Goal: Task Accomplishment & Management: Manage account settings

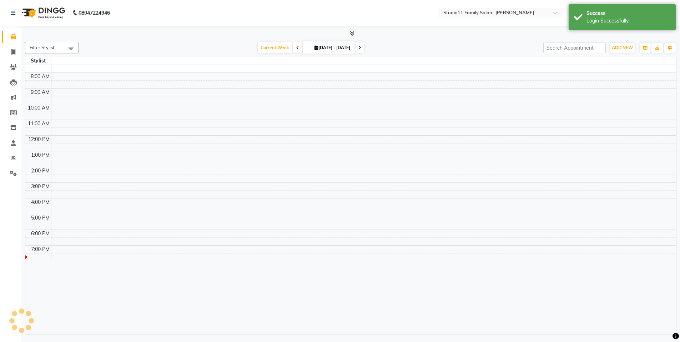
select select "en"
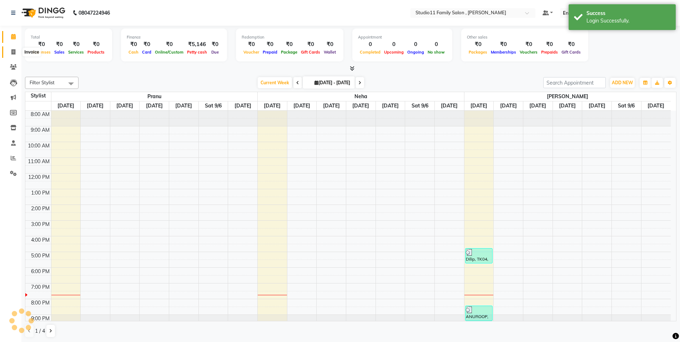
click at [14, 53] on icon at bounding box center [13, 51] width 4 height 5
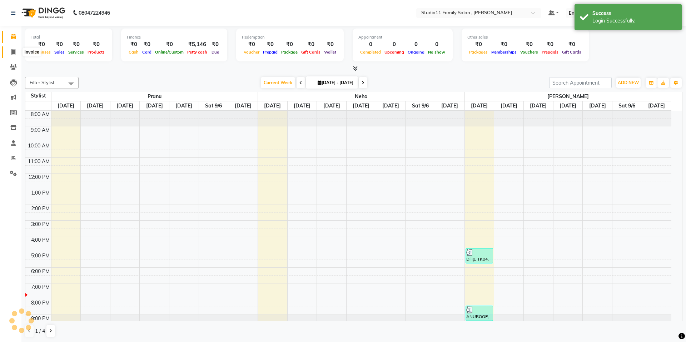
select select "service"
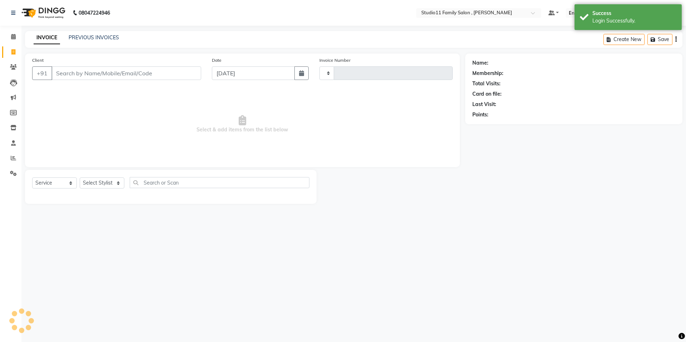
type input "1096"
select select "7303"
click at [80, 38] on link "PREVIOUS INVOICES" at bounding box center [94, 37] width 50 height 6
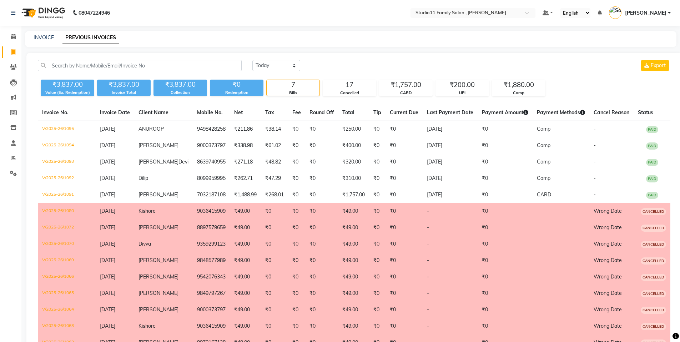
click at [54, 39] on div "INVOICE PREVIOUS INVOICES" at bounding box center [346, 38] width 643 height 8
click at [46, 38] on link "INVOICE" at bounding box center [44, 37] width 20 height 6
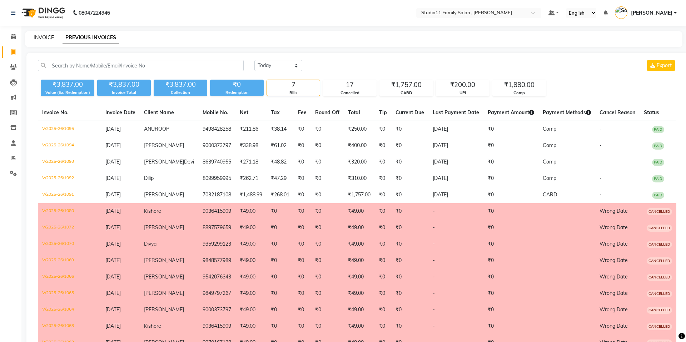
select select "service"
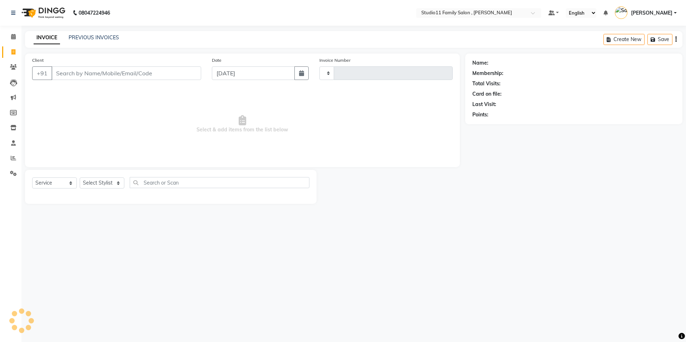
type input "1096"
select select "7303"
click at [14, 99] on icon at bounding box center [13, 97] width 5 height 5
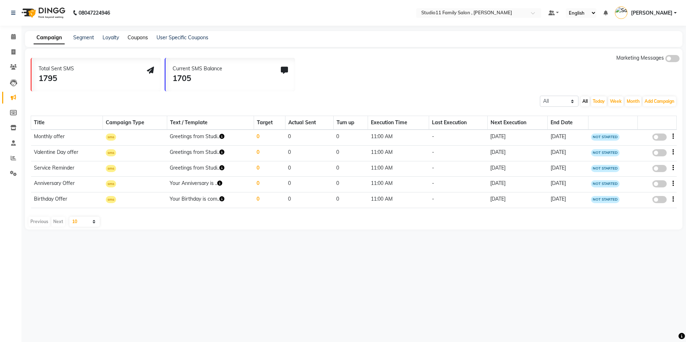
click at [138, 38] on link "Coupons" at bounding box center [138, 37] width 20 height 6
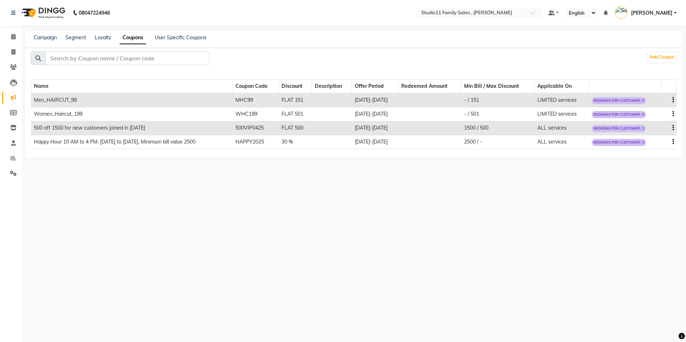
click at [672, 100] on icon "button" at bounding box center [672, 100] width 1 height 0
click at [656, 96] on div "Edit" at bounding box center [655, 95] width 17 height 9
select select "FLAT"
select select "ALL"
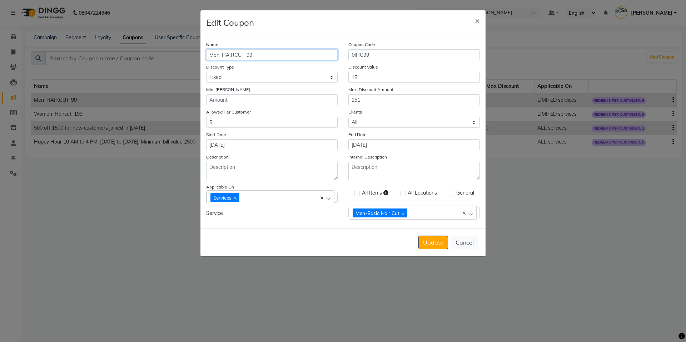
click at [243, 56] on input "Men_HAIRCUT_99" at bounding box center [271, 54] width 131 height 11
type input "Men_Haircut_99"
click at [429, 242] on button "Update" at bounding box center [433, 243] width 30 height 14
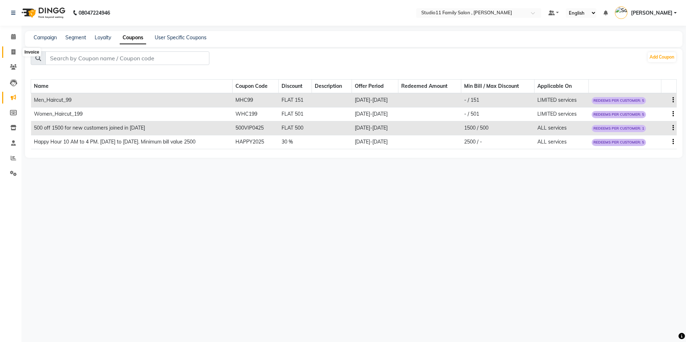
click at [11, 53] on icon at bounding box center [13, 51] width 4 height 5
select select "service"
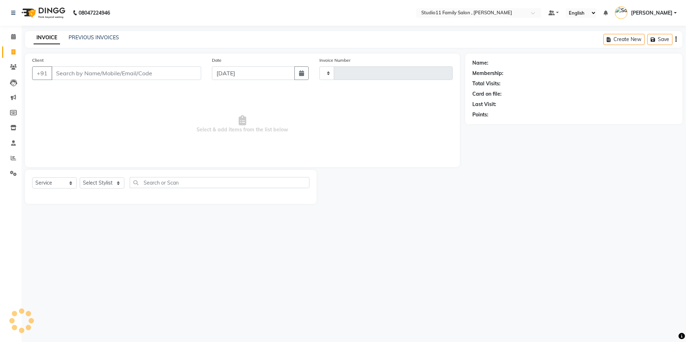
type input "1096"
select select "7303"
click at [14, 99] on icon at bounding box center [13, 97] width 5 height 5
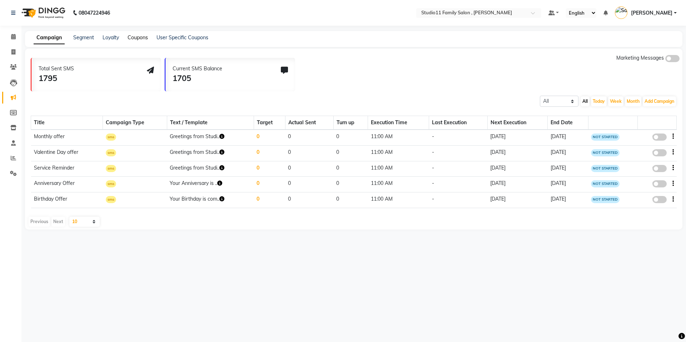
click at [140, 36] on link "Coupons" at bounding box center [138, 37] width 20 height 6
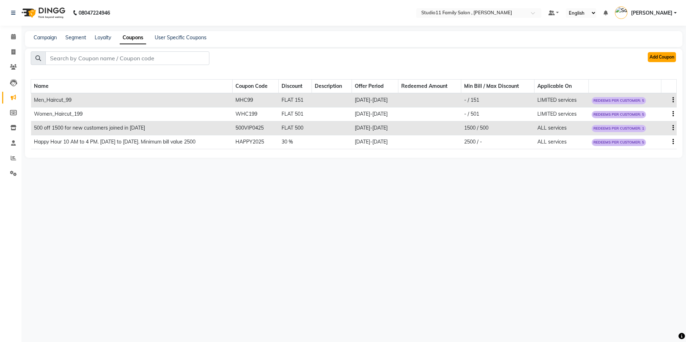
click at [675, 59] on button "Add Coupon" at bounding box center [662, 57] width 28 height 10
select select "ALL"
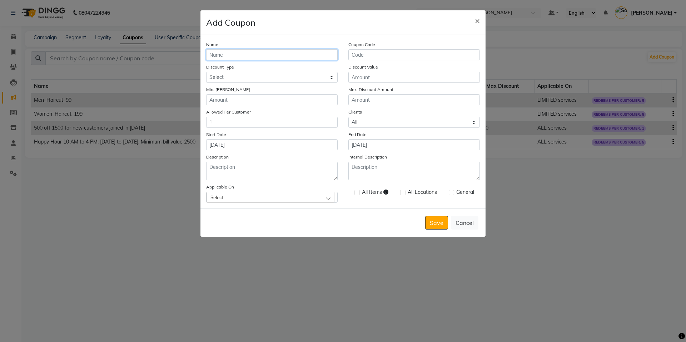
click at [255, 55] on input "Name" at bounding box center [271, 54] width 131 height 11
type input "Men_Hairspa_799"
click at [388, 52] on input "Coupon Code" at bounding box center [413, 54] width 131 height 11
type input "MH799"
click at [300, 80] on select "Select Percentage Fixed" at bounding box center [271, 77] width 131 height 11
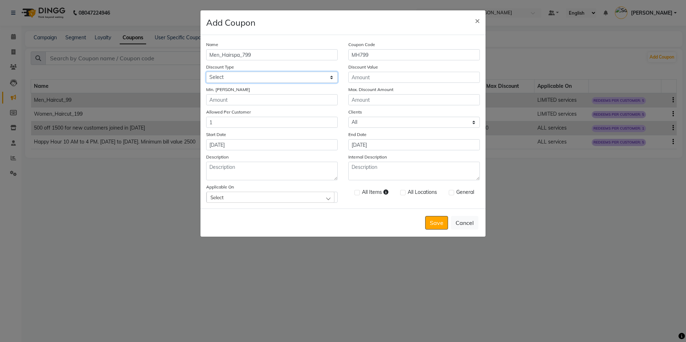
select select "FLAT"
click at [206, 72] on select "Select Percentage Fixed" at bounding box center [271, 77] width 131 height 11
click at [365, 74] on input "Discount Value" at bounding box center [413, 77] width 131 height 11
click at [355, 80] on input "401" at bounding box center [413, 77] width 131 height 11
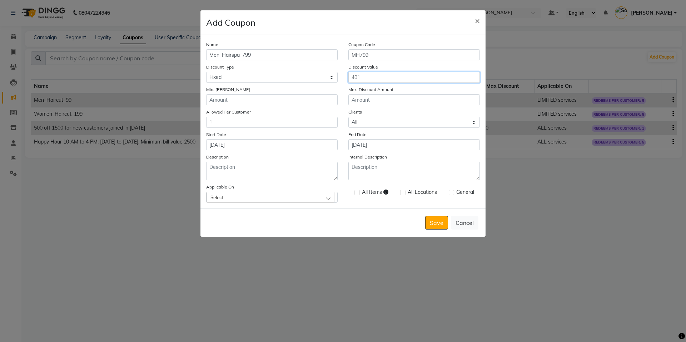
click at [355, 76] on input "401" at bounding box center [413, 77] width 131 height 11
type input "401"
click at [361, 102] on input "Max. Discount Amount" at bounding box center [413, 99] width 131 height 11
paste input "401"
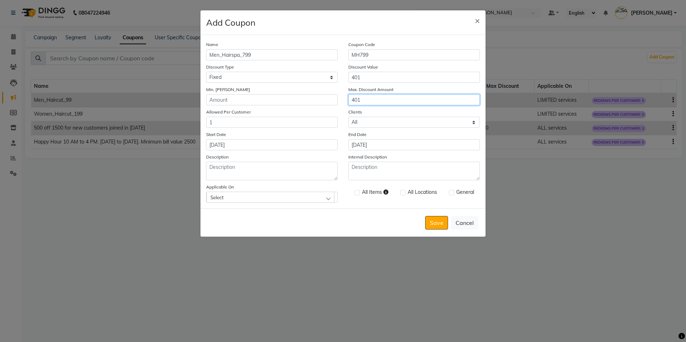
type input "401"
click at [362, 123] on select "Select All New" at bounding box center [413, 122] width 131 height 11
click at [249, 123] on input "1" at bounding box center [271, 122] width 131 height 11
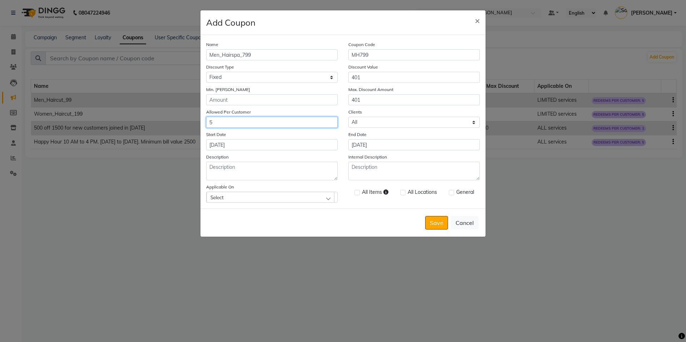
type input "5"
click at [314, 136] on div "Start Date 01-09-2025" at bounding box center [272, 141] width 142 height 20
click at [404, 145] on input "[DATE]" at bounding box center [413, 144] width 131 height 11
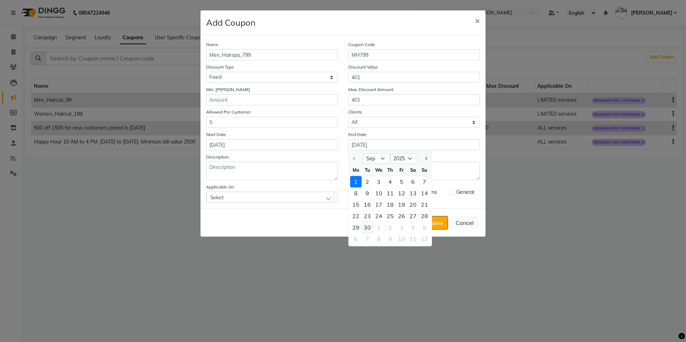
click at [367, 228] on div "30" at bounding box center [366, 227] width 11 height 11
type input "[DATE]"
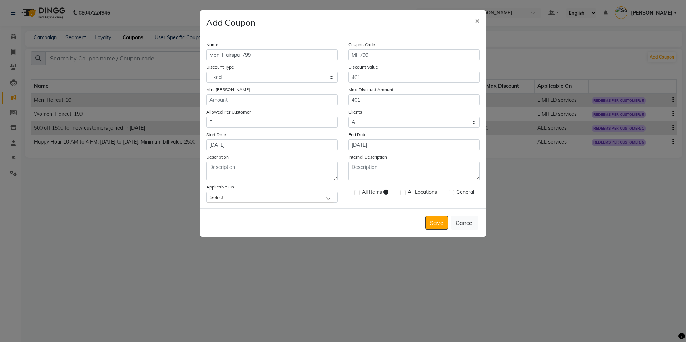
click at [303, 198] on div "Select" at bounding box center [270, 197] width 128 height 11
click at [220, 103] on label "Services" at bounding box center [222, 102] width 25 height 6
checkbox input "true"
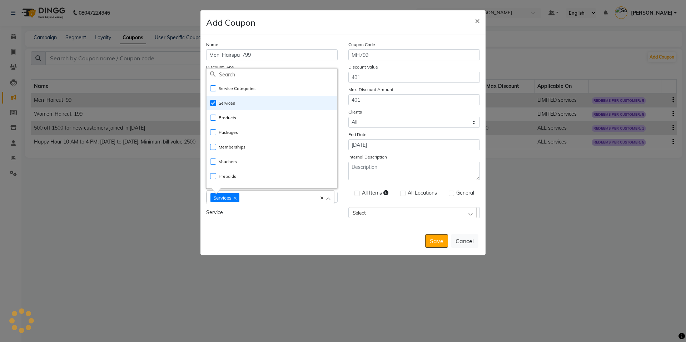
click at [389, 216] on div "Select" at bounding box center [413, 212] width 128 height 11
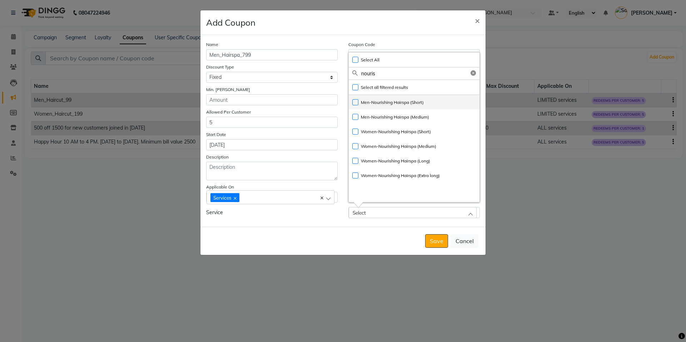
type input "nouris"
click at [355, 103] on label "Men-Nourishing Hairspa (Short)" at bounding box center [387, 102] width 71 height 6
checkbox input "true"
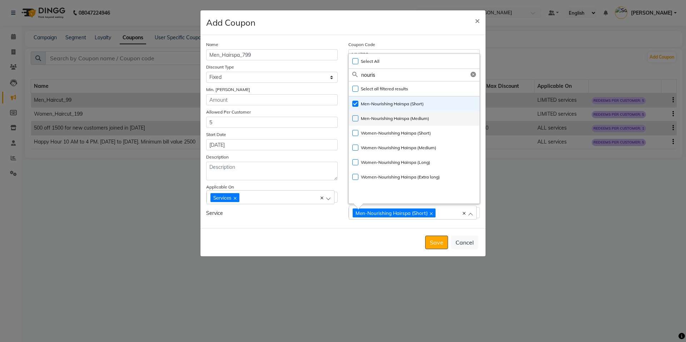
click at [355, 117] on label "Men-Nourishing Hairspa (Medium)" at bounding box center [390, 118] width 77 height 6
checkbox input "true"
click at [434, 244] on button "Save" at bounding box center [436, 243] width 23 height 14
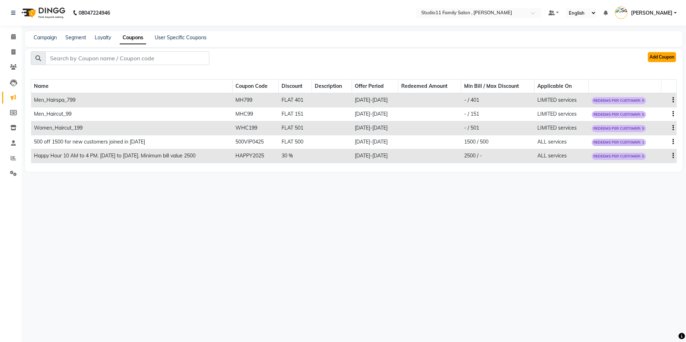
click at [655, 59] on button "Add Coupon" at bounding box center [662, 57] width 28 height 10
select select "ALL"
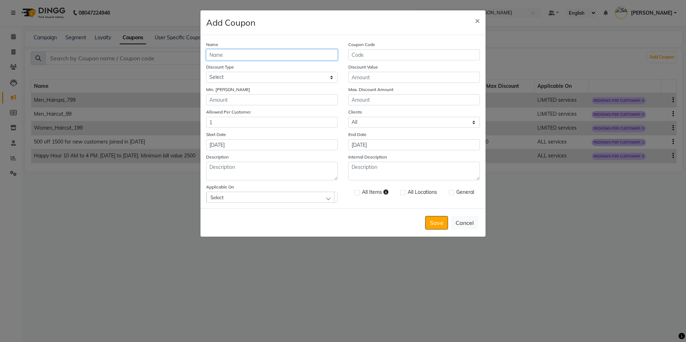
click at [290, 57] on input "Name" at bounding box center [271, 54] width 131 height 11
click at [268, 54] on input "Men_" at bounding box center [271, 54] width 131 height 11
type input "Men_Pedicure_299"
click at [374, 54] on input "Coupon Code" at bounding box center [413, 54] width 131 height 11
type input "MP299"
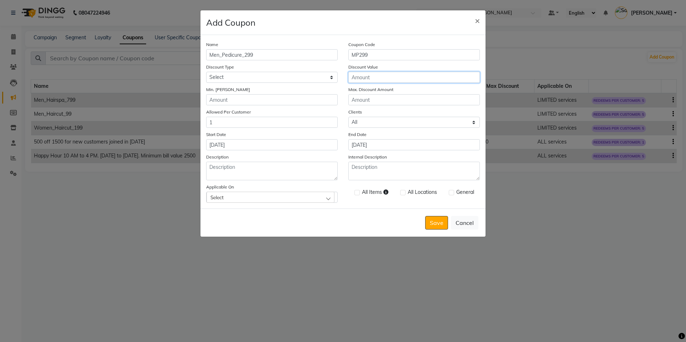
click at [368, 79] on input "Discount Value" at bounding box center [413, 77] width 131 height 11
type input "701"
click at [359, 96] on input "Max. Discount Amount" at bounding box center [413, 99] width 131 height 11
type input "701"
click at [252, 124] on input "1" at bounding box center [271, 122] width 131 height 11
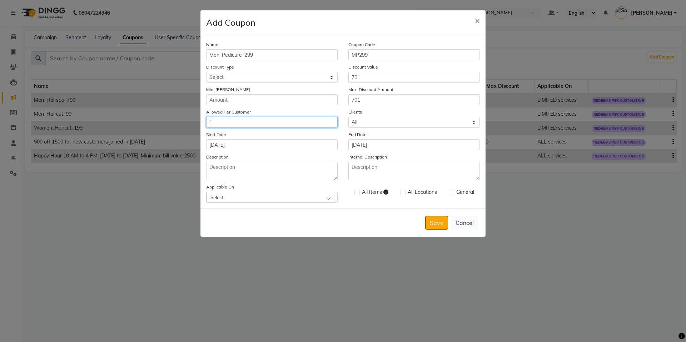
click at [252, 124] on input "1" at bounding box center [271, 122] width 131 height 11
type input "5"
click at [406, 145] on input "[DATE]" at bounding box center [413, 144] width 131 height 11
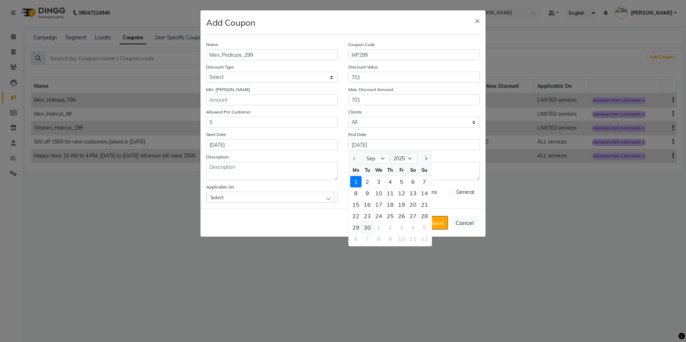
click at [370, 227] on div "30" at bounding box center [366, 227] width 11 height 11
type input "[DATE]"
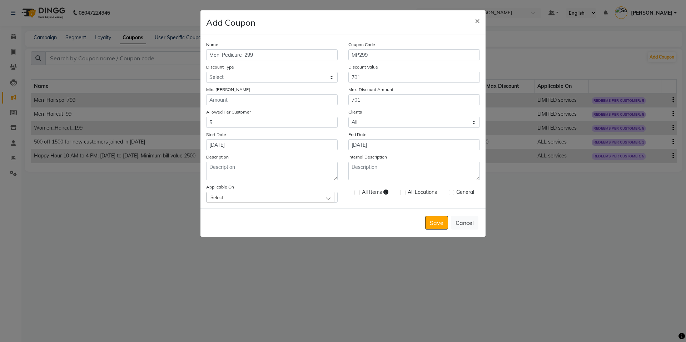
click at [303, 197] on div "Select" at bounding box center [270, 197] width 128 height 11
click at [244, 102] on li "Services" at bounding box center [271, 101] width 131 height 15
checkbox input "true"
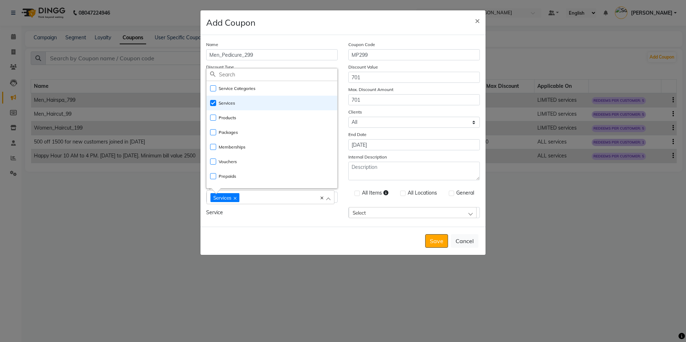
click at [325, 215] on div "Service" at bounding box center [272, 212] width 142 height 11
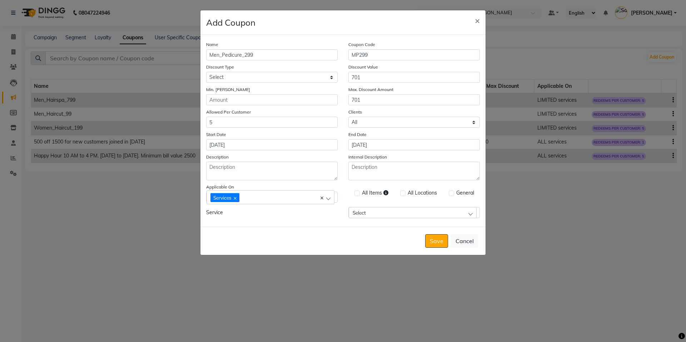
click at [358, 196] on label at bounding box center [356, 193] width 5 height 5
click at [358, 196] on input "checkbox" at bounding box center [356, 193] width 5 height 5
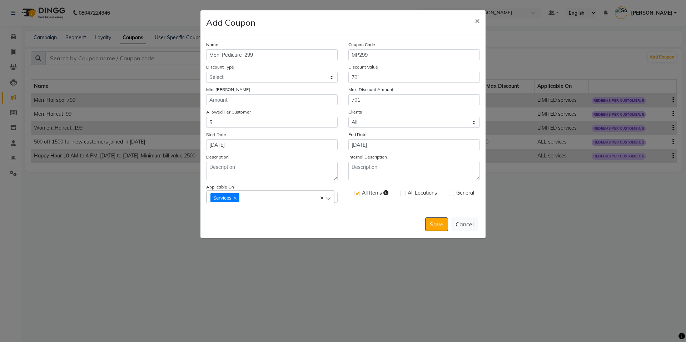
click at [359, 194] on label at bounding box center [356, 193] width 5 height 5
click at [359, 194] on input "checkbox" at bounding box center [356, 193] width 5 height 5
checkbox input "false"
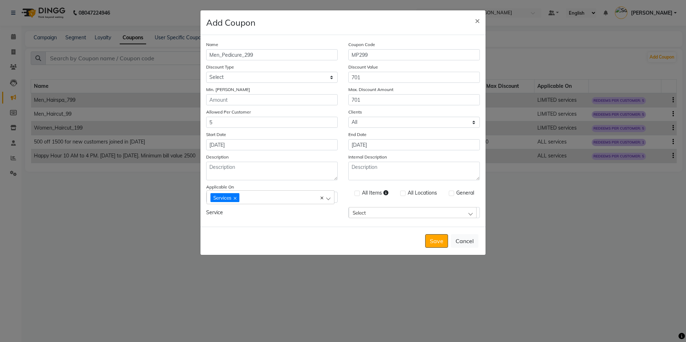
click at [366, 211] on div "Select" at bounding box center [413, 212] width 128 height 11
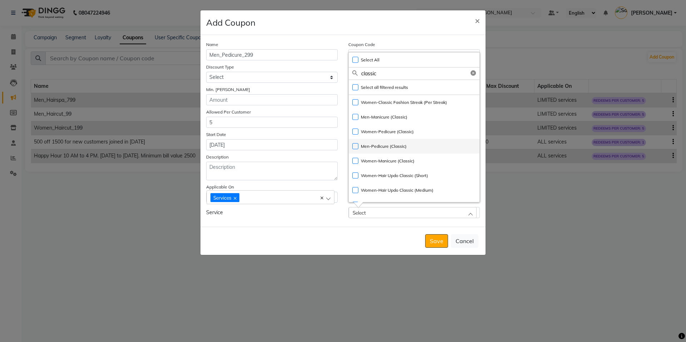
type input "classic"
click at [375, 149] on label "Men-Pedicure (Classic)" at bounding box center [379, 146] width 54 height 6
checkbox input "true"
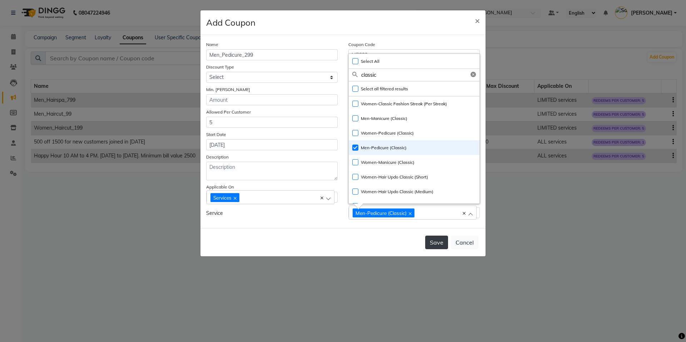
click at [440, 239] on button "Save" at bounding box center [436, 243] width 23 height 14
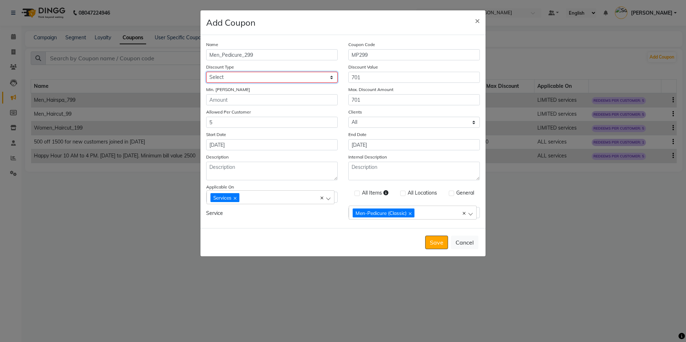
click at [263, 76] on select "Select Percentage Fixed" at bounding box center [271, 77] width 131 height 11
select select "FLAT"
click at [206, 72] on select "Select Percentage Fixed" at bounding box center [271, 77] width 131 height 11
click at [433, 240] on button "Save" at bounding box center [436, 243] width 23 height 14
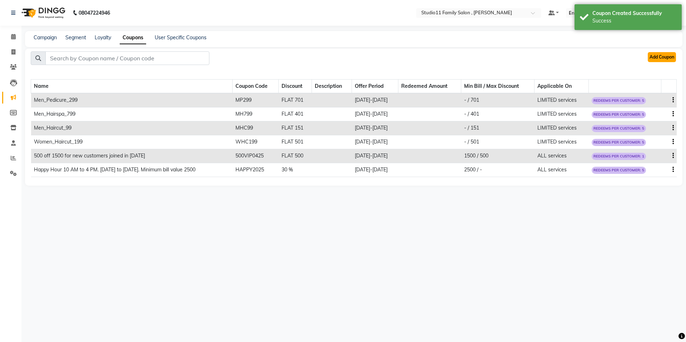
click at [655, 58] on button "Add Coupon" at bounding box center [662, 57] width 28 height 10
select select "ALL"
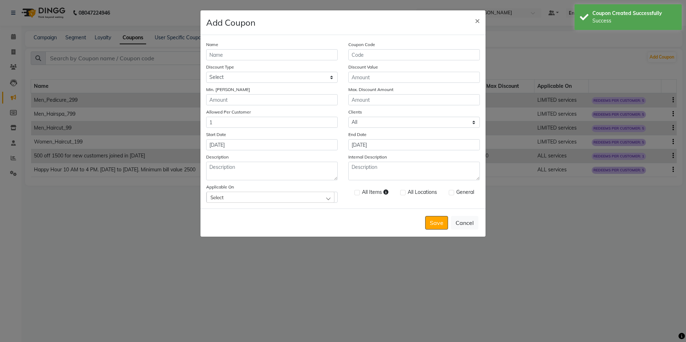
click at [238, 60] on div "Name Coupon Code Discount Type Select Percentage Fixed Discount Value Min. Bill…" at bounding box center [342, 122] width 285 height 174
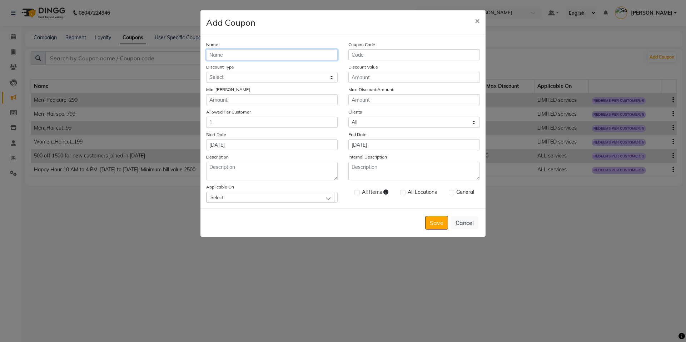
click at [238, 59] on input "Name" at bounding box center [271, 54] width 131 height 11
type input "M"
type input "Men_Facial_699"
click at [366, 53] on input "Coupon Code" at bounding box center [413, 54] width 131 height 11
type input "MF699"
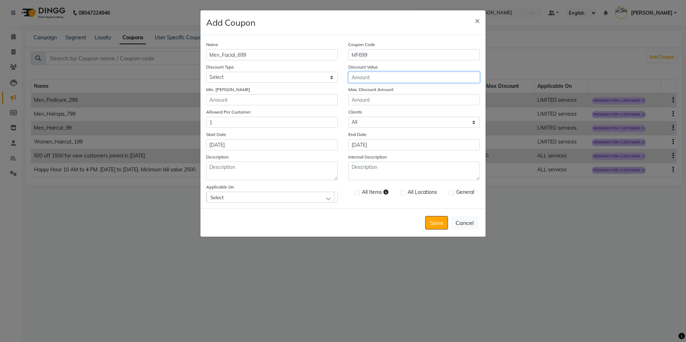
click at [377, 78] on input "Discount Value" at bounding box center [413, 77] width 131 height 11
type input "261"
click at [376, 101] on input "Max. Discount Amount" at bounding box center [413, 99] width 131 height 11
type input "261"
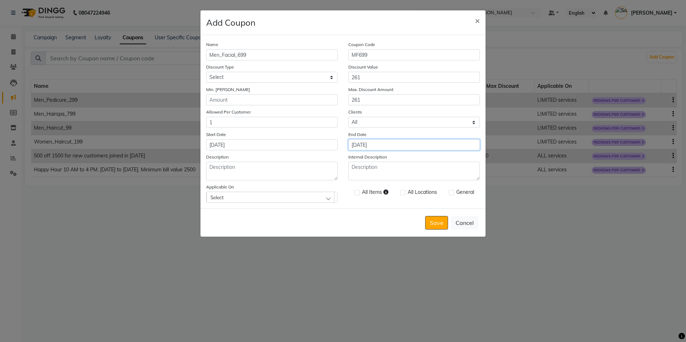
click at [379, 146] on input "[DATE]" at bounding box center [413, 144] width 131 height 11
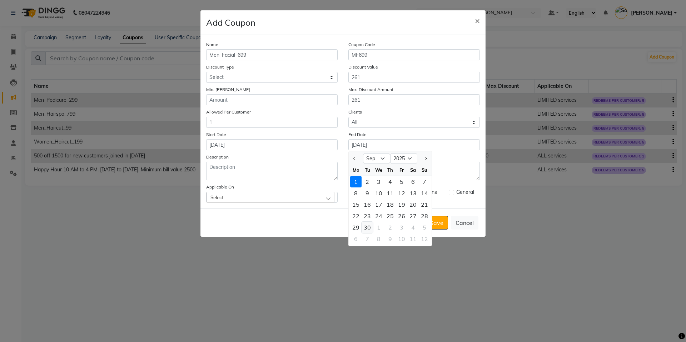
click at [365, 230] on div "30" at bounding box center [366, 227] width 11 height 11
type input "[DATE]"
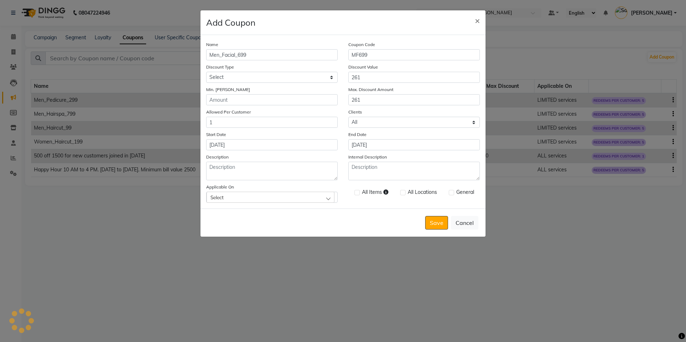
click at [247, 197] on div "Select" at bounding box center [270, 197] width 128 height 11
click at [247, 103] on li "Services" at bounding box center [271, 101] width 131 height 15
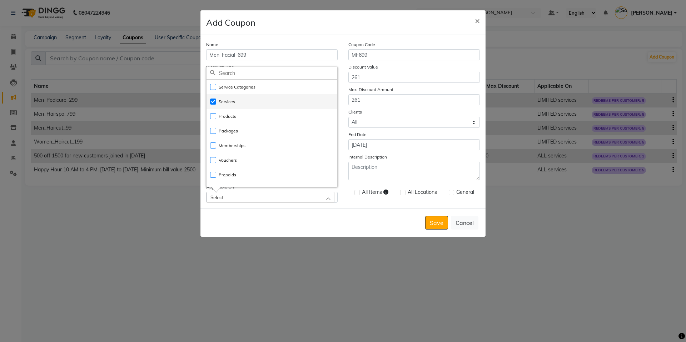
checkbox input "true"
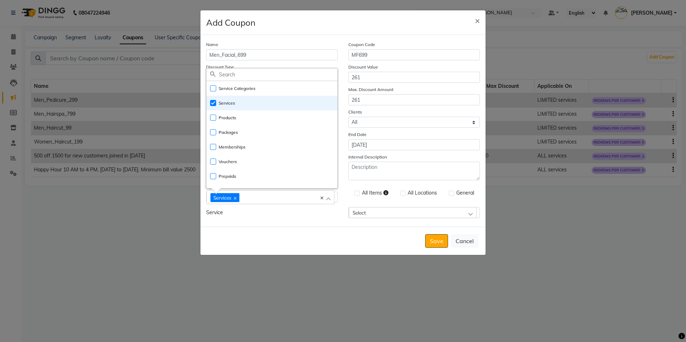
click at [395, 212] on div "Select" at bounding box center [413, 212] width 128 height 11
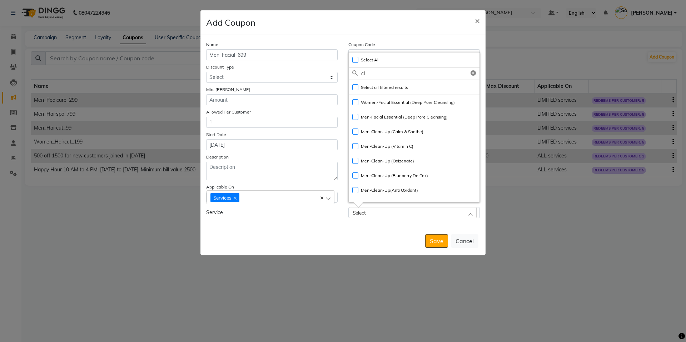
type input "c"
type input "oxi"
click at [355, 131] on label "Men-Clean-Up (Oxizenate)" at bounding box center [383, 132] width 62 height 6
checkbox input "true"
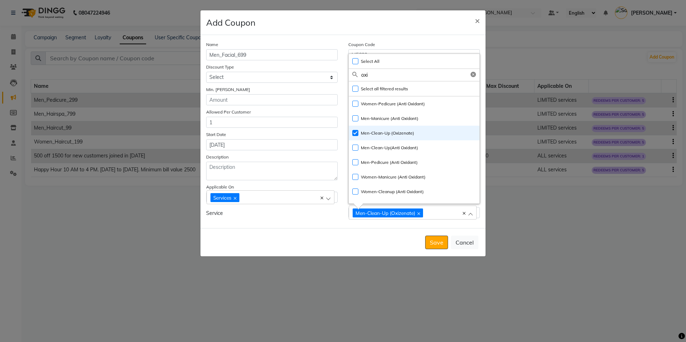
click at [380, 76] on input "oxi" at bounding box center [420, 75] width 118 height 12
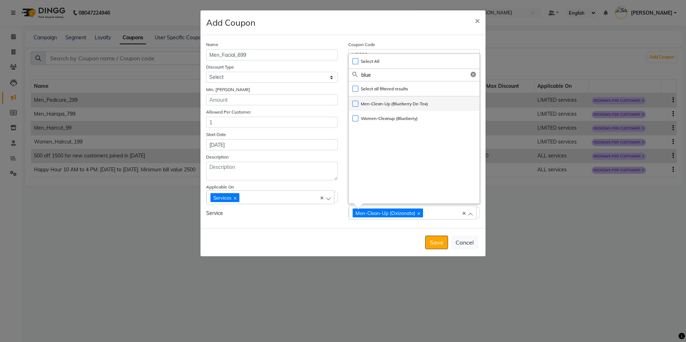
type input "blue"
click at [356, 104] on label "Men-Clean-Up (Blueberry De-Tox)" at bounding box center [390, 104] width 76 height 6
checkbox input "true"
click at [410, 136] on div "Men-Clean-Up (Blueberry De-Tox) Women-Cleanup (Blueberry)" at bounding box center [414, 149] width 131 height 107
click at [439, 239] on button "Save" at bounding box center [436, 243] width 23 height 14
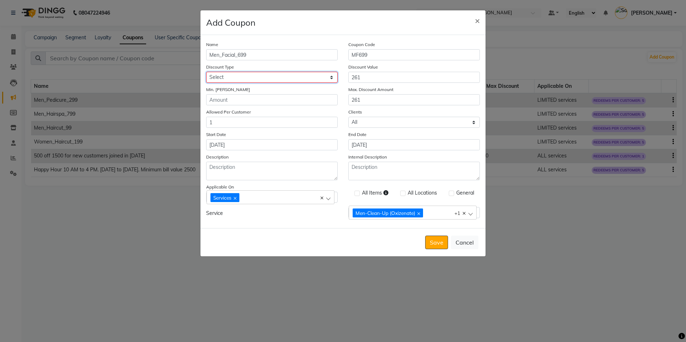
click at [274, 78] on select "Select Percentage Fixed" at bounding box center [271, 77] width 131 height 11
select select "FLAT"
click at [206, 72] on select "Select Percentage Fixed" at bounding box center [271, 77] width 131 height 11
click at [439, 245] on button "Save" at bounding box center [436, 243] width 23 height 14
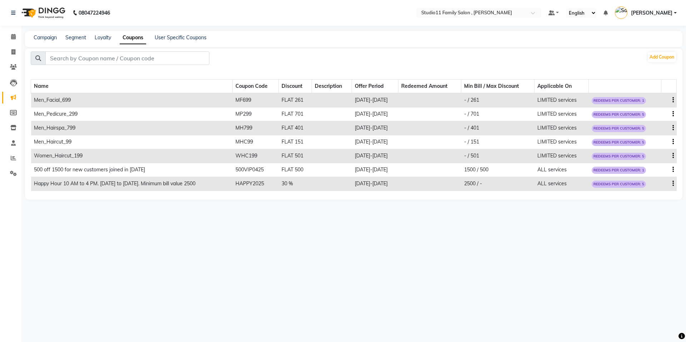
click at [72, 114] on td "Men_Pedicure_299" at bounding box center [131, 115] width 201 height 14
click at [419, 104] on td at bounding box center [429, 100] width 63 height 14
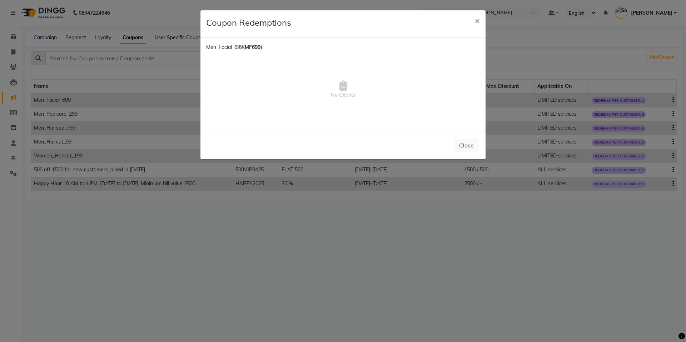
click at [393, 99] on span "No Clients" at bounding box center [343, 89] width 274 height 71
click at [472, 20] on button "×" at bounding box center [477, 20] width 16 height 20
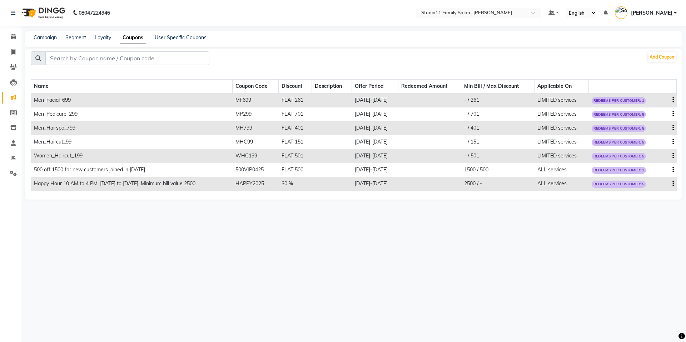
click at [673, 100] on icon "button" at bounding box center [672, 100] width 1 height 0
click at [654, 95] on div "Edit" at bounding box center [655, 95] width 17 height 9
select select "FLAT"
select select "ALL"
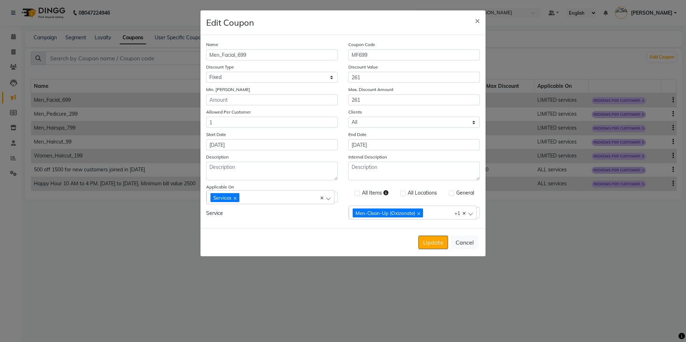
click at [445, 213] on div "Men-Clean-Up (Oxizenate) Men-Clean-Up (Blueberry De-Tox)" at bounding box center [409, 213] width 113 height 10
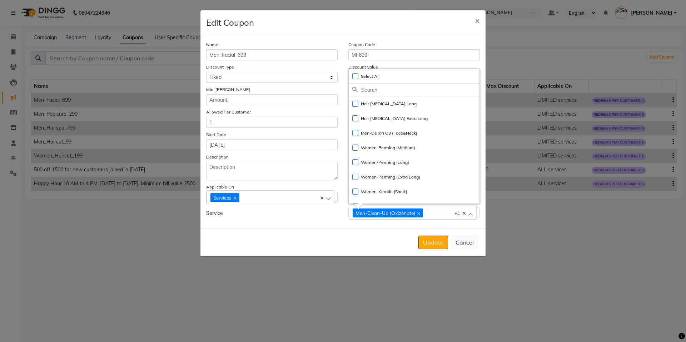
click at [470, 215] on div "Men-Clean-Up (Oxizenate) Men-Clean-Up (Blueberry De-Tox) +1" at bounding box center [413, 213] width 128 height 14
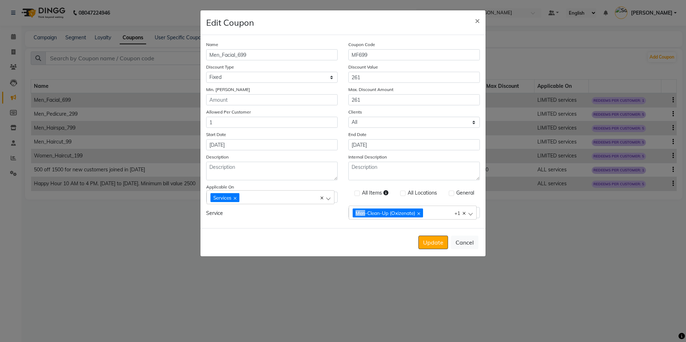
click at [470, 215] on div "Men-Clean-Up (Oxizenate) Men-Clean-Up (Blueberry De-Tox) +1" at bounding box center [413, 213] width 128 height 14
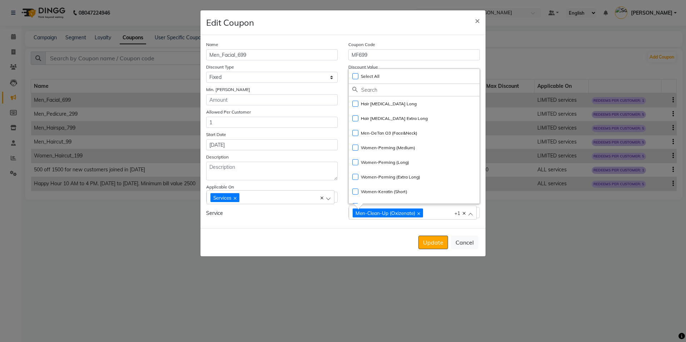
click at [434, 213] on div "Men-Clean-Up (Oxizenate) Men-Clean-Up (Blueberry De-Tox)" at bounding box center [409, 213] width 113 height 10
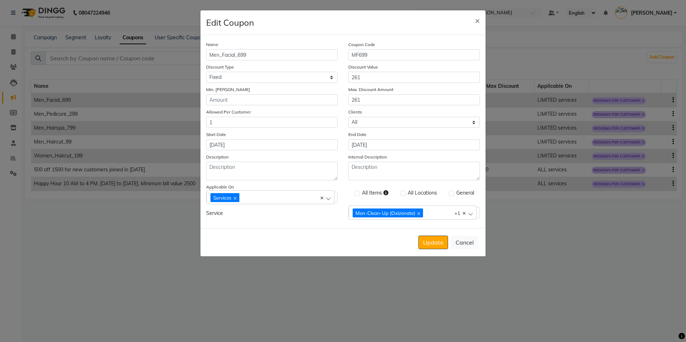
click at [434, 213] on div "Men-Clean-Up (Oxizenate) Men-Clean-Up (Blueberry De-Tox)" at bounding box center [409, 213] width 113 height 10
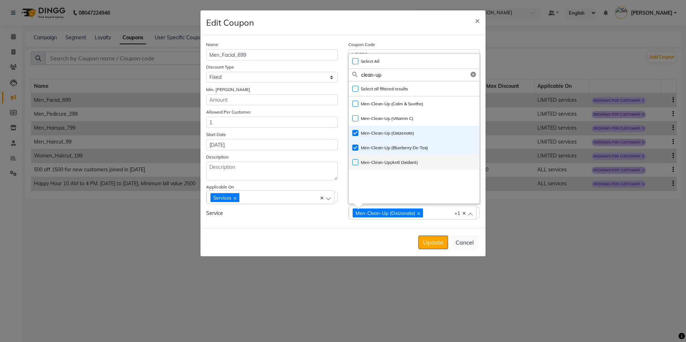
type input "clean-up"
click at [356, 161] on label "Men-Clean-Up(Anti Oxidant)" at bounding box center [385, 162] width 66 height 6
checkbox input "true"
click at [298, 179] on textarea "Description" at bounding box center [271, 171] width 131 height 19
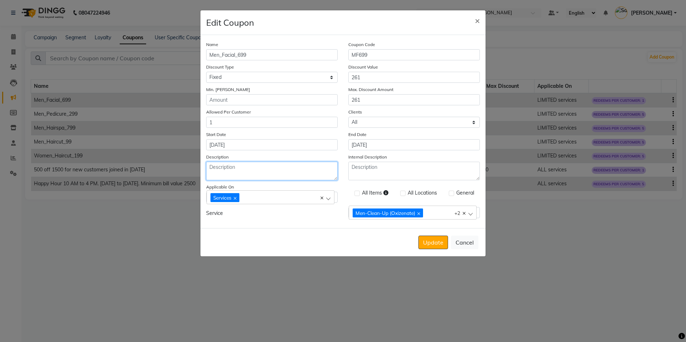
click at [286, 171] on textarea "Description" at bounding box center [271, 171] width 131 height 19
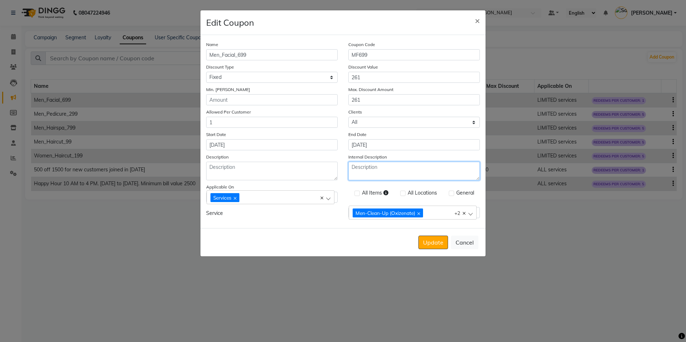
click at [374, 178] on textarea "Internal Description" at bounding box center [413, 171] width 131 height 19
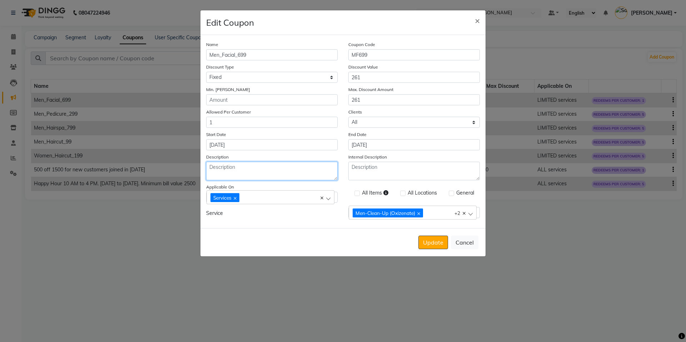
click at [249, 168] on textarea "Description" at bounding box center [271, 171] width 131 height 19
type textarea "V"
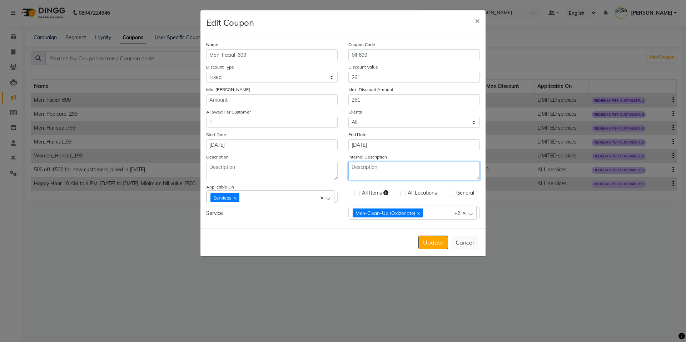
click at [375, 167] on textarea "Internal Description" at bounding box center [413, 171] width 131 height 19
click at [405, 169] on textarea "Applies only for Men's cleanups" at bounding box center [413, 171] width 131 height 19
type textarea "Applies only to Men's cleanups"
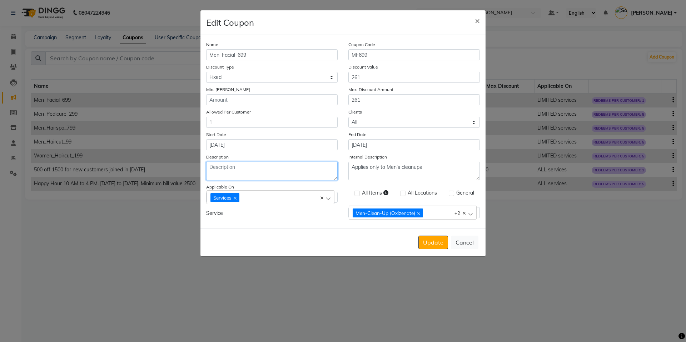
click at [264, 168] on textarea "Description" at bounding box center [271, 171] width 131 height 19
type textarea "Physical"
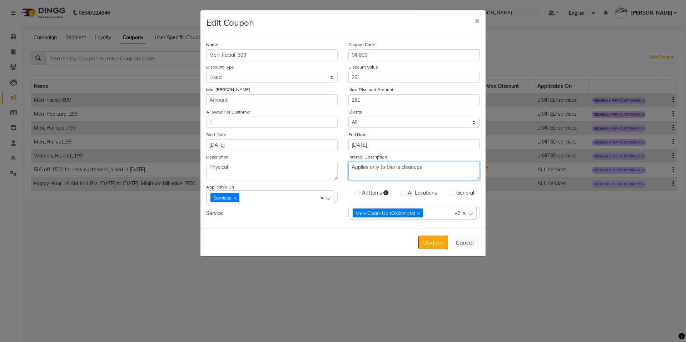
click at [389, 170] on textarea "Applies only to Men's cleanups" at bounding box center [413, 171] width 131 height 19
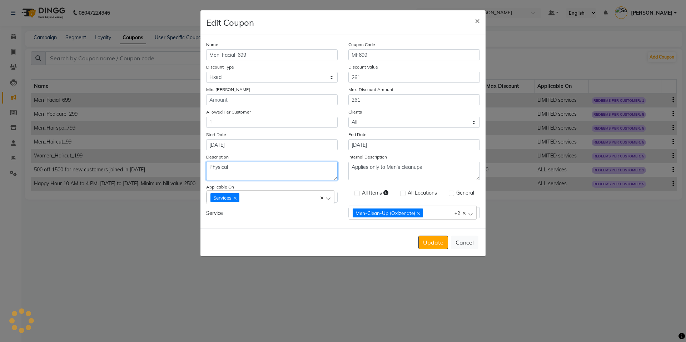
click at [216, 169] on textarea "Physical" at bounding box center [271, 171] width 131 height 19
paste textarea "Applies only to Men's cleanups"
click at [287, 169] on textarea "Applies only to Men's cleanups" at bounding box center [271, 171] width 131 height 19
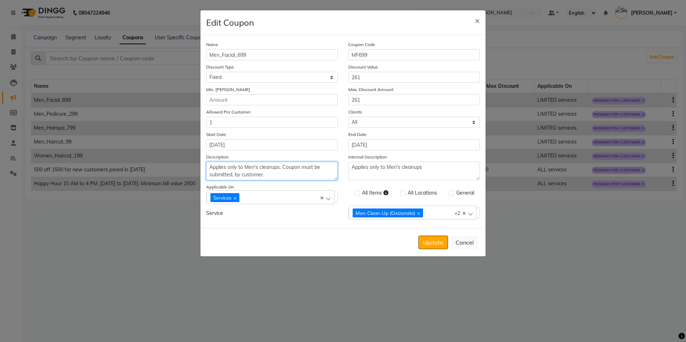
click at [274, 175] on textarea "Applies only to Men's cleanups. Coupon must be submitted, by customer." at bounding box center [271, 171] width 131 height 19
click at [256, 176] on textarea "Applies only to Men's cleanups. Customer must submit the coupon." at bounding box center [271, 171] width 131 height 19
type textarea "Applies only to Men's cleanups. The customer must submit the coupon."
click at [433, 246] on button "Update" at bounding box center [433, 243] width 30 height 14
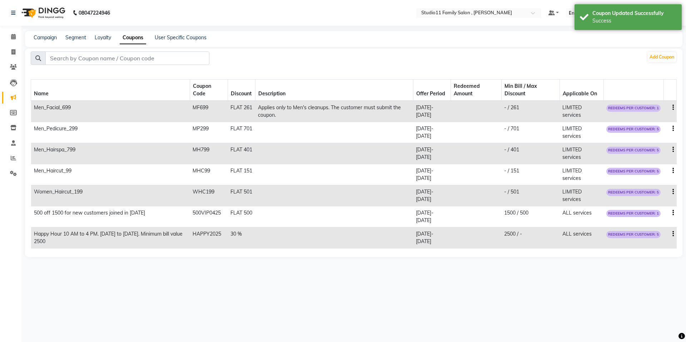
click at [297, 110] on td "Applies only to Men's cleanups. The customer must submit the coupon." at bounding box center [334, 111] width 158 height 21
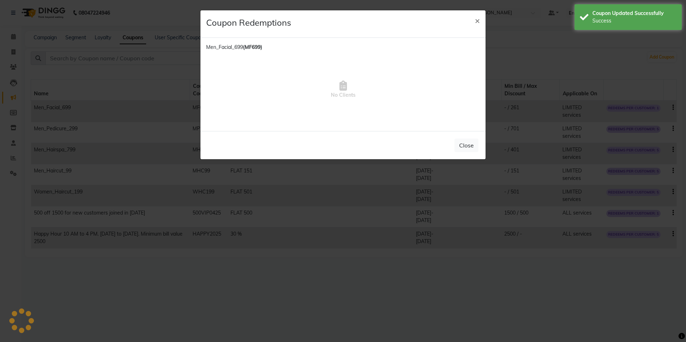
copy td "Applies only to Men's cleanups. The customer must submit the coupon."
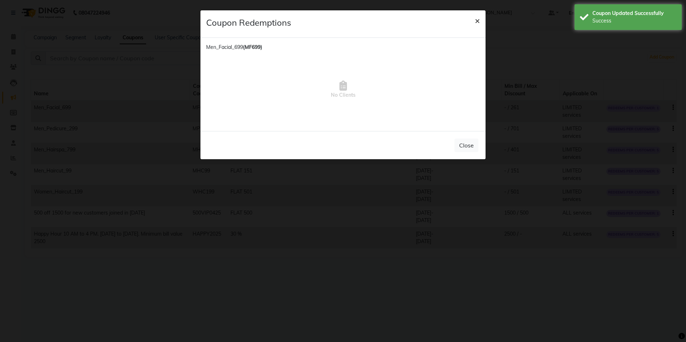
click at [478, 21] on span "×" at bounding box center [477, 20] width 5 height 11
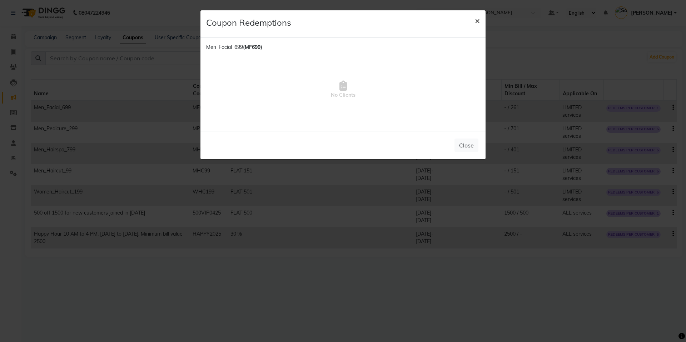
click at [474, 21] on button "×" at bounding box center [477, 20] width 16 height 20
click at [476, 21] on span "×" at bounding box center [477, 20] width 5 height 11
click at [477, 21] on span "×" at bounding box center [477, 20] width 5 height 11
click at [469, 145] on button "Close" at bounding box center [466, 146] width 24 height 14
click at [468, 145] on button "Close" at bounding box center [466, 146] width 24 height 14
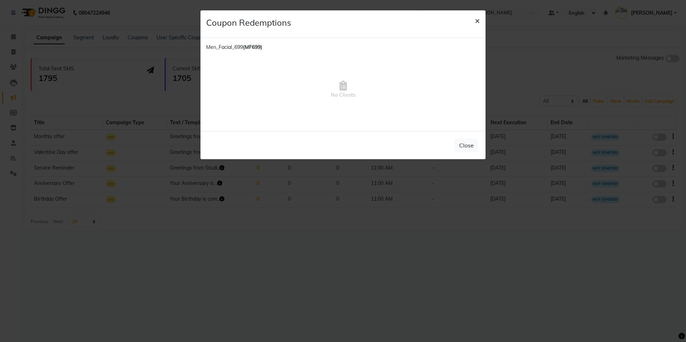
click at [477, 20] on span "×" at bounding box center [477, 20] width 5 height 11
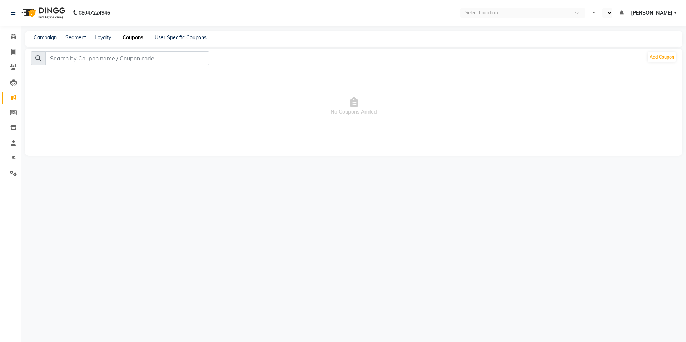
select select "en"
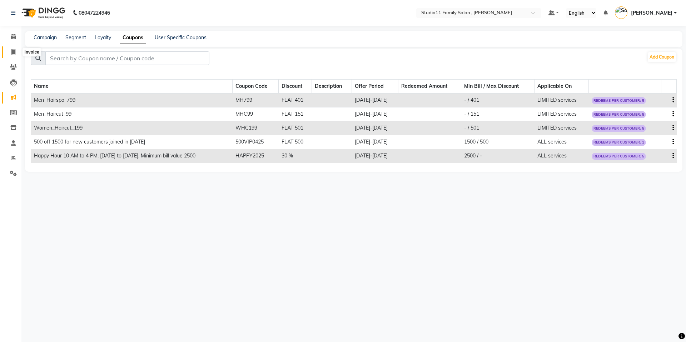
click at [12, 52] on icon at bounding box center [13, 51] width 4 height 5
select select "service"
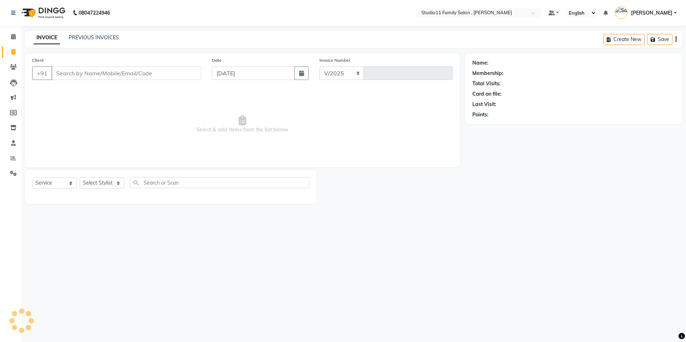
select select "7303"
type input "1096"
click at [95, 184] on select "Select Stylist" at bounding box center [102, 183] width 45 height 11
click at [54, 182] on select "Select Service Product Membership Package Voucher Prepaid Gift Card" at bounding box center [54, 183] width 45 height 11
click at [115, 185] on select "Select Stylist John Neha Pranu Preet Singh Rohith Sanib Ali Satya Kalagara Simr…" at bounding box center [102, 183] width 45 height 11
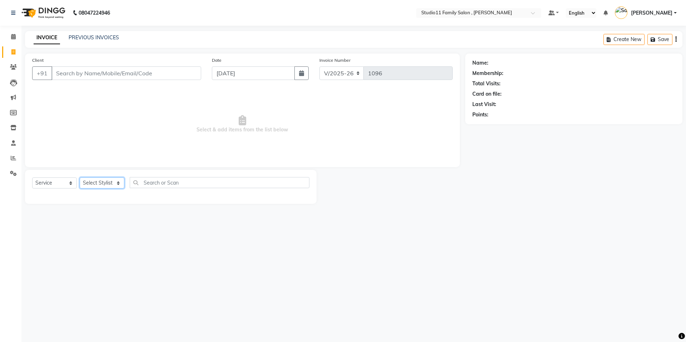
select select "84513"
click at [80, 178] on select "Select Stylist John Neha Pranu Preet Singh Rohith Sanib Ali Satya Kalagara Simr…" at bounding box center [102, 183] width 45 height 11
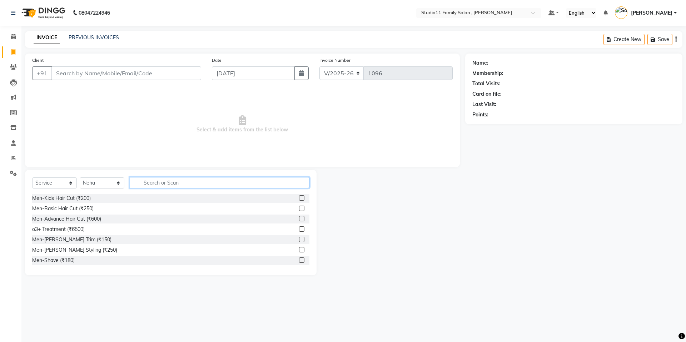
click at [177, 184] on input "text" at bounding box center [220, 182] width 180 height 11
type input "pedicu"
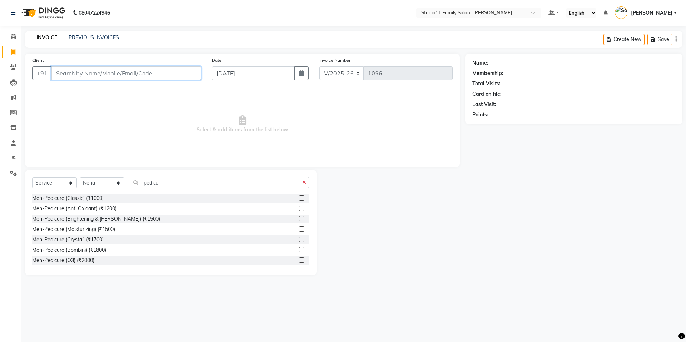
click at [88, 74] on input "Client" at bounding box center [126, 73] width 150 height 14
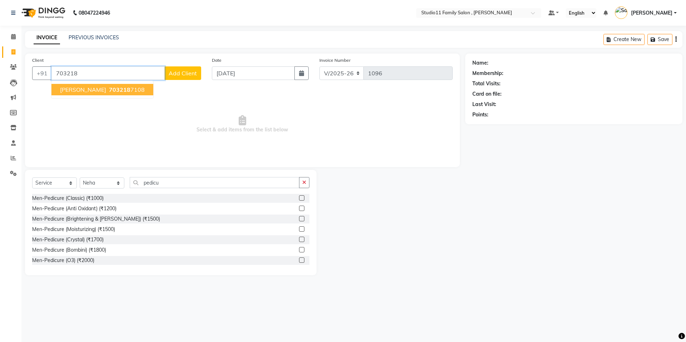
click at [109, 89] on span "703218" at bounding box center [119, 89] width 21 height 7
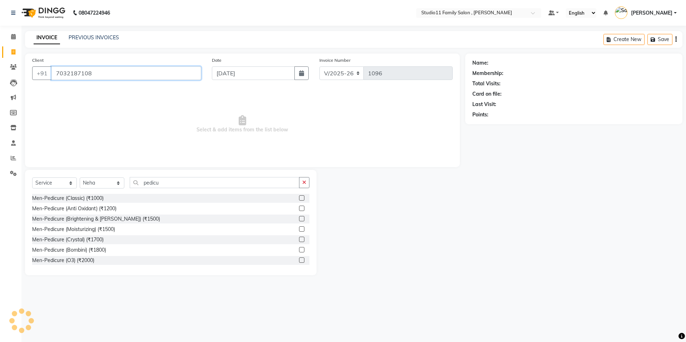
type input "7032187108"
select select "1: Object"
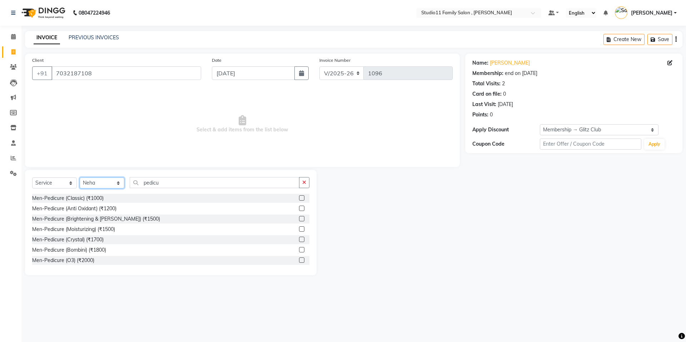
click at [110, 181] on select "Select Stylist John Neha Pranu Preet Singh Rohith Sanib Ali Satya Kalagara Simr…" at bounding box center [102, 183] width 45 height 11
select select "89709"
click at [80, 178] on select "Select Stylist John Neha Pranu Preet Singh Rohith Sanib Ali Satya Kalagara Simr…" at bounding box center [102, 183] width 45 height 11
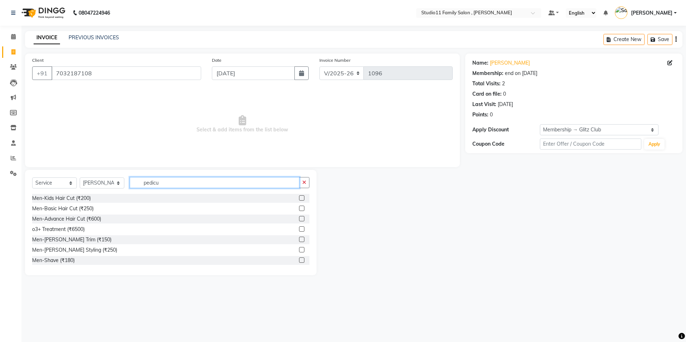
click at [164, 183] on input "pedicu" at bounding box center [215, 182] width 170 height 11
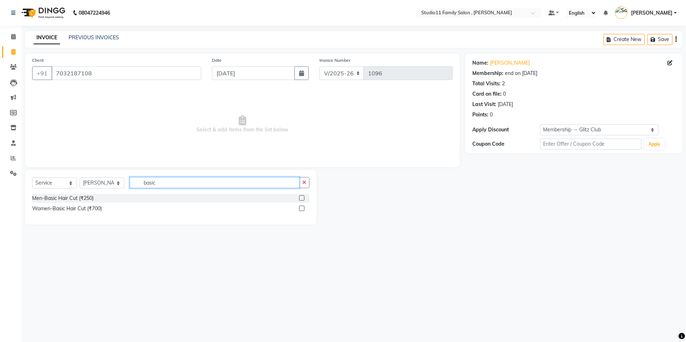
type input "basic"
click at [301, 197] on label at bounding box center [301, 197] width 5 height 5
click at [301, 197] on input "checkbox" at bounding box center [301, 198] width 5 height 5
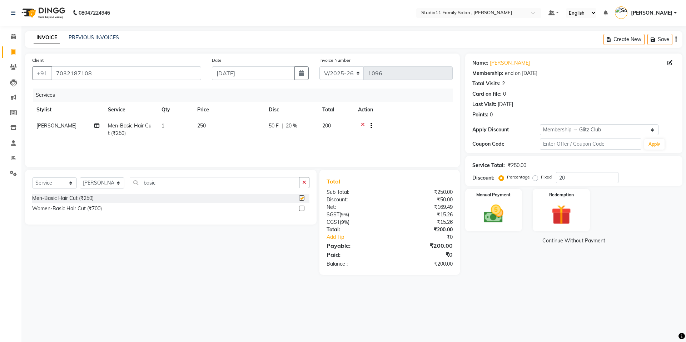
checkbox input "false"
click at [477, 266] on div "Name: Mithur Membership: end on 06-08-2125 Total Visits: 2 Card on file: 0 Last…" at bounding box center [576, 164] width 223 height 221
click at [565, 145] on input "text" at bounding box center [590, 144] width 101 height 11
type input "MHC99"
click at [657, 147] on button "Apply" at bounding box center [654, 144] width 20 height 11
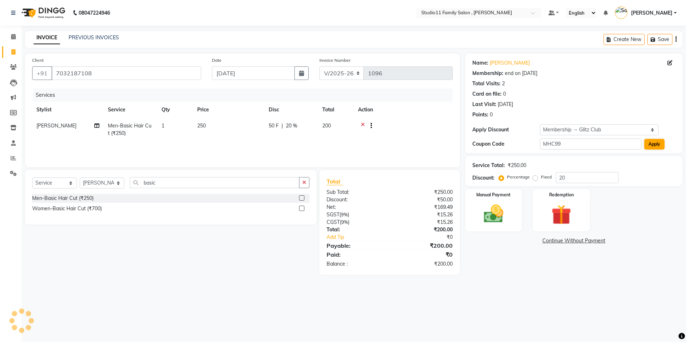
select select "0:"
radio input "false"
radio input "true"
type input "151"
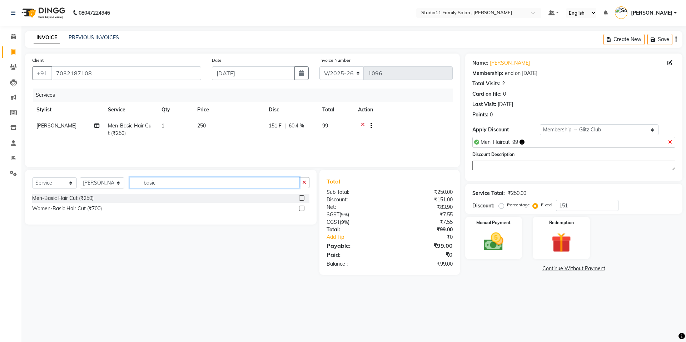
click at [164, 186] on input "basic" at bounding box center [215, 182] width 170 height 11
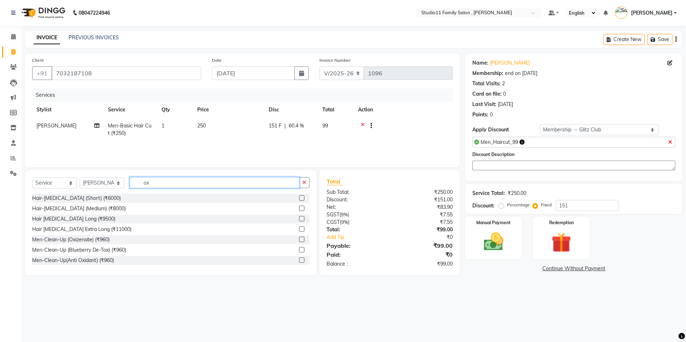
type input "o"
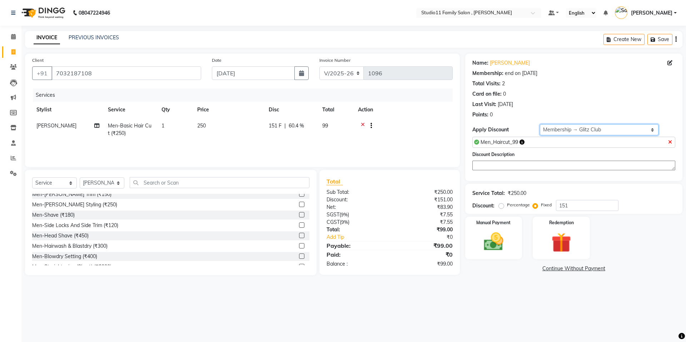
click at [607, 133] on select "Select Membership → Glitz Club" at bounding box center [599, 129] width 119 height 11
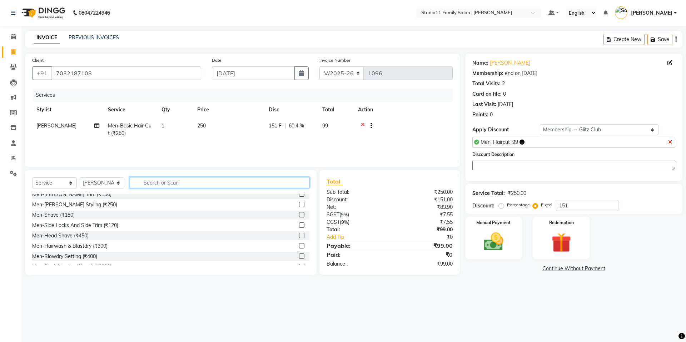
click at [183, 184] on input "text" at bounding box center [220, 182] width 180 height 11
click at [178, 180] on input "clean" at bounding box center [215, 182] width 170 height 11
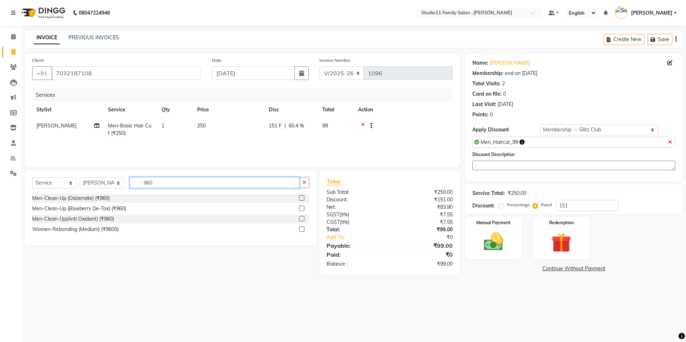
type input "960"
click at [670, 143] on icon at bounding box center [670, 142] width 4 height 5
radio input "true"
type input "0"
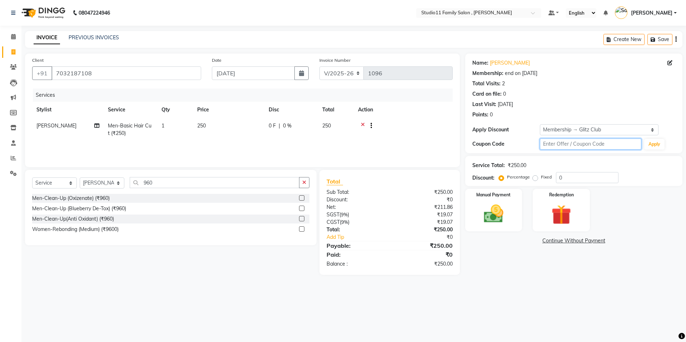
click at [571, 144] on input "text" at bounding box center [590, 144] width 101 height 11
type input "H"
type input "MHC99"
click at [659, 142] on button "Apply" at bounding box center [654, 144] width 20 height 11
radio input "false"
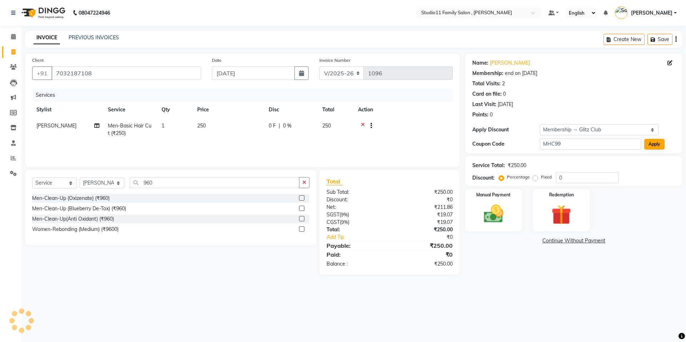
radio input "true"
type input "151"
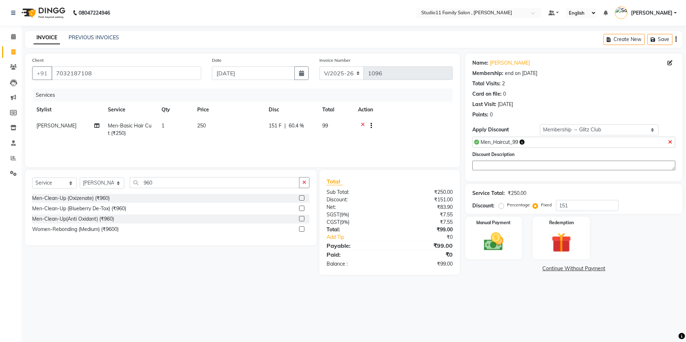
click at [562, 167] on textarea at bounding box center [573, 166] width 203 height 10
click at [670, 143] on icon at bounding box center [670, 142] width 4 height 5
radio input "true"
type input "0"
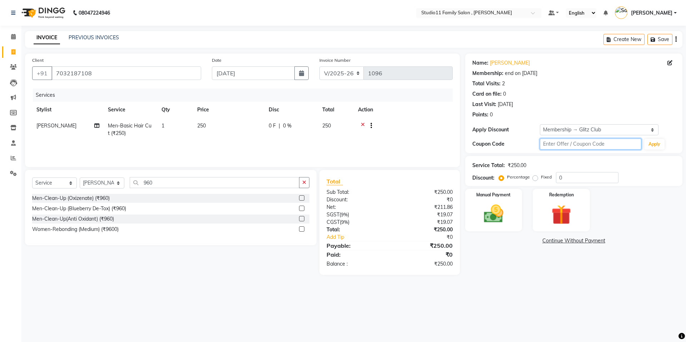
click at [566, 147] on input "text" at bounding box center [590, 144] width 101 height 11
type input "MHC99"
click at [659, 147] on button "Apply" at bounding box center [654, 144] width 20 height 11
radio input "false"
radio input "true"
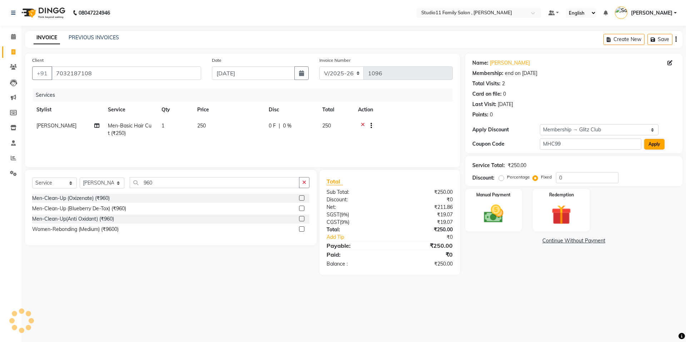
type input "151"
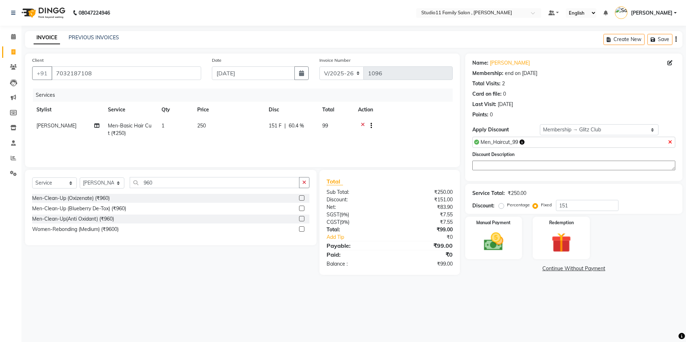
click at [515, 164] on textarea at bounding box center [573, 166] width 203 height 10
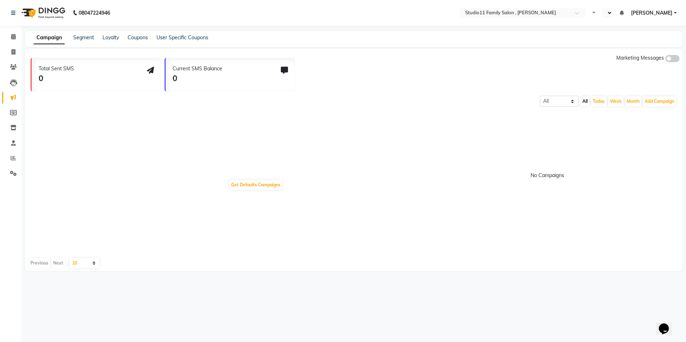
select select "en"
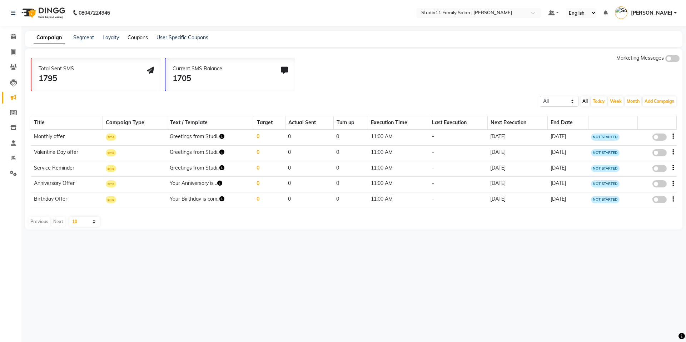
click at [134, 40] on link "Coupons" at bounding box center [138, 37] width 20 height 6
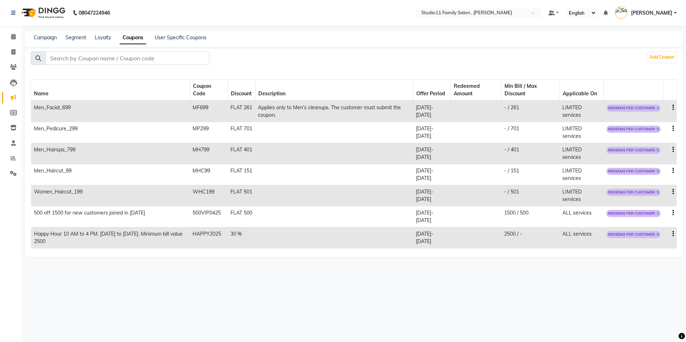
click at [642, 108] on span "REDEEMS PER CUSTOMER: 1" at bounding box center [633, 108] width 54 height 7
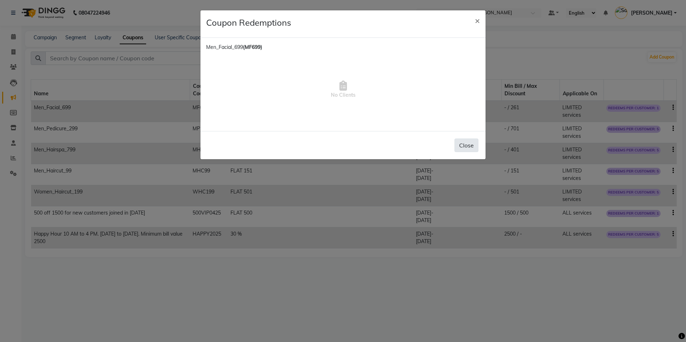
click at [470, 146] on button "Close" at bounding box center [466, 146] width 24 height 14
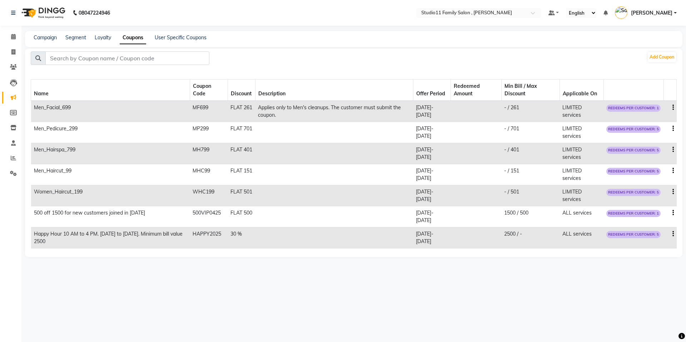
click at [673, 108] on icon "button" at bounding box center [672, 108] width 1 height 0
click at [653, 103] on div "Edit" at bounding box center [655, 103] width 17 height 9
select select "FLAT"
select select "ALL"
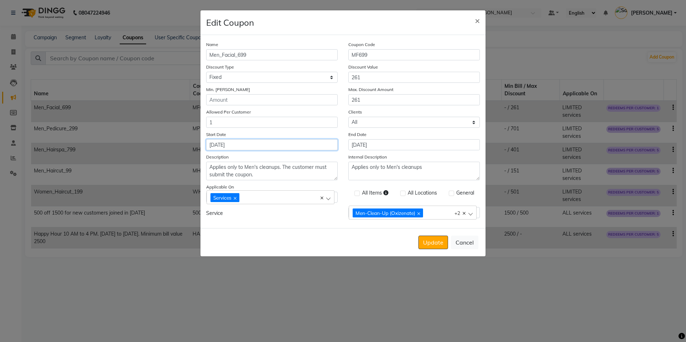
click at [248, 144] on input "[DATE]" at bounding box center [271, 144] width 131 height 11
select select "8"
select select "2025"
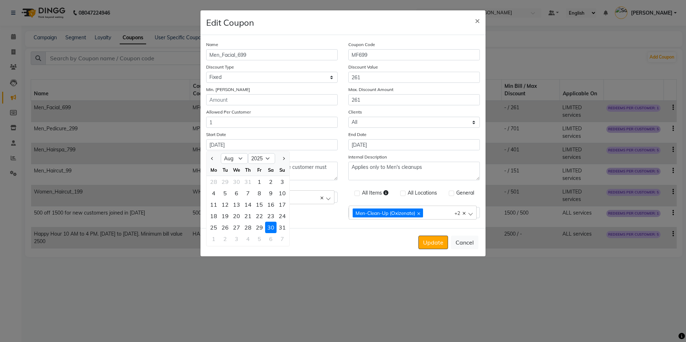
click at [296, 137] on div "Start Date 30-08-2025 Jan Feb Mar Apr May Jun Jul Aug Sep Oct Nov Dec 2015 2016…" at bounding box center [272, 141] width 142 height 20
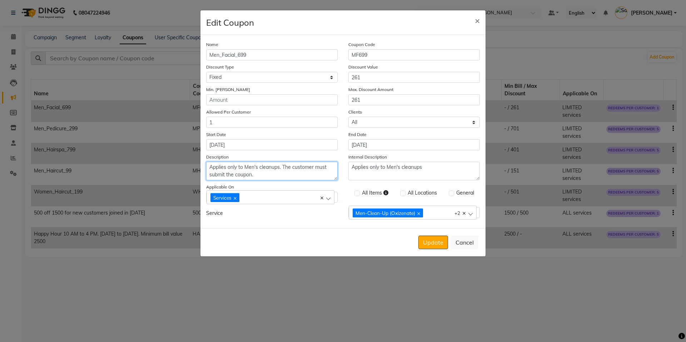
click at [253, 177] on textarea "Applies only to Men's cleanups. The customer must submit the coupon." at bounding box center [271, 171] width 131 height 19
click at [455, 245] on button "Cancel" at bounding box center [465, 243] width 28 height 14
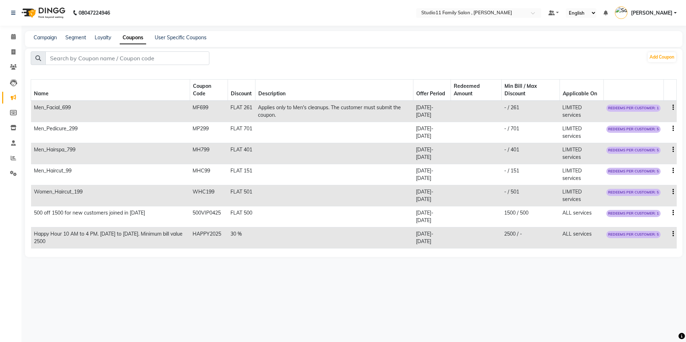
click at [673, 108] on icon "button" at bounding box center [672, 108] width 1 height 0
click at [653, 101] on div "Edit" at bounding box center [655, 103] width 17 height 9
select select "FLAT"
select select "ALL"
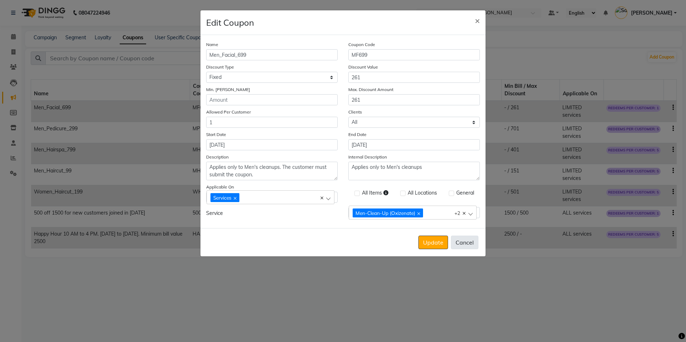
click at [468, 245] on button "Cancel" at bounding box center [465, 243] width 28 height 14
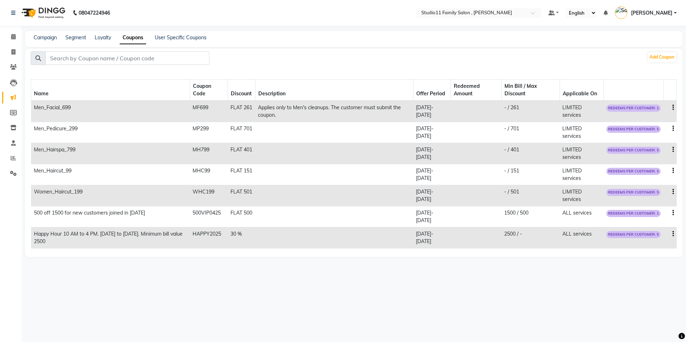
click at [673, 129] on icon "button" at bounding box center [672, 129] width 1 height 0
click at [655, 125] on div "Edit" at bounding box center [655, 124] width 17 height 9
select select "FLAT"
select select "ALL"
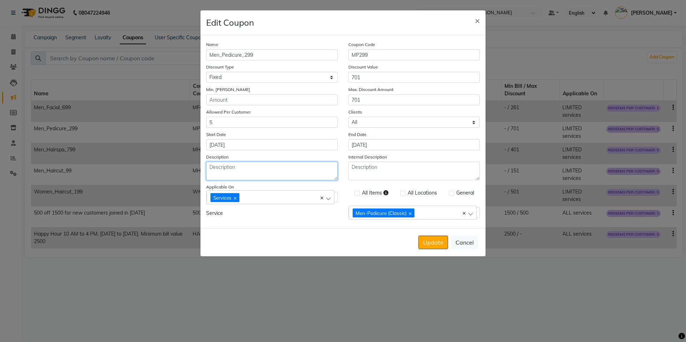
click at [238, 172] on textarea "Description" at bounding box center [271, 171] width 131 height 19
paste textarea "Applies only to Men's cleanups. The customer must submit the coupon."
click at [263, 167] on textarea "Applies only to Men's cleanups. The customer must submit the coupon." at bounding box center [271, 171] width 131 height 19
type textarea "Applies only to Men's Classic pedicure. The customer must submit the coupon."
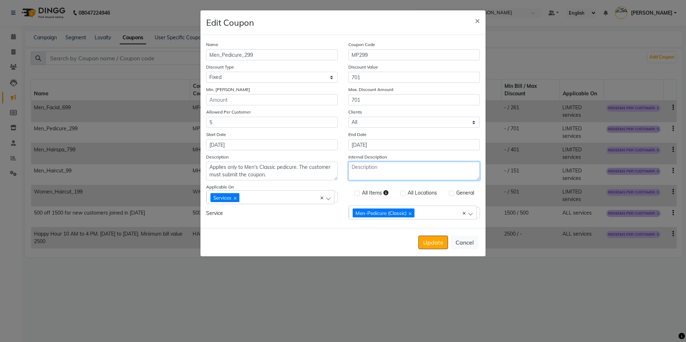
click at [388, 174] on textarea "Internal Description" at bounding box center [413, 171] width 131 height 19
click at [435, 245] on button "Update" at bounding box center [433, 243] width 30 height 14
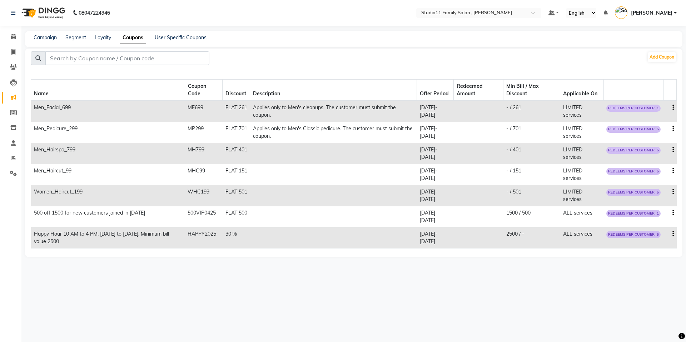
click at [284, 126] on td "Applies only to Men's Classic pedicure. The customer must submit the coupon." at bounding box center [333, 132] width 167 height 21
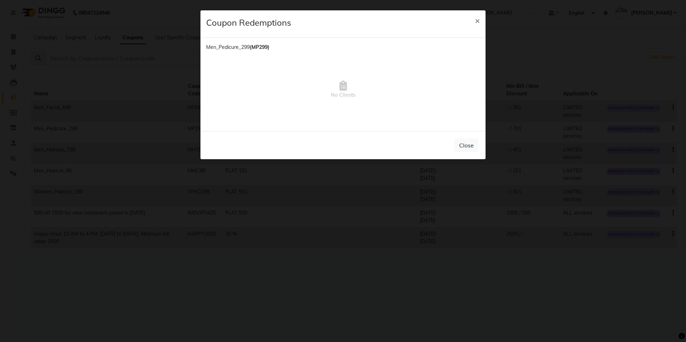
copy td "Applies only to Men's Classic pedicure. The customer must submit the coupon."
click at [479, 21] on span "×" at bounding box center [477, 20] width 5 height 11
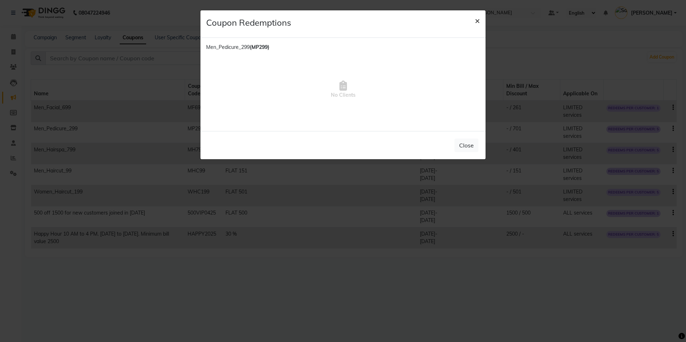
click at [479, 21] on span "×" at bounding box center [477, 20] width 5 height 11
click at [478, 20] on span "×" at bounding box center [477, 20] width 5 height 11
click at [463, 153] on div "Close" at bounding box center [342, 145] width 285 height 28
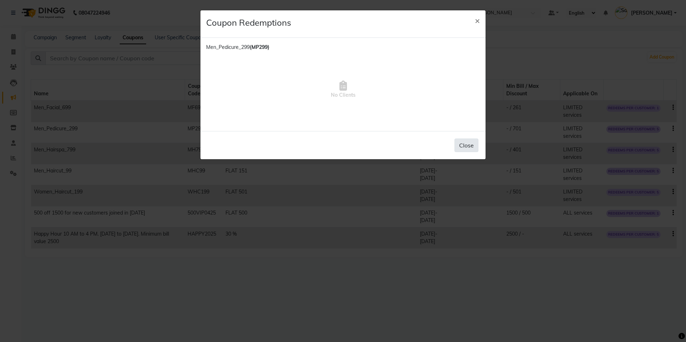
click at [468, 145] on button "Close" at bounding box center [466, 146] width 24 height 14
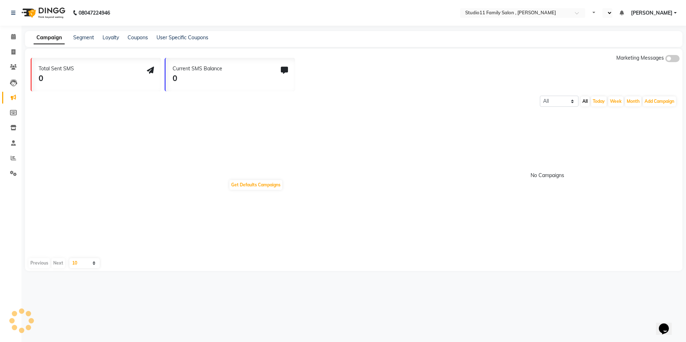
select select "en"
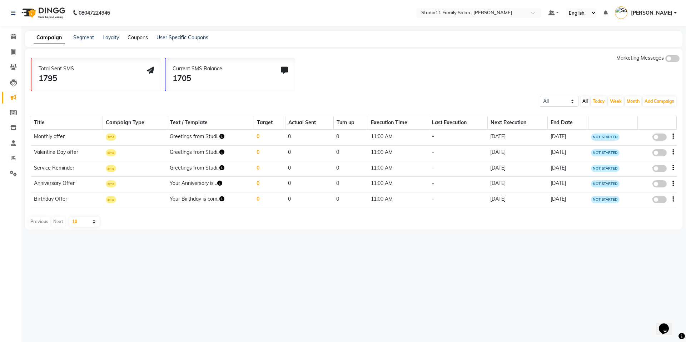
click at [136, 37] on link "Coupons" at bounding box center [138, 37] width 20 height 6
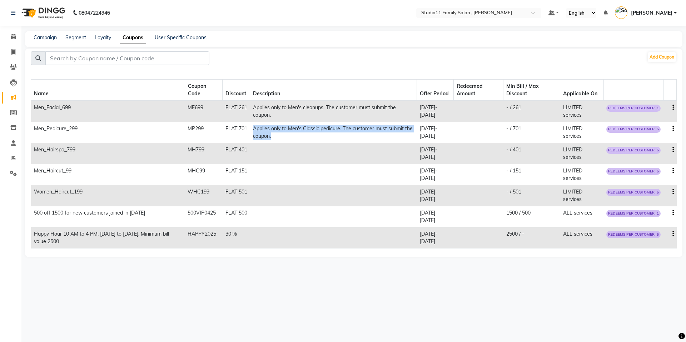
drag, startPoint x: 251, startPoint y: 129, endPoint x: 299, endPoint y: 138, distance: 48.4
click at [299, 138] on td "Applies only to Men's Classic pedicure. The customer must submit the coupon." at bounding box center [333, 132] width 167 height 21
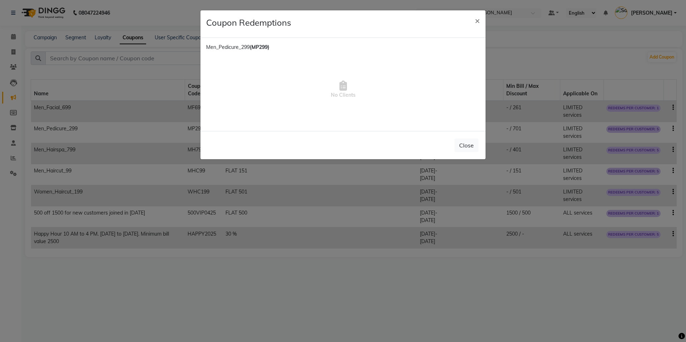
copy td "Applies only to Men's Classic pedicure. The customer must submit the coupon."
click at [477, 21] on span "×" at bounding box center [477, 20] width 5 height 11
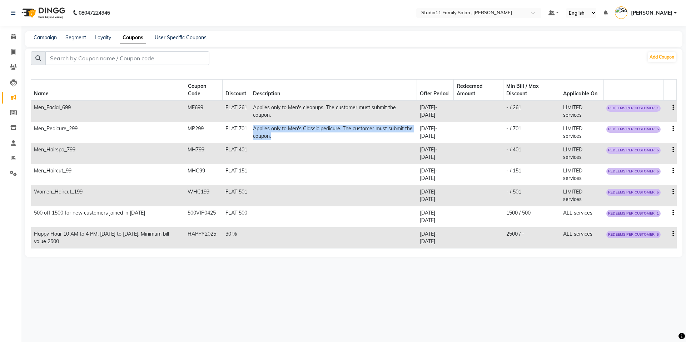
copy td "Applies only to Men's Classic pedicure. The customer must submit the coupon."
click at [673, 108] on icon "button" at bounding box center [672, 108] width 1 height 0
click at [654, 102] on div "Edit" at bounding box center [655, 103] width 17 height 9
select select "FLAT"
select select "ALL"
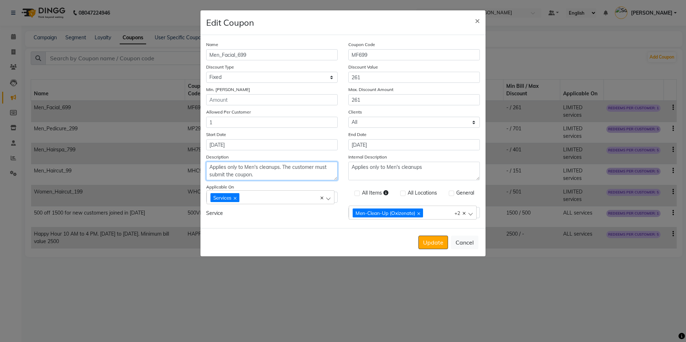
click at [283, 168] on textarea "Applies only to Men's cleanups. The customer must submit the coupon." at bounding box center [271, 171] width 131 height 19
click at [266, 178] on textarea "Applies only to Men's cleanups. The customer must submit the coupon." at bounding box center [271, 171] width 131 height 19
click at [283, 170] on textarea "Applies only to Men's cleanups. The customer must submit the coupon." at bounding box center [271, 171] width 131 height 19
click at [283, 169] on textarea "Applies only to Men's cleanups. coupon per The customer must submit the coupon." at bounding box center [271, 171] width 131 height 19
click at [300, 170] on textarea "Applies only to Men's cleanups. Only 1 coupon per The customer must submit the …" at bounding box center [271, 171] width 131 height 19
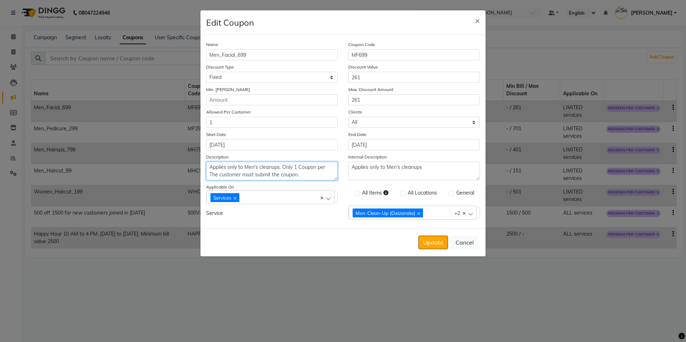
click at [323, 169] on textarea "Applies only to Men's cleanups. Only 1 Coupon per The customer must submit the …" at bounding box center [271, 171] width 131 height 19
type textarea "Applies only to Men's cleanups. Only one coupon is allowed per customer. The cu…"
click at [433, 246] on button "Update" at bounding box center [433, 243] width 30 height 14
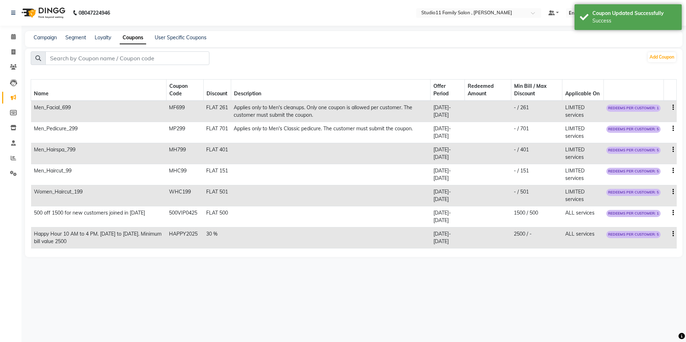
click at [265, 129] on td "Applies only to Men's Classic pedicure. The customer must submit the coupon." at bounding box center [330, 132] width 199 height 21
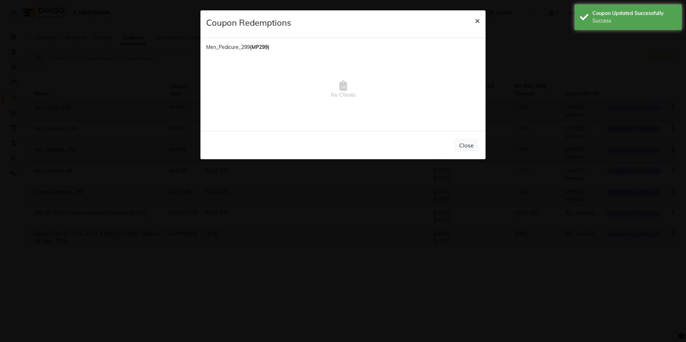
click at [477, 21] on span "×" at bounding box center [477, 20] width 5 height 11
click at [477, 21] on div "Coupon Redemptions ×" at bounding box center [342, 24] width 285 height 28
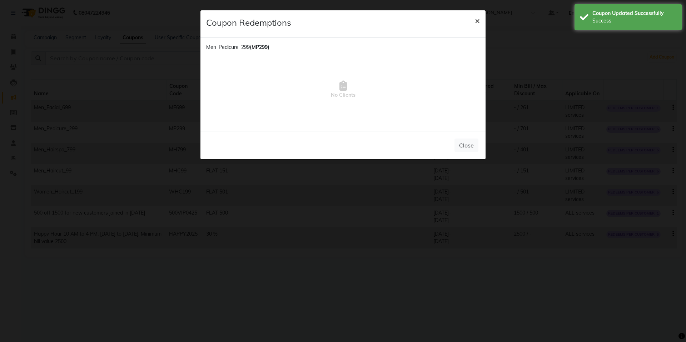
click at [477, 21] on span "×" at bounding box center [477, 20] width 5 height 11
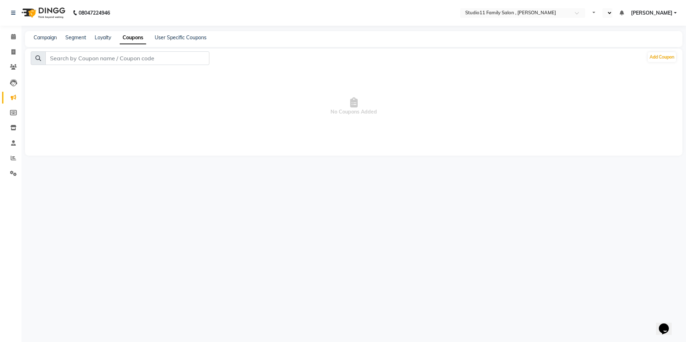
select select "en"
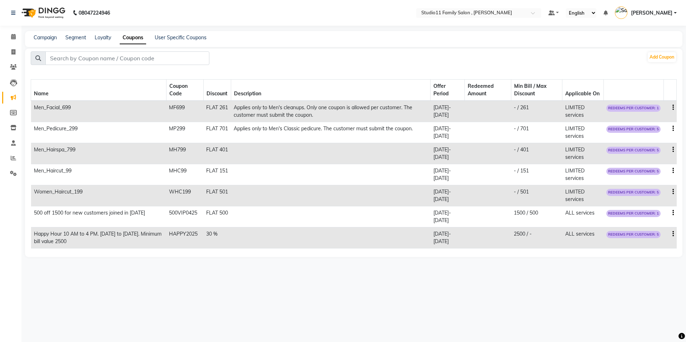
click at [266, 110] on td "Applies only to Men's cleanups. Only one coupon is allowed per customer. The cu…" at bounding box center [330, 111] width 199 height 21
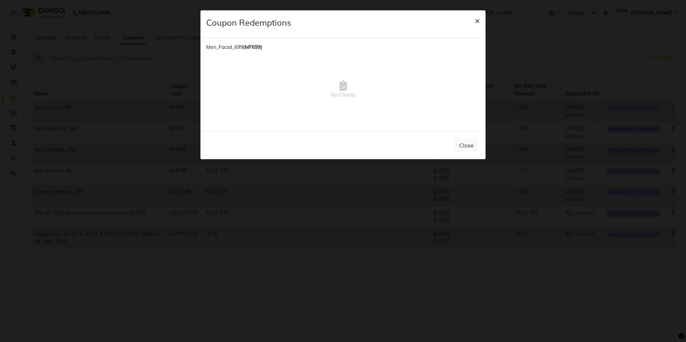
click at [479, 20] on span "×" at bounding box center [477, 20] width 5 height 11
click at [479, 20] on div "Coupon Redemptions ×" at bounding box center [342, 24] width 285 height 28
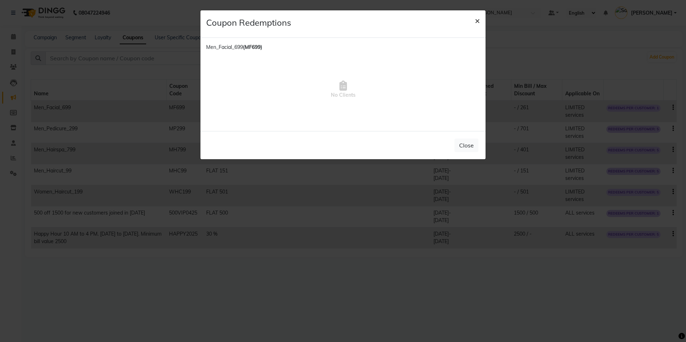
click at [479, 20] on span "×" at bounding box center [477, 20] width 5 height 11
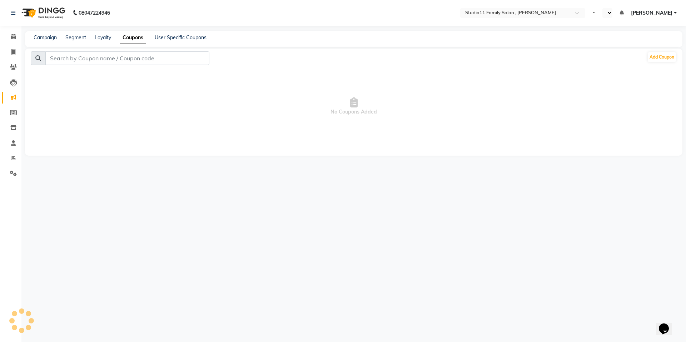
select select "en"
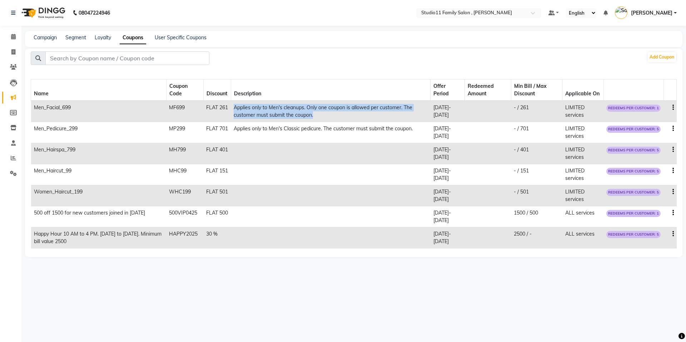
drag, startPoint x: 235, startPoint y: 109, endPoint x: 325, endPoint y: 113, distance: 90.5
click at [325, 113] on td "Applies only to Men's cleanups. Only one coupon is allowed per customer. The cu…" at bounding box center [330, 111] width 199 height 21
copy td "Applies only to Men's cleanups. Only one coupon is allowed per customer. The cu…"
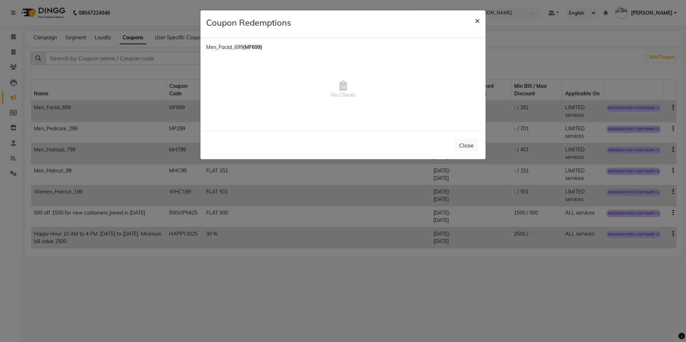
click at [478, 20] on span "×" at bounding box center [477, 20] width 5 height 11
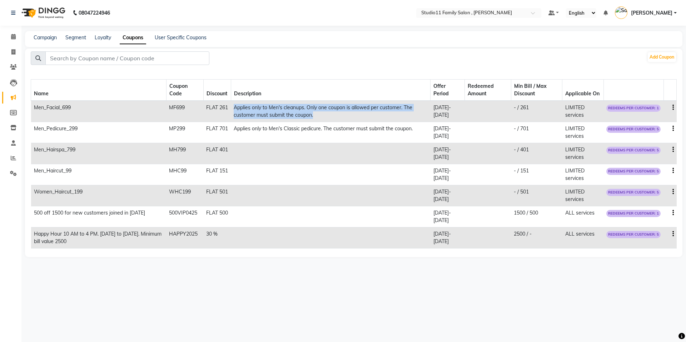
copy td "Applies only to Men's cleanups. Only one coupon is allowed per customer. The cu…"
click at [672, 171] on icon "button" at bounding box center [672, 171] width 1 height 0
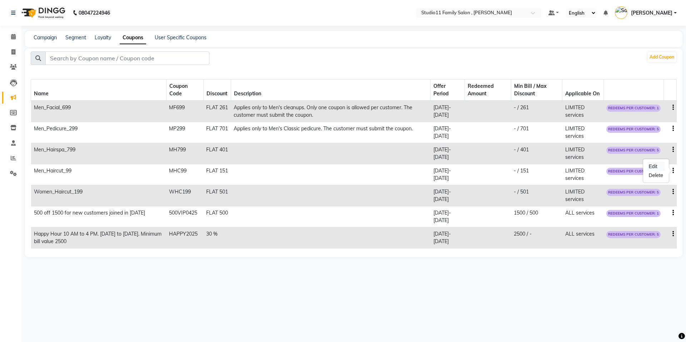
click at [656, 169] on div "Edit" at bounding box center [655, 166] width 17 height 9
select select "FLAT"
select select "ALL"
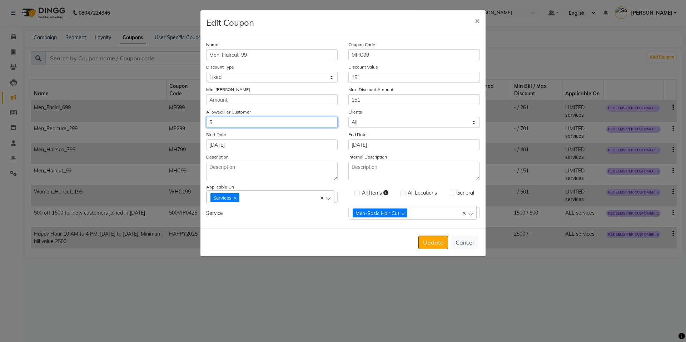
click at [218, 118] on input "5" at bounding box center [271, 122] width 131 height 11
type input "1"
click at [363, 144] on input "27-09-2025" at bounding box center [413, 144] width 131 height 11
select select "9"
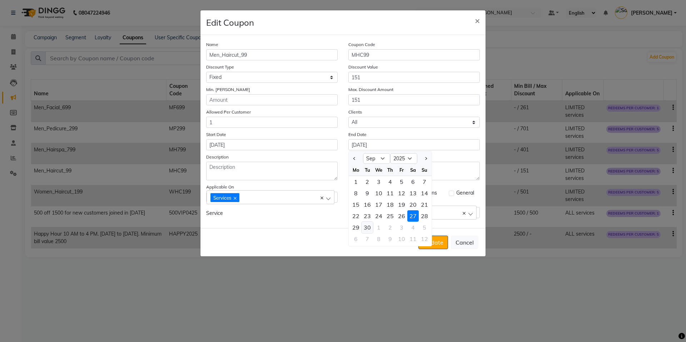
click at [365, 228] on div "30" at bounding box center [366, 227] width 11 height 11
type input "[DATE]"
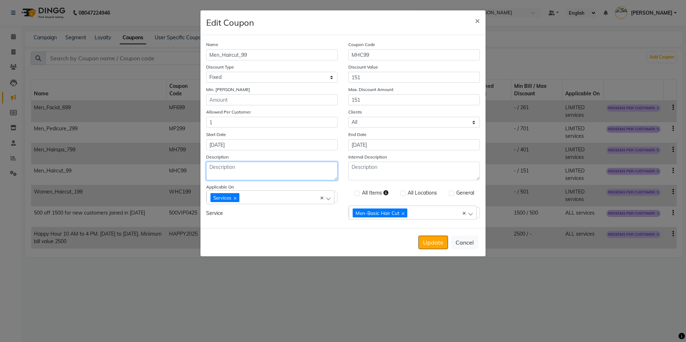
click at [267, 166] on textarea "Description" at bounding box center [271, 171] width 131 height 19
paste textarea "Applies only to Men's cleanups. Only one coupon is allowed per customer. The cu…"
click at [267, 169] on textarea "Applies only to Men's cleanups. Only one coupon is allowed per customer. The cu…" at bounding box center [271, 171] width 131 height 19
click at [279, 169] on textarea "Applies only to Men's Haircut. Only one coupon is allowed per customer. The cus…" at bounding box center [271, 171] width 131 height 19
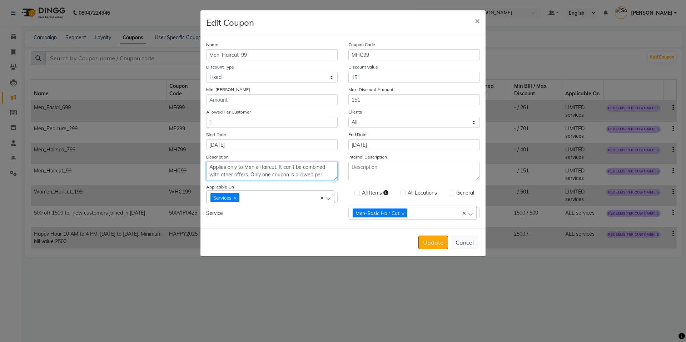
scroll to position [8, 0]
click at [266, 175] on textarea "Applies only to Men's Haircut. It can't be combined with other offers. Only one…" at bounding box center [271, 171] width 131 height 19
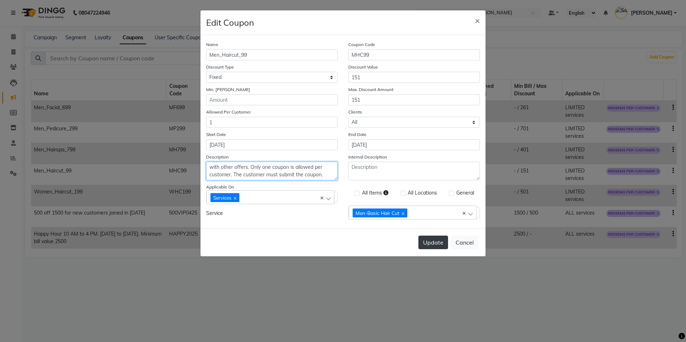
type textarea "Applies only to Men's Haircut. It can't be combined with other offers. Only one…"
click at [438, 245] on button "Update" at bounding box center [433, 243] width 30 height 14
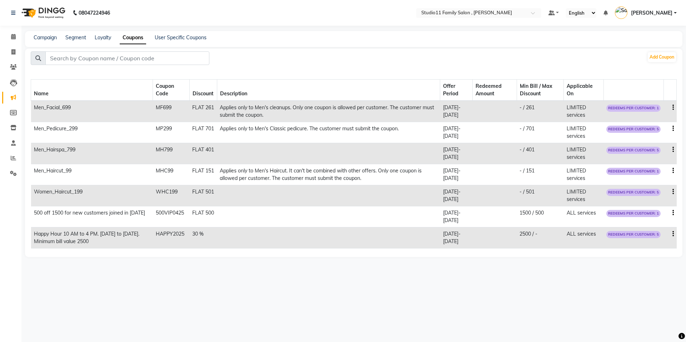
click at [672, 171] on icon "button" at bounding box center [672, 171] width 1 height 0
click at [653, 165] on div "Edit" at bounding box center [655, 166] width 17 height 9
select select "FLAT"
select select "ALL"
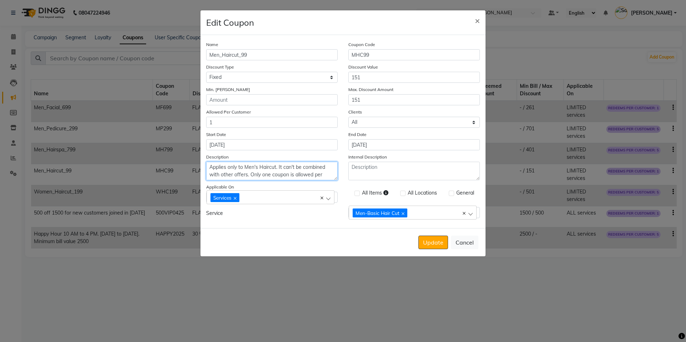
click at [258, 170] on textarea "Applies only to Men's Haircut. It can't be combined with other offers. Only one…" at bounding box center [271, 171] width 131 height 19
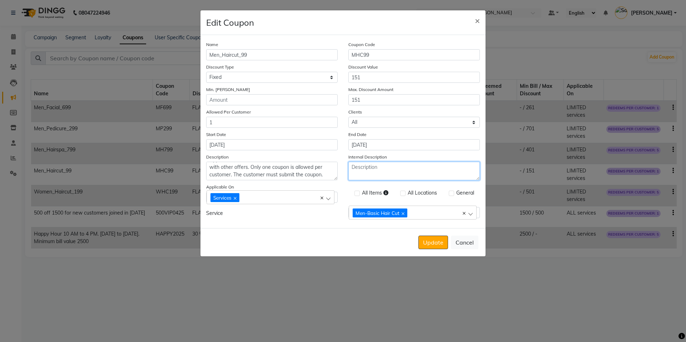
click at [412, 175] on textarea "Internal Description" at bounding box center [413, 171] width 131 height 19
paste textarea "Applies only to Men's Haircut. It can't be combined with other offers. Only one…"
type textarea "Applies only to Men's Haircut. It can't be combined with other offers. Only one…"
click at [434, 243] on button "Update" at bounding box center [433, 243] width 30 height 14
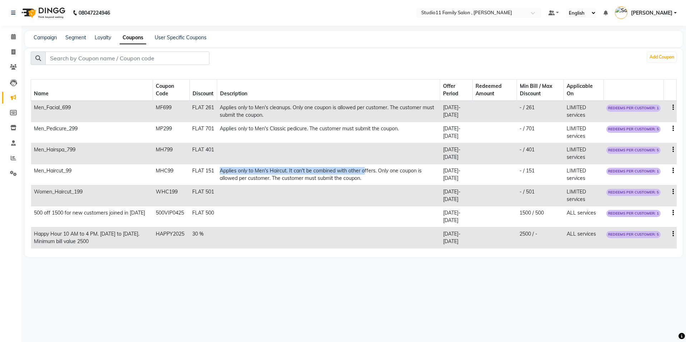
drag, startPoint x: 221, startPoint y: 171, endPoint x: 366, endPoint y: 169, distance: 144.3
click at [366, 169] on td "Applies only to Men's Haircut. It can't be combined with other offers. Only one…" at bounding box center [328, 174] width 223 height 21
click at [359, 164] on td "Applies only to Men's Haircut. It can't be combined with other offers. Only one…" at bounding box center [328, 174] width 223 height 21
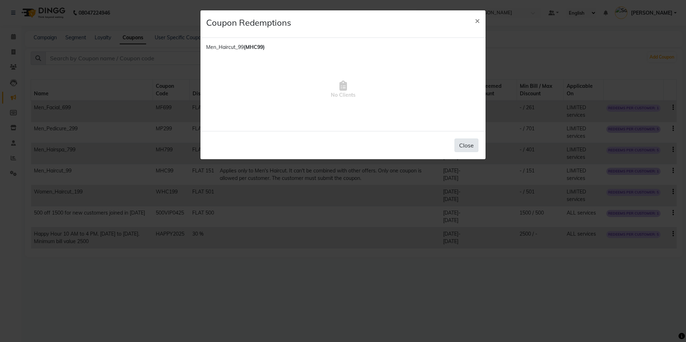
click at [467, 146] on button "Close" at bounding box center [466, 146] width 24 height 14
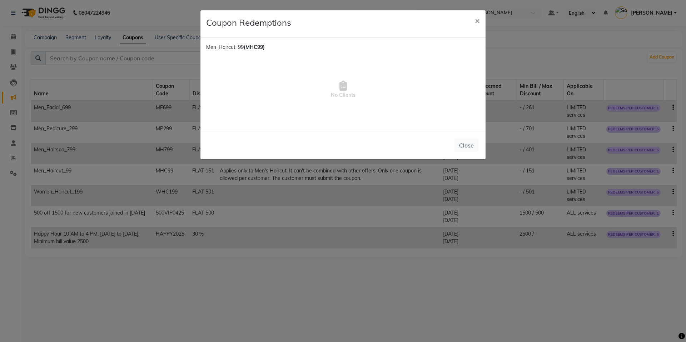
click at [467, 146] on button "Close" at bounding box center [466, 146] width 24 height 14
click at [478, 22] on span "×" at bounding box center [477, 20] width 5 height 11
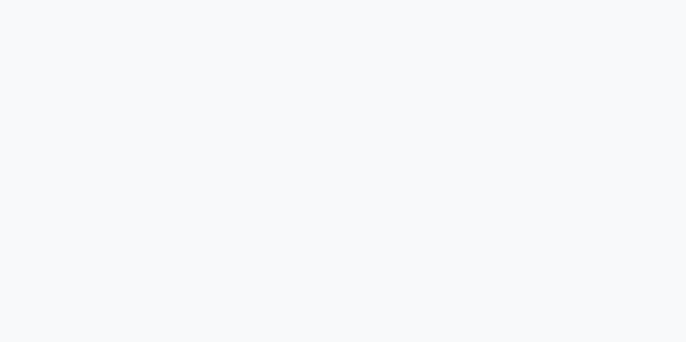
select select "7303"
select select "service"
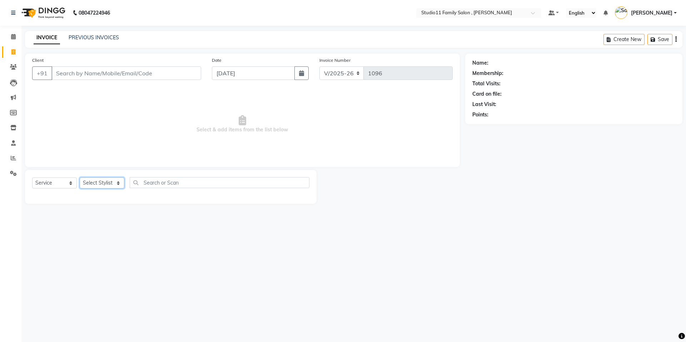
click at [104, 184] on select "Select Stylist [PERSON_NAME] Neha [PERSON_NAME] Preet [PERSON_NAME] [PERSON_NAM…" at bounding box center [102, 183] width 45 height 11
select select "84513"
click at [80, 178] on select "Select Stylist [PERSON_NAME] Neha [PERSON_NAME] Preet [PERSON_NAME] [PERSON_NAM…" at bounding box center [102, 183] width 45 height 11
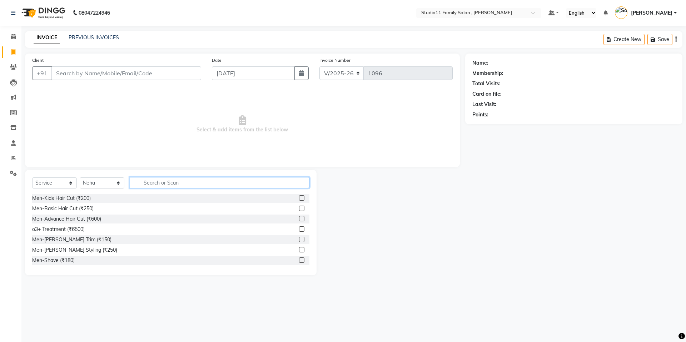
click at [174, 182] on input "text" at bounding box center [220, 182] width 180 height 11
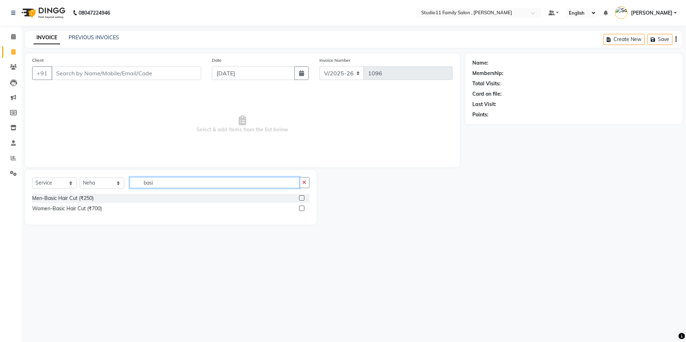
type input "basi"
click at [301, 198] on label at bounding box center [301, 197] width 5 height 5
click at [301, 198] on input "checkbox" at bounding box center [301, 198] width 5 height 5
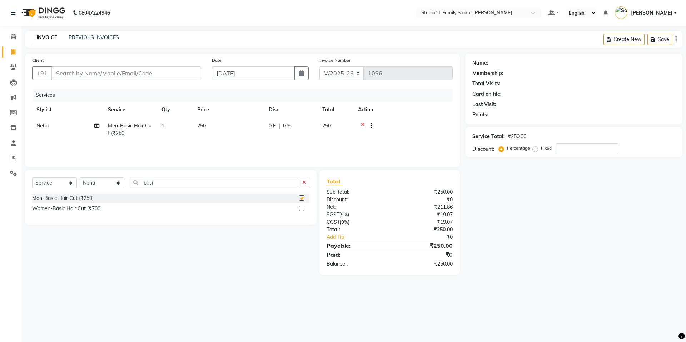
checkbox input "false"
click at [563, 148] on input "number" at bounding box center [587, 148] width 63 height 11
click at [127, 76] on input "Client" at bounding box center [126, 73] width 150 height 14
type input "s"
type input "0"
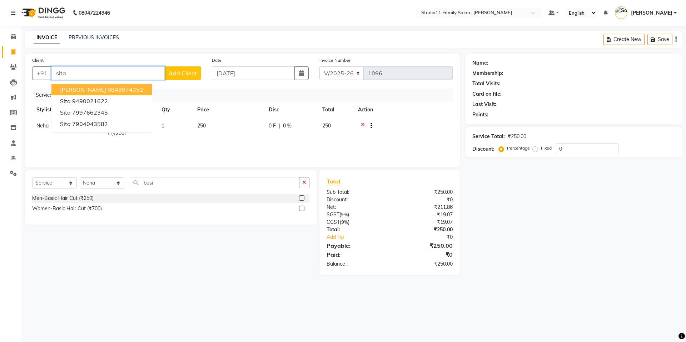
click at [108, 90] on ngb-highlight "9848074352" at bounding box center [126, 89] width 36 height 7
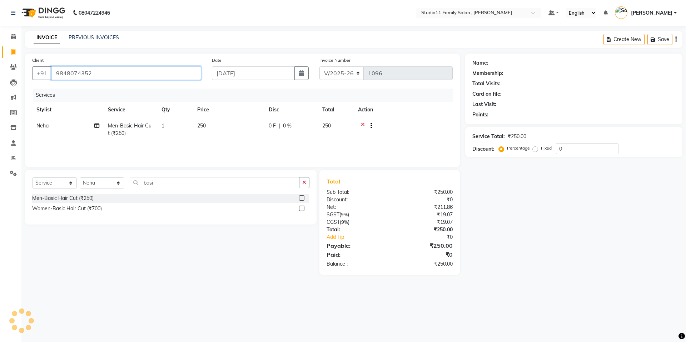
type input "9848074352"
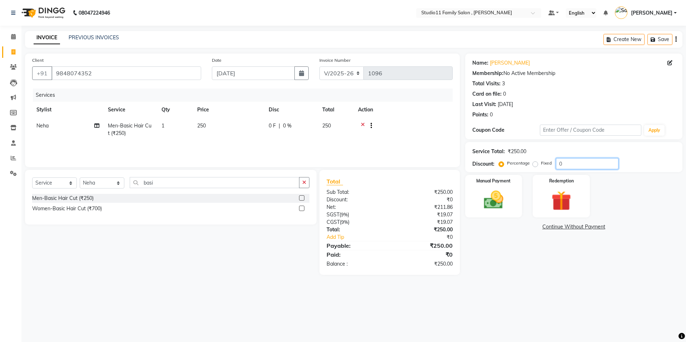
click at [572, 165] on input "0" at bounding box center [587, 163] width 63 height 11
click at [577, 131] on input "text" at bounding box center [590, 130] width 101 height 11
type input "MHC99"
click at [657, 133] on button "Apply" at bounding box center [654, 130] width 20 height 11
radio input "false"
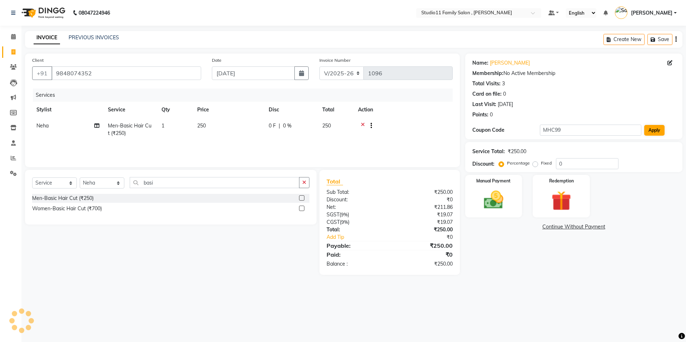
radio input "true"
type input "151"
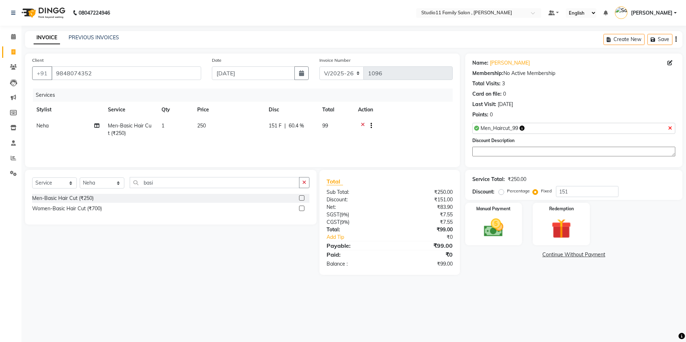
click at [515, 152] on textarea at bounding box center [573, 152] width 203 height 10
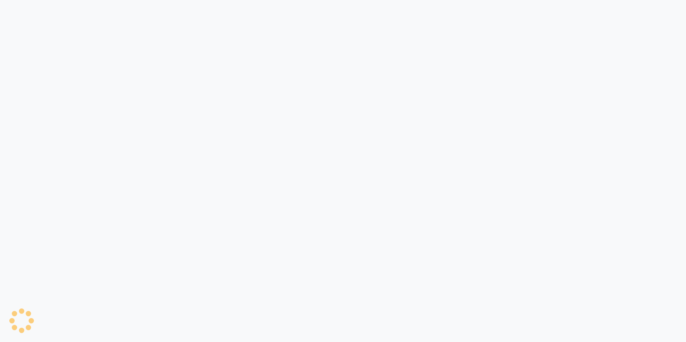
select select "service"
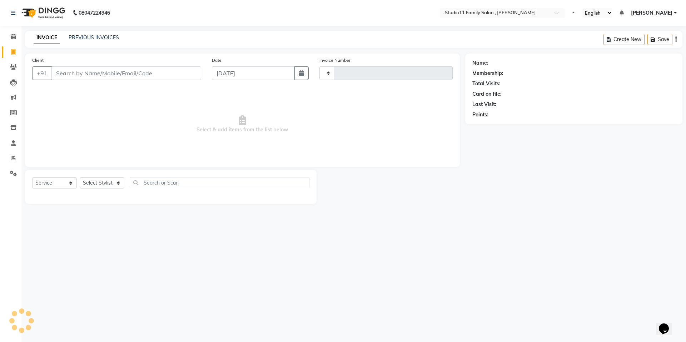
select select "en"
type input "1096"
select select "7303"
click at [87, 183] on select "Select Stylist [PERSON_NAME] Neha [PERSON_NAME] Preet [PERSON_NAME] [PERSON_NAM…" at bounding box center [102, 183] width 45 height 11
select select "82244"
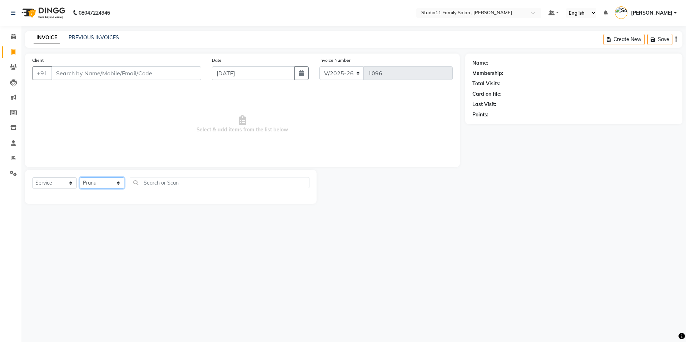
click at [80, 178] on select "Select Stylist [PERSON_NAME] Neha [PERSON_NAME] Preet [PERSON_NAME] [PERSON_NAM…" at bounding box center [102, 183] width 45 height 11
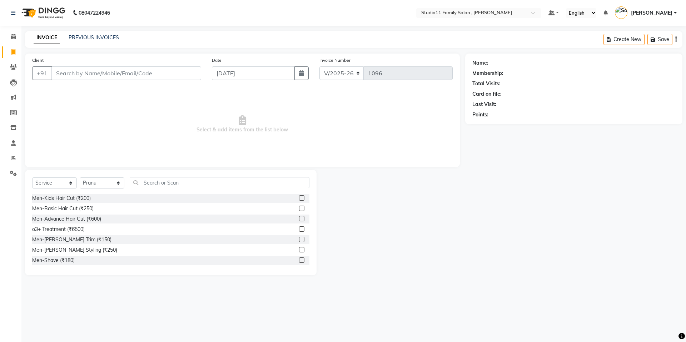
click at [299, 209] on label at bounding box center [301, 208] width 5 height 5
click at [299, 209] on input "checkbox" at bounding box center [301, 208] width 5 height 5
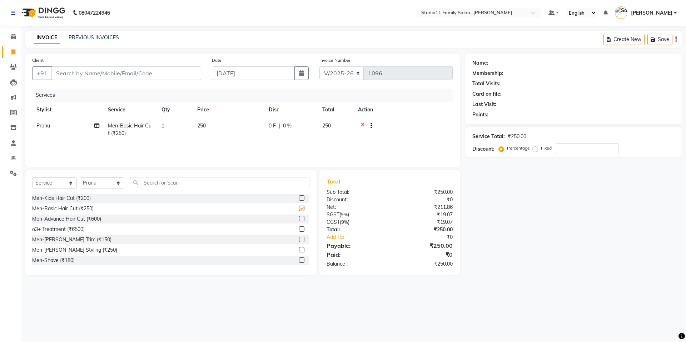
checkbox input "false"
click at [106, 68] on input "Client" at bounding box center [126, 73] width 150 height 14
type input "s"
type input "0"
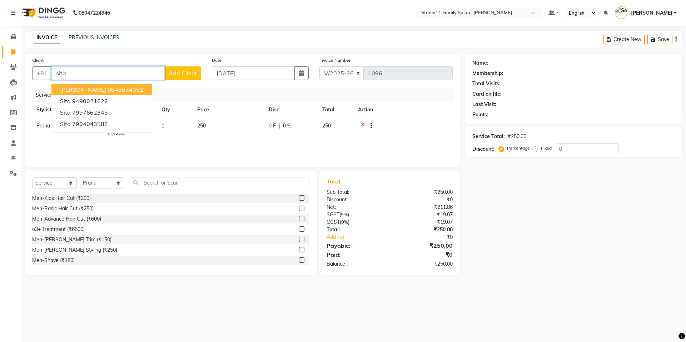
click at [108, 91] on ngb-highlight "9848074352" at bounding box center [126, 89] width 36 height 7
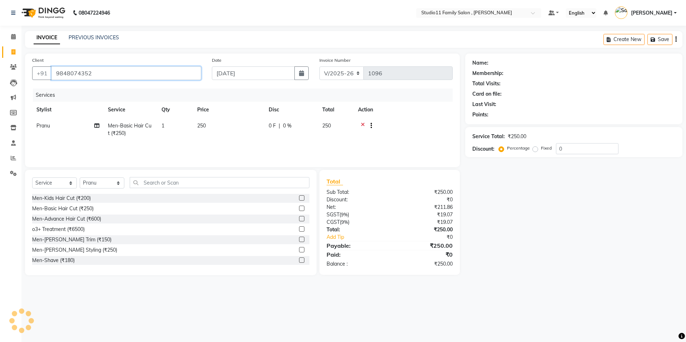
type input "9848074352"
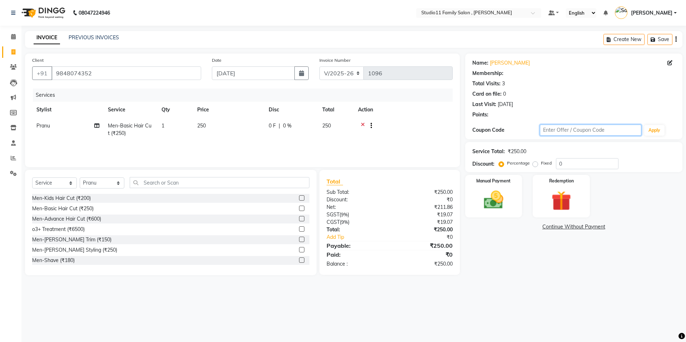
click at [575, 133] on input "text" at bounding box center [590, 130] width 101 height 11
type input "mhc99"
click at [650, 132] on button "Apply" at bounding box center [654, 130] width 20 height 11
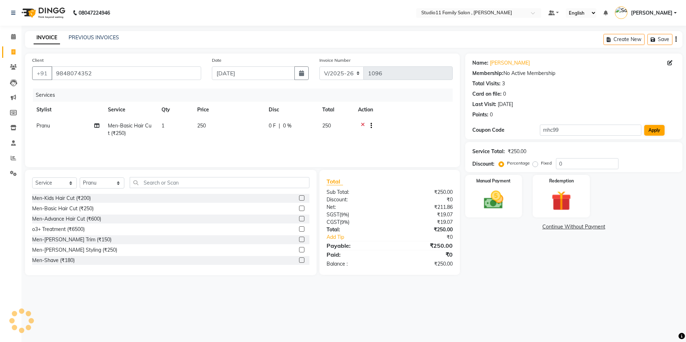
radio input "false"
radio input "true"
type input "151"
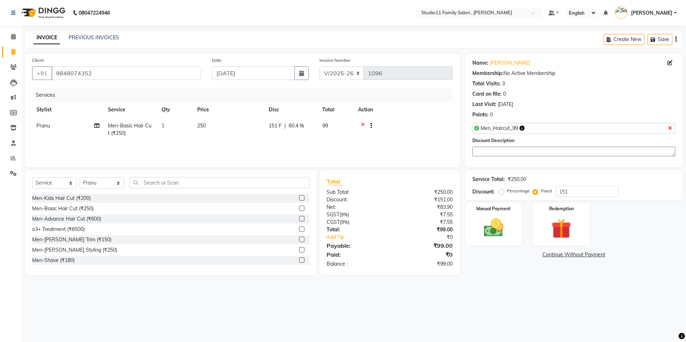
click at [522, 129] on icon "button" at bounding box center [521, 128] width 5 height 5
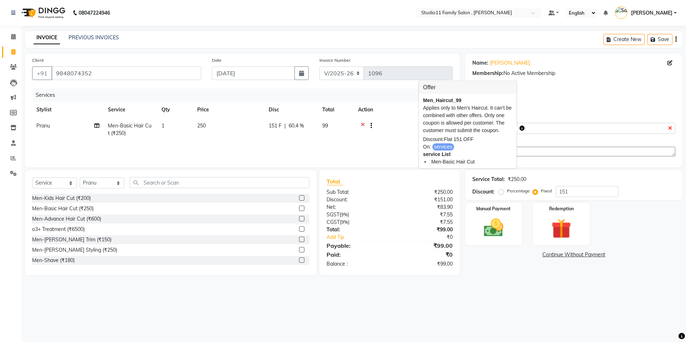
click at [572, 106] on div "Last Visit: 28-06-2025" at bounding box center [573, 105] width 203 height 8
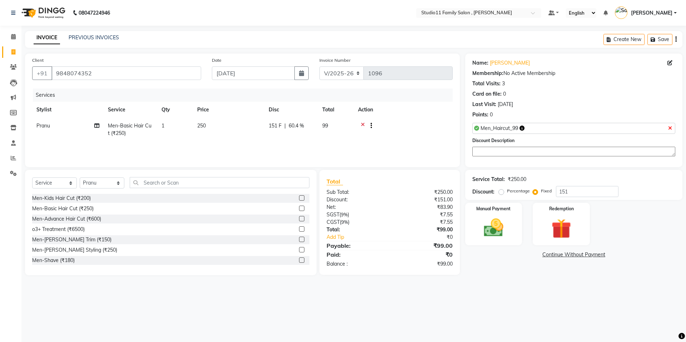
click at [519, 149] on textarea at bounding box center [573, 152] width 203 height 10
click at [523, 130] on icon "button" at bounding box center [521, 128] width 5 height 5
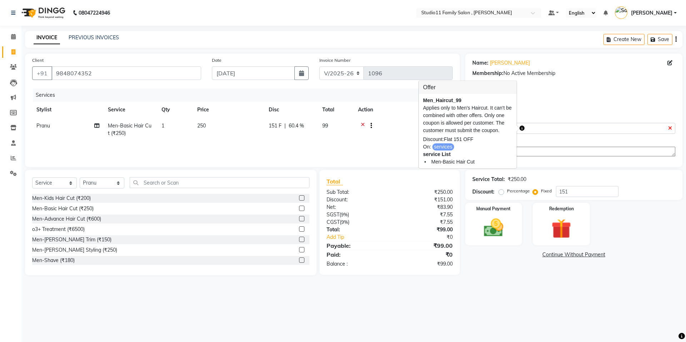
click at [552, 110] on div "Name: Rama Sita Membership: No Active Membership Total Visits: 3 Card on file: …" at bounding box center [573, 87] width 203 height 62
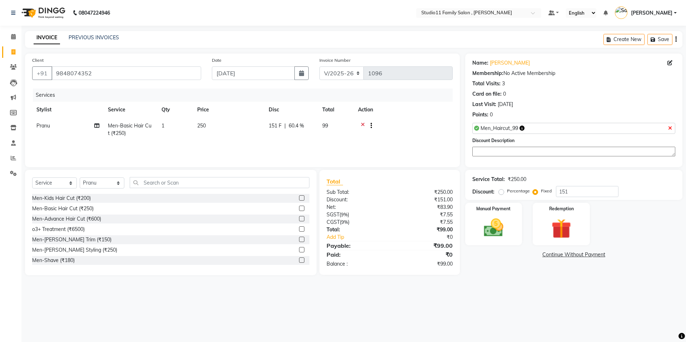
click at [533, 154] on textarea at bounding box center [573, 152] width 203 height 10
type textarea "MP"
click at [669, 129] on icon at bounding box center [670, 128] width 4 height 5
radio input "true"
type input "0"
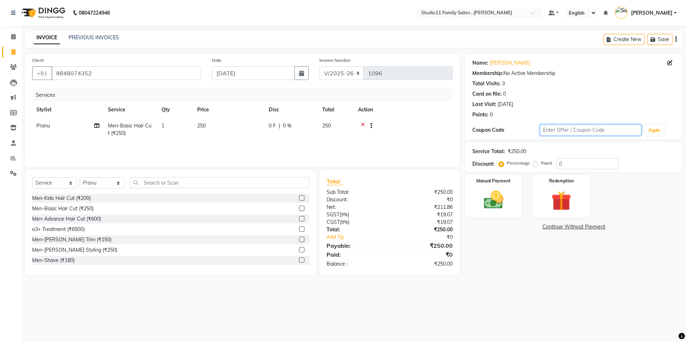
click at [607, 131] on input "text" at bounding box center [590, 130] width 101 height 11
type input "mp299"
click at [654, 132] on button "Apply" at bounding box center [654, 130] width 20 height 11
radio input "false"
radio input "true"
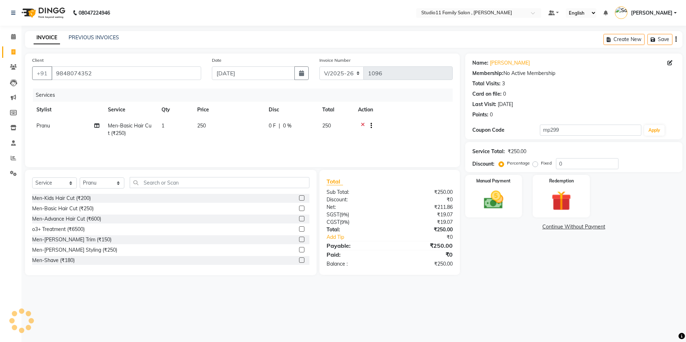
type input "701"
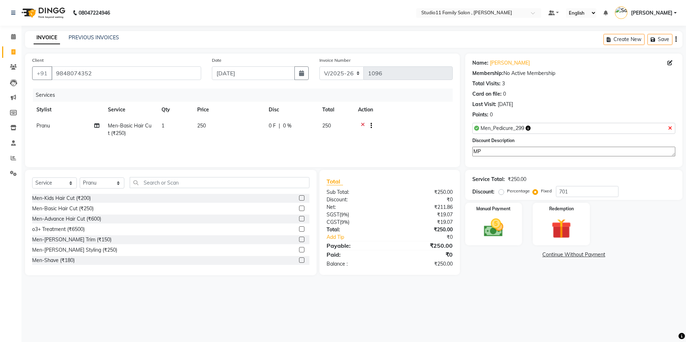
click at [529, 129] on icon "button" at bounding box center [527, 128] width 5 height 5
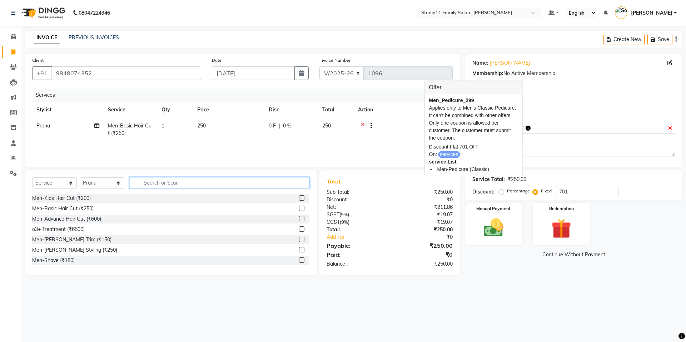
click at [159, 183] on input "text" at bounding box center [220, 182] width 180 height 11
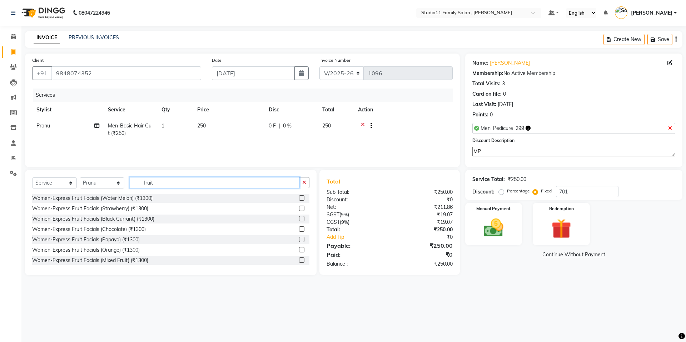
scroll to position [1, 0]
type input "fruit"
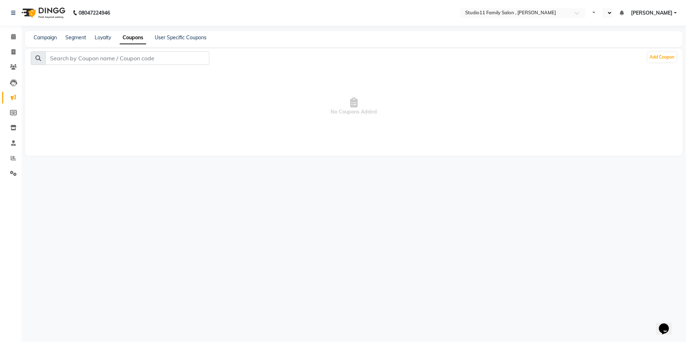
select select "en"
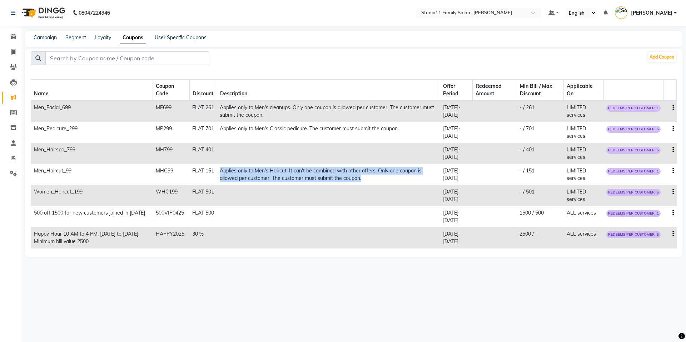
drag, startPoint x: 222, startPoint y: 169, endPoint x: 366, endPoint y: 180, distance: 145.0
click at [366, 180] on td "Applies only to Men's Haircut. It can't be combined with other offers. Only one…" at bounding box center [328, 174] width 223 height 21
copy td "Applies only to Men's Haircut. It can't be combined with other offers. Only one…"
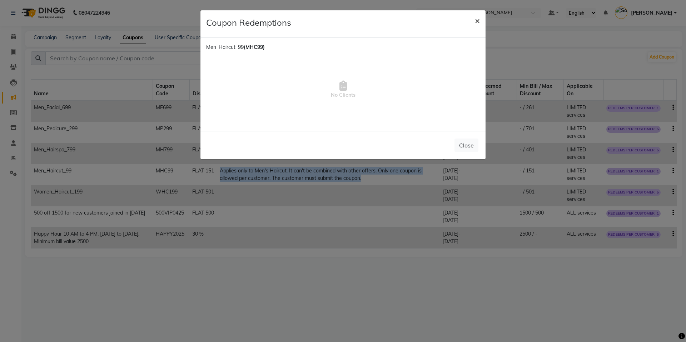
click at [477, 22] on span "×" at bounding box center [477, 20] width 5 height 11
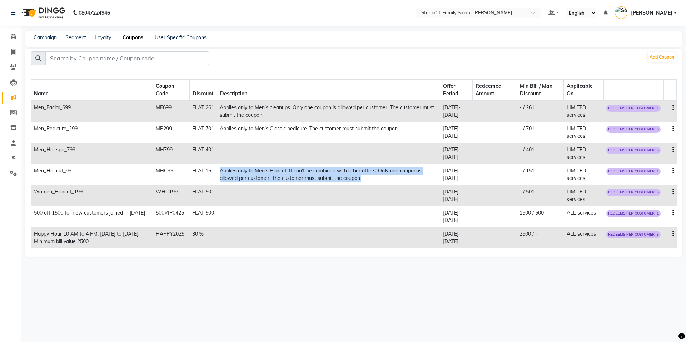
copy td "Applies only to Men's Haircut. It can't be combined with other offers. Only one…"
click at [672, 108] on icon "button" at bounding box center [672, 108] width 1 height 0
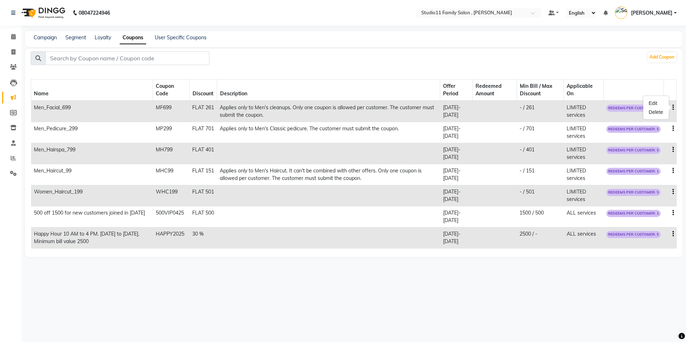
click at [671, 129] on td at bounding box center [669, 132] width 13 height 21
click at [673, 129] on icon "button" at bounding box center [672, 129] width 1 height 0
click at [657, 125] on div "Edit" at bounding box center [655, 124] width 17 height 9
select select "FLAT"
select select "ALL"
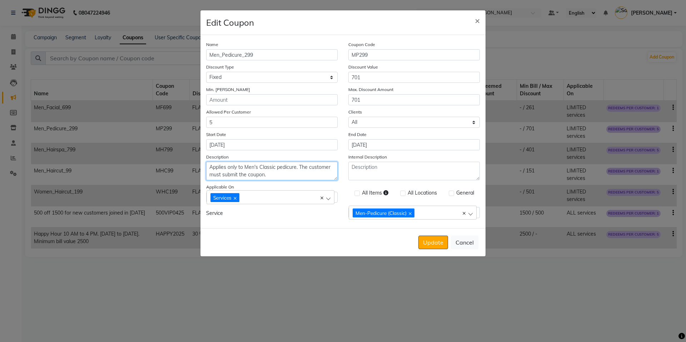
click at [275, 174] on textarea "Applies only to Men's Classic pedicure. The customer must submit the coupon." at bounding box center [271, 171] width 131 height 19
paste textarea "Haircut. It can't be combined with other offers. Only one coupon is allowed per…"
click at [264, 166] on textarea "Applies only to Men's Haircut. It can't be combined with other offers. Only one…" at bounding box center [271, 171] width 131 height 19
type textarea "Applies only to Men's Classic Pedicure. It can't be combined with other offers.…"
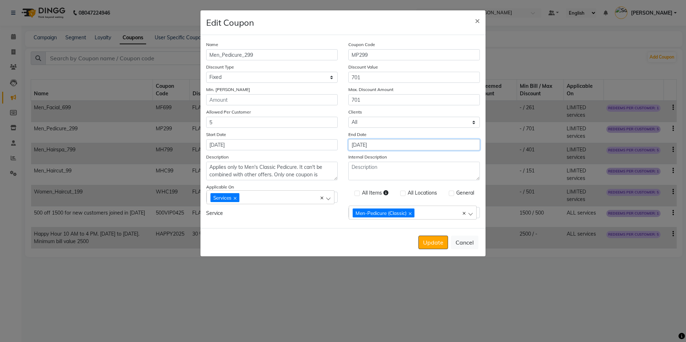
click at [386, 144] on input "28-09-2025" at bounding box center [413, 144] width 131 height 11
select select "9"
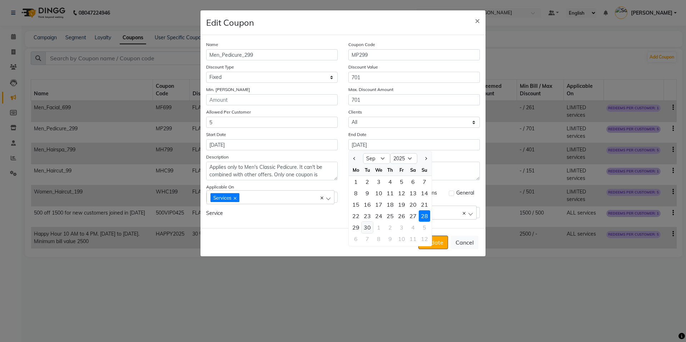
click at [368, 229] on div "30" at bounding box center [366, 227] width 11 height 11
type input "[DATE]"
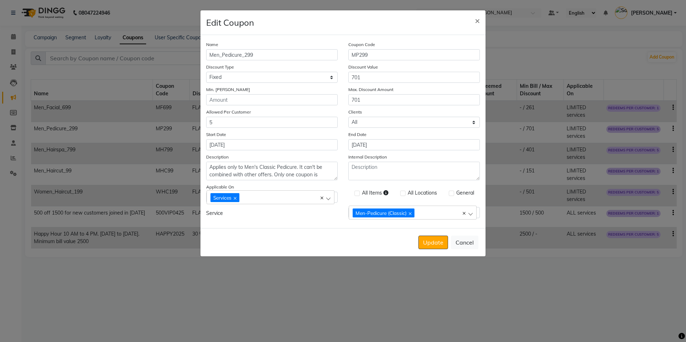
click at [371, 235] on div "Update Cancel" at bounding box center [342, 242] width 285 height 28
click at [438, 246] on button "Update" at bounding box center [433, 243] width 30 height 14
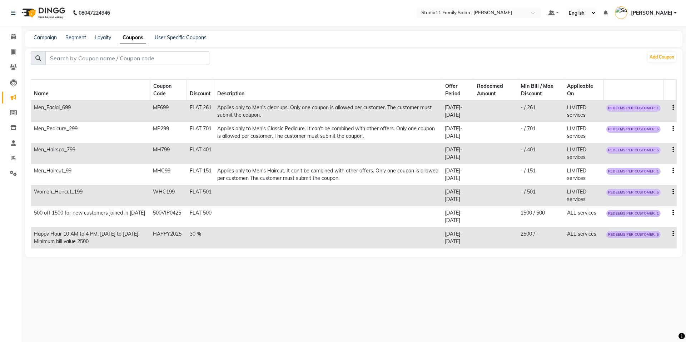
click at [672, 107] on td at bounding box center [669, 111] width 13 height 21
click at [674, 108] on td at bounding box center [669, 111] width 13 height 21
click at [670, 108] on td at bounding box center [669, 111] width 13 height 21
click at [673, 108] on icon "button" at bounding box center [672, 108] width 1 height 0
click at [656, 103] on div "Edit" at bounding box center [655, 103] width 17 height 9
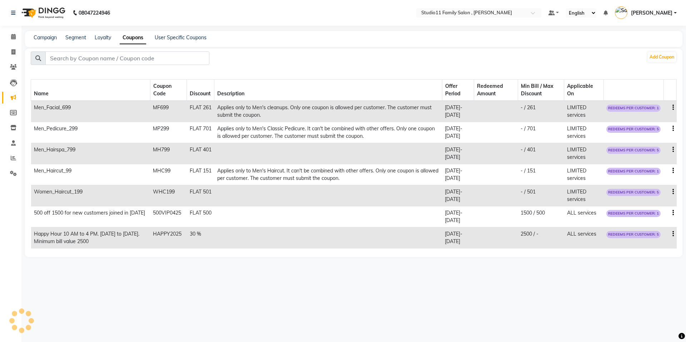
select select "FLAT"
select select "ALL"
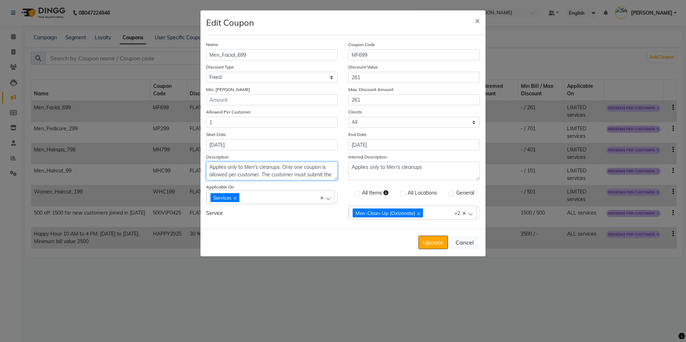
click at [316, 171] on textarea "Applies only to Men's cleanups. Only one coupon is allowed per customer. The cu…" at bounding box center [271, 171] width 131 height 19
paste textarea "Haircut. It can't be combined with other offers. Only one coupon is allowed per…"
click at [267, 169] on textarea "Applies only to Men's Haircut. It can't be combined with other offers. Only one…" at bounding box center [271, 171] width 131 height 19
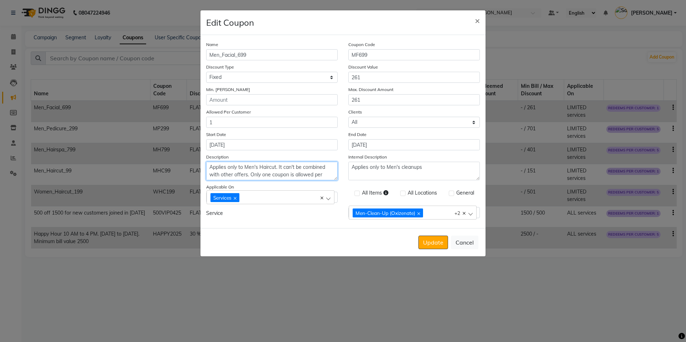
click at [267, 169] on textarea "Applies only to Men's Haircut. It can't be combined with other offers. Only one…" at bounding box center [271, 171] width 131 height 19
type textarea "Applies only to Men's Cleanups. It can't be combined with other offers. Only on…"
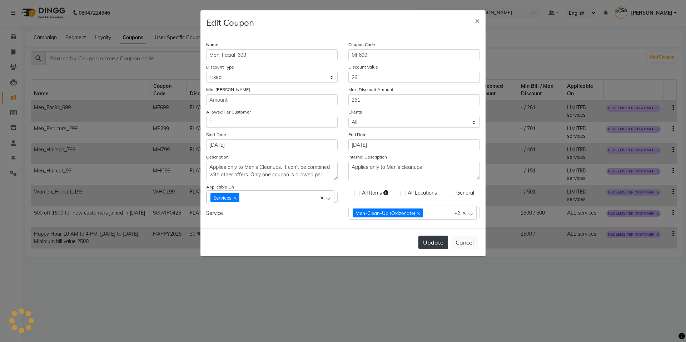
click at [434, 246] on button "Update" at bounding box center [433, 243] width 30 height 14
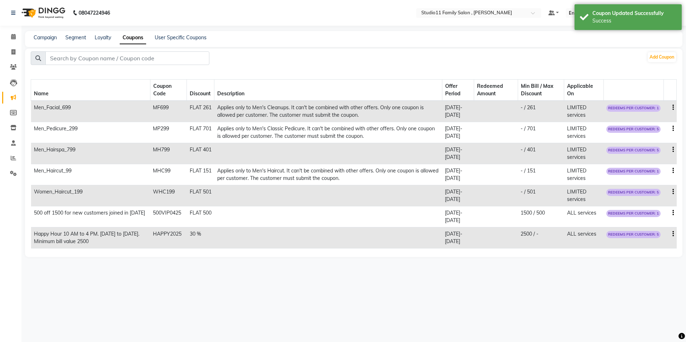
click at [673, 129] on icon "button" at bounding box center [672, 129] width 1 height 0
click at [656, 126] on div "Edit" at bounding box center [655, 124] width 17 height 9
select select "FLAT"
select select "ALL"
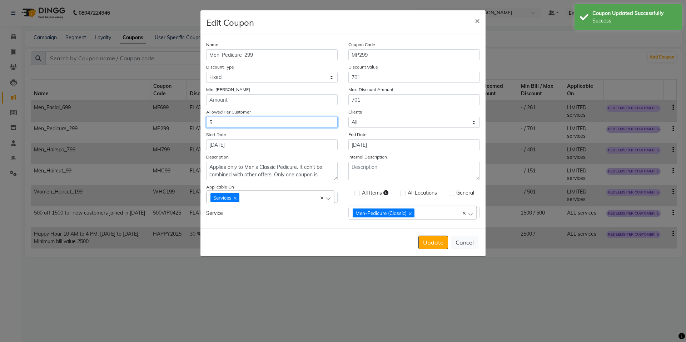
click at [214, 124] on input "5" at bounding box center [271, 122] width 131 height 11
type input "1"
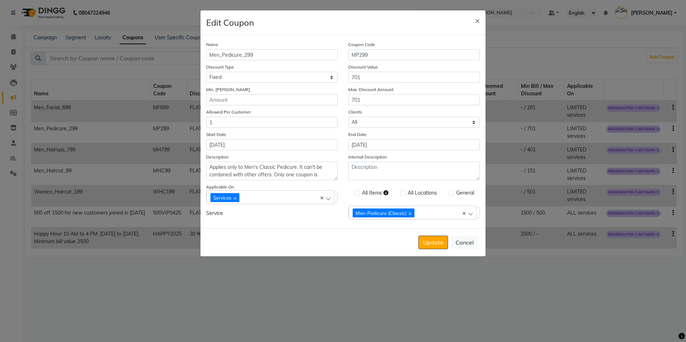
click at [285, 237] on div "Update Cancel" at bounding box center [342, 242] width 285 height 28
click at [430, 246] on button "Update" at bounding box center [433, 243] width 30 height 14
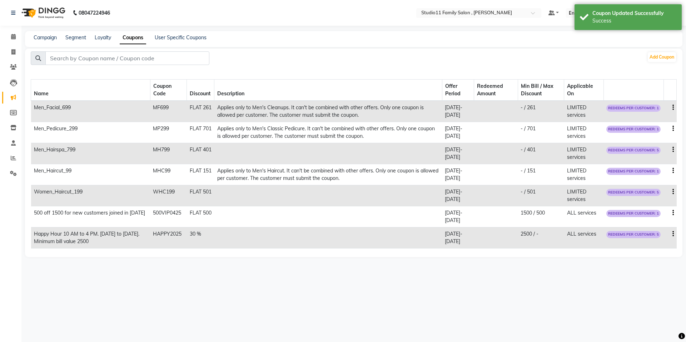
click at [259, 133] on td "Applies only to Men's Classic Pedicure. It can't be combined with other offers.…" at bounding box center [328, 132] width 228 height 21
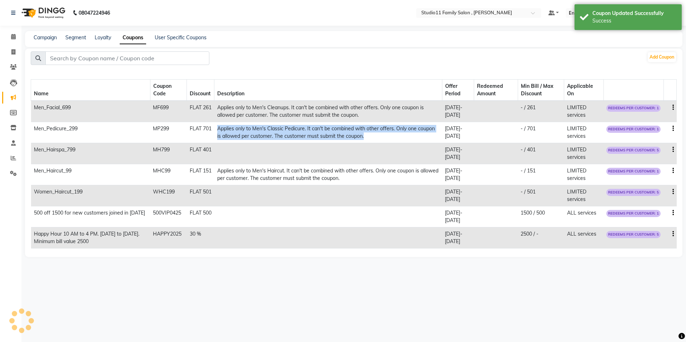
click at [259, 133] on td "Applies only to Men's Classic Pedicure. It can't be combined with other offers.…" at bounding box center [328, 132] width 228 height 21
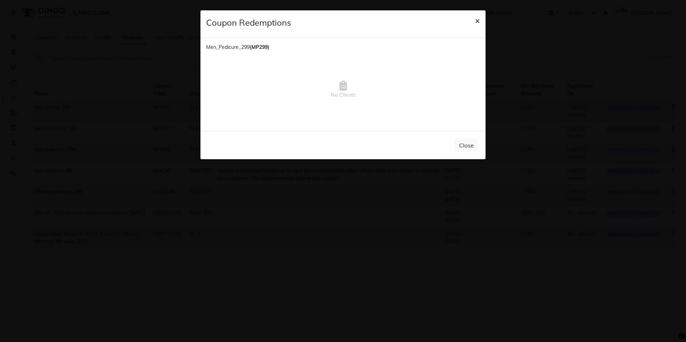
click at [477, 21] on span "×" at bounding box center [477, 20] width 5 height 11
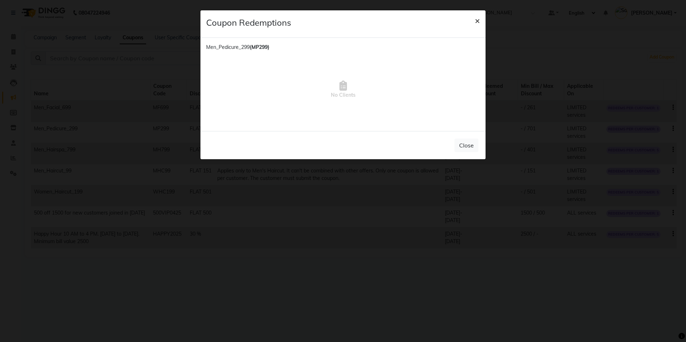
click at [477, 21] on span "×" at bounding box center [477, 20] width 5 height 11
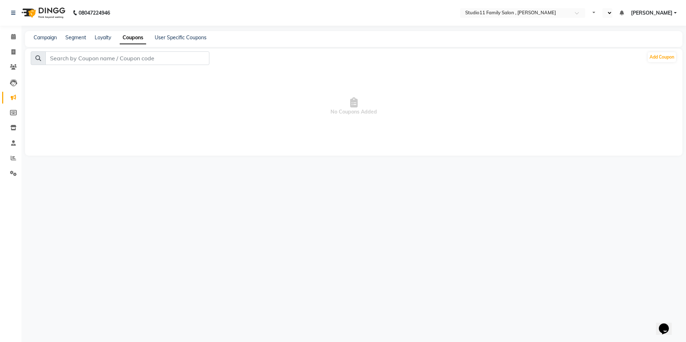
select select "en"
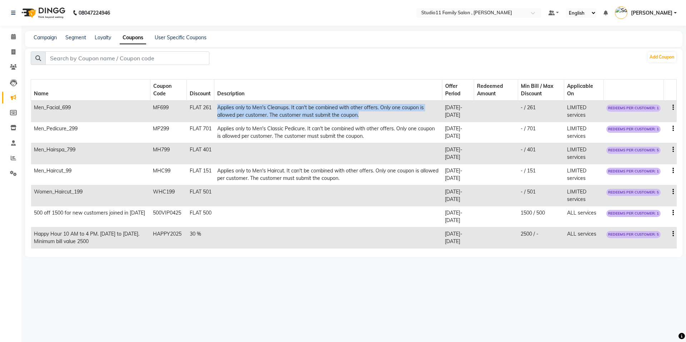
drag, startPoint x: 219, startPoint y: 108, endPoint x: 360, endPoint y: 113, distance: 141.6
click at [360, 113] on td "Applies only to Men's Cleanups. It can't be combined with other offers. Only on…" at bounding box center [328, 111] width 228 height 21
copy td "Applies only to Men's Cleanups. It can't be combined with other offers. Only on…"
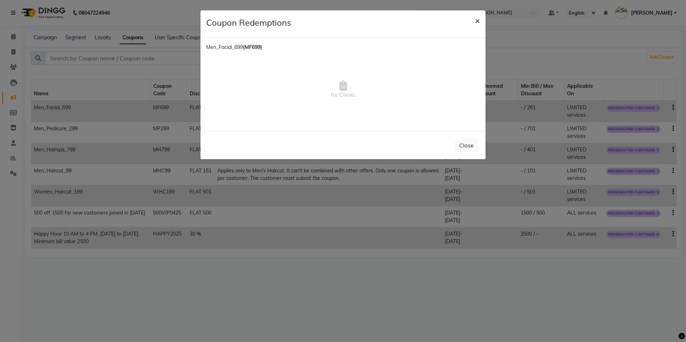
click at [479, 21] on span "×" at bounding box center [477, 20] width 5 height 11
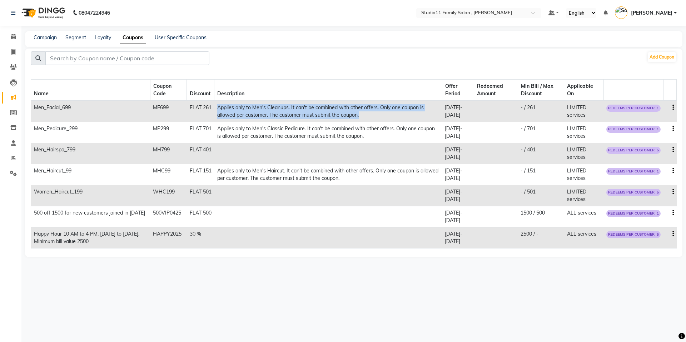
copy td "Applies only to Men's Cleanups. It can't be combined with other offers. Only on…"
click at [672, 150] on icon "button" at bounding box center [672, 150] width 1 height 0
click at [657, 146] on div "Edit" at bounding box center [655, 145] width 17 height 9
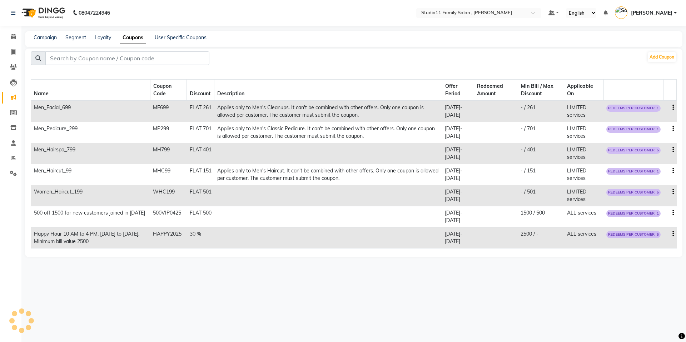
select select "FLAT"
select select "ALL"
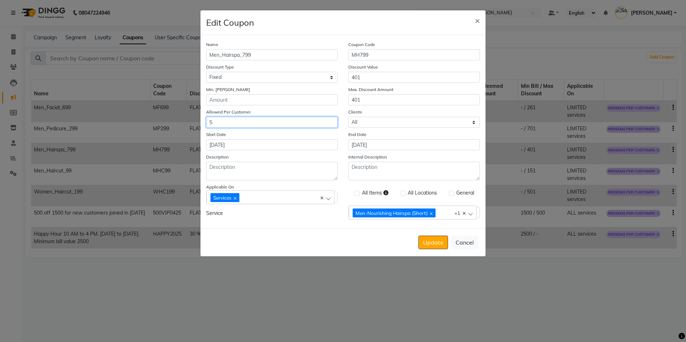
click at [251, 125] on input "5" at bounding box center [271, 122] width 131 height 11
type input "1"
click at [341, 154] on div "Description" at bounding box center [272, 166] width 142 height 27
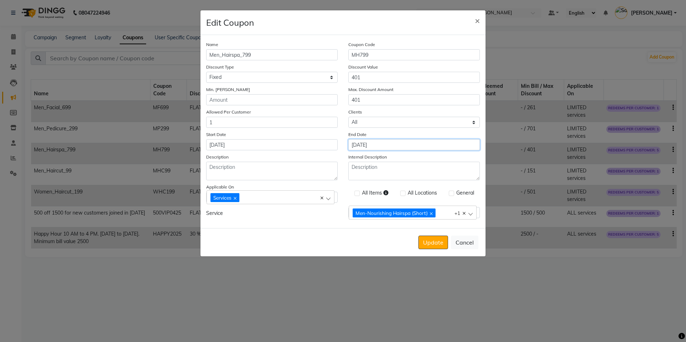
click at [378, 140] on input "29-09-2025" at bounding box center [413, 144] width 131 height 11
select select "9"
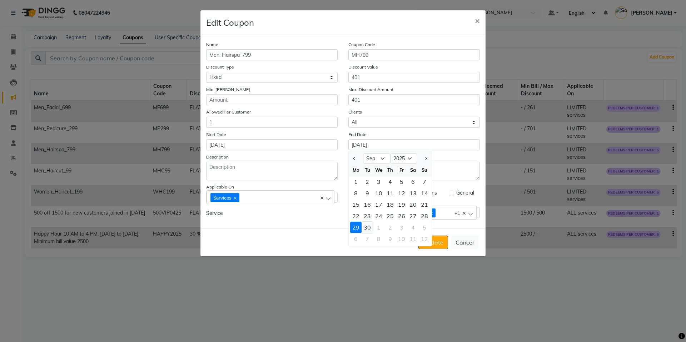
click at [370, 227] on div "30" at bounding box center [366, 227] width 11 height 11
type input "[DATE]"
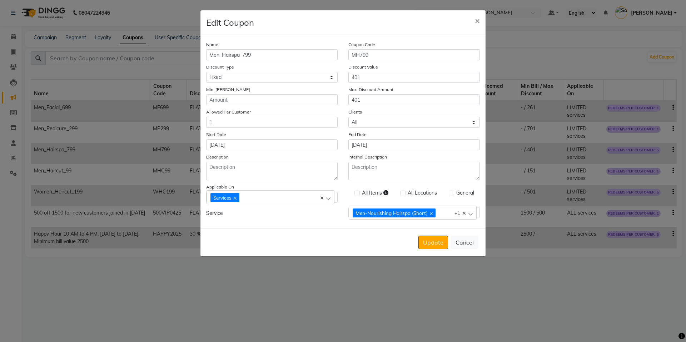
click at [338, 215] on div "Service" at bounding box center [272, 213] width 142 height 13
click at [278, 143] on input "31-08-2025" at bounding box center [271, 144] width 131 height 11
select select "8"
select select "2025"
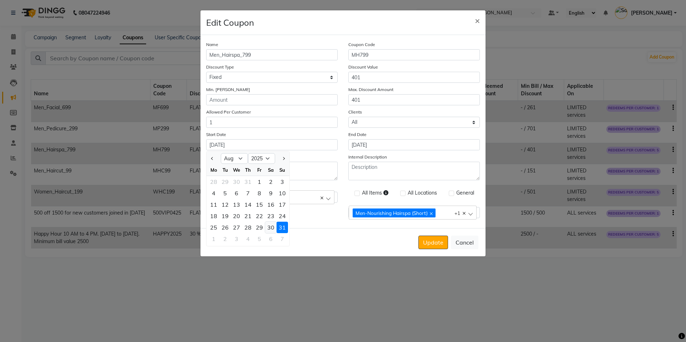
click at [269, 226] on div "30" at bounding box center [270, 227] width 11 height 11
type input "[DATE]"
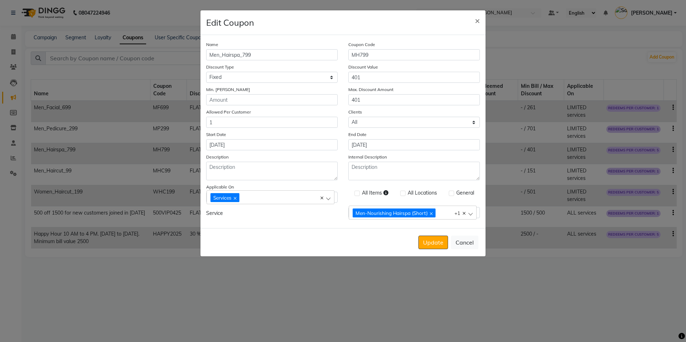
click at [294, 219] on div "Name Men_Hairspa_799 Coupon Code MH799 Discount Type Select Percentage Fixed Di…" at bounding box center [342, 131] width 285 height 193
click at [294, 175] on textarea "Description" at bounding box center [271, 171] width 131 height 19
paste textarea "Applies only to Men's Cleanups. It can't be combined with other offers. Only on…"
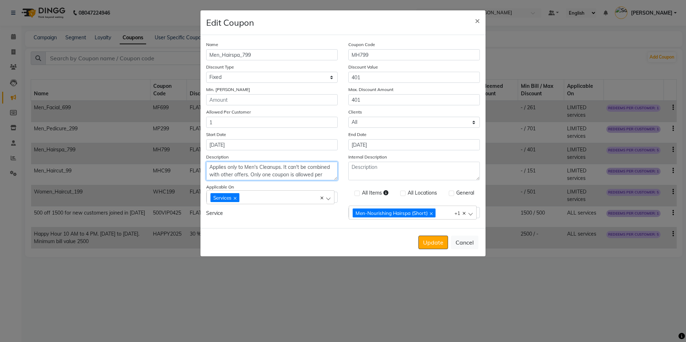
click at [272, 169] on textarea "Applies only to Men's Cleanups. It can't be combined with other offers. Only on…" at bounding box center [271, 171] width 131 height 19
click at [470, 212] on div "Men-Nourishing Hairspa (Short) Men-Nourishing Hairspa (Medium) +1" at bounding box center [413, 213] width 128 height 14
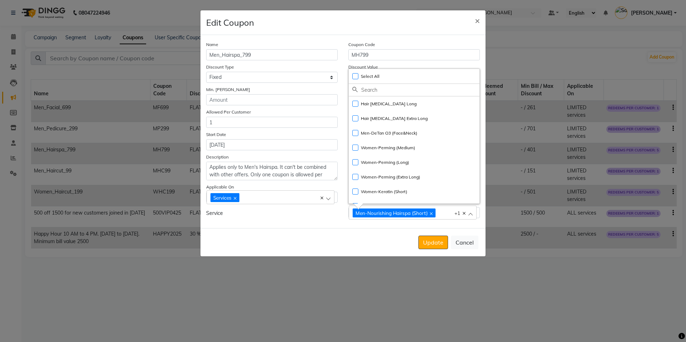
click at [326, 218] on div "Service" at bounding box center [272, 213] width 142 height 13
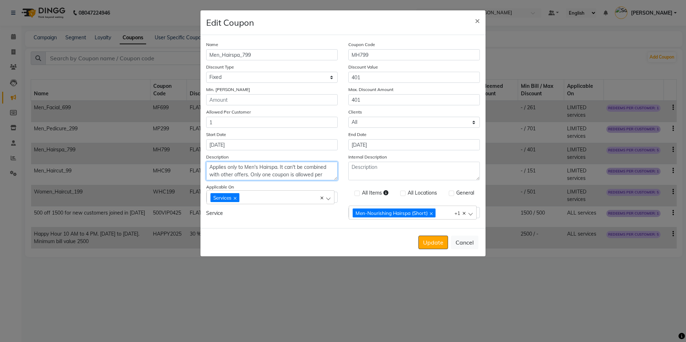
click at [260, 169] on textarea "Applies only to Men's Hairspa. It can't be combined with other offers. Only one…" at bounding box center [271, 171] width 131 height 19
type textarea "Applies only to Men's Nourishing Hairspa. It can't be combined with other offer…"
click at [427, 243] on button "Update" at bounding box center [433, 243] width 30 height 14
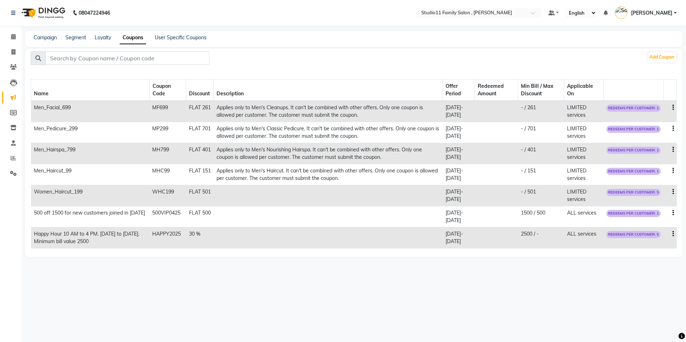
click at [673, 192] on icon "button" at bounding box center [672, 192] width 1 height 0
click at [655, 191] on div "Edit" at bounding box center [655, 187] width 17 height 9
select select "FLAT"
select select "ALL"
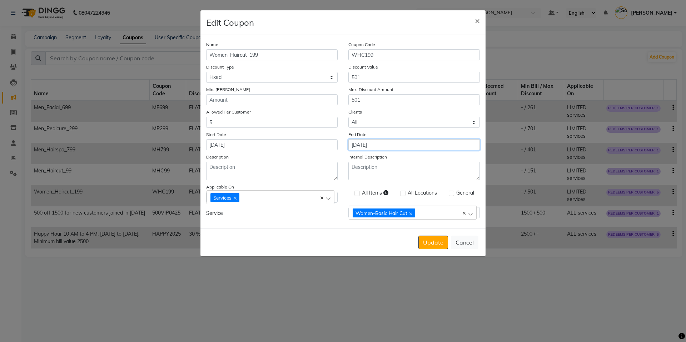
click at [370, 145] on input "28-09-2025" at bounding box center [413, 144] width 131 height 11
select select "9"
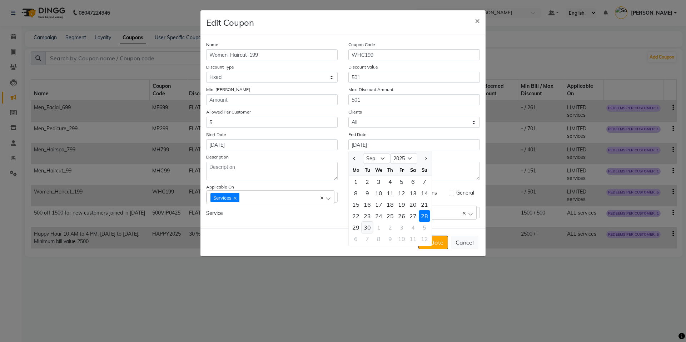
click at [369, 229] on div "30" at bounding box center [366, 227] width 11 height 11
type input "[DATE]"
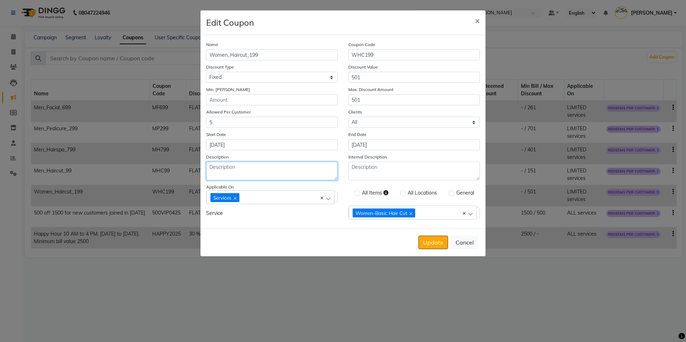
click at [248, 166] on textarea "Description" at bounding box center [271, 171] width 131 height 19
paste textarea "Applies only to Men's Cleanups. It can't be combined with other offers. Only on…"
click at [250, 169] on textarea "Applies only to Men's Cleanups. It can't be combined with other offers. Only on…" at bounding box center [271, 171] width 131 height 19
click at [274, 168] on textarea "Applies only to Womens Cleanups. It can't be combined with other offers. Only o…" at bounding box center [271, 171] width 131 height 19
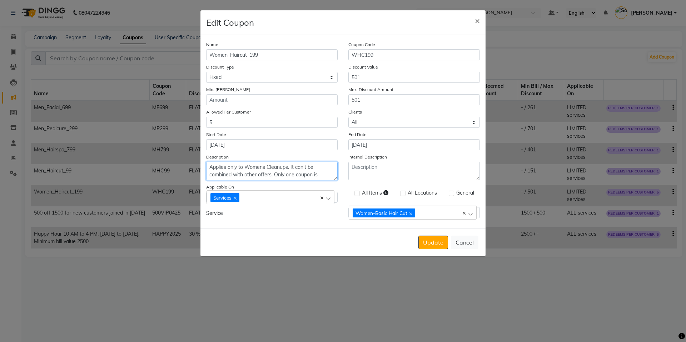
click at [274, 168] on textarea "Applies only to Womens Cleanups. It can't be combined with other offers. Only o…" at bounding box center [271, 171] width 131 height 19
type textarea "Applies only to Women's Basic Haircut. It can't be combined with other offers. …"
click at [439, 245] on button "Update" at bounding box center [433, 243] width 30 height 14
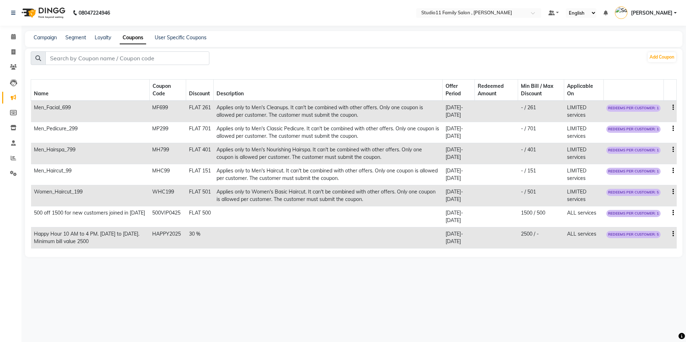
click at [673, 192] on icon "button" at bounding box center [672, 192] width 1 height 0
click at [654, 190] on div "Edit" at bounding box center [655, 187] width 17 height 9
select select "FLAT"
select select "ALL"
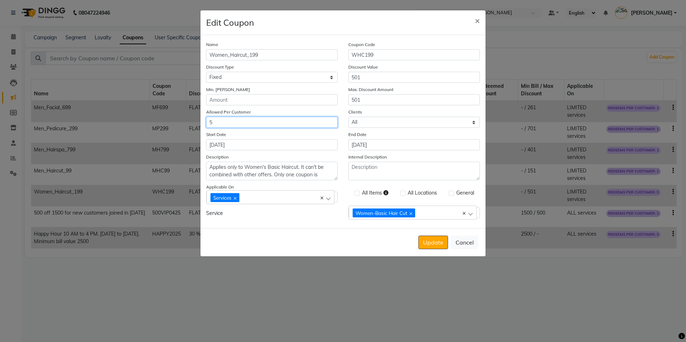
click at [289, 123] on input "5" at bounding box center [271, 122] width 131 height 11
type input "1"
click at [375, 147] on input "29-09-2025" at bounding box center [413, 144] width 131 height 11
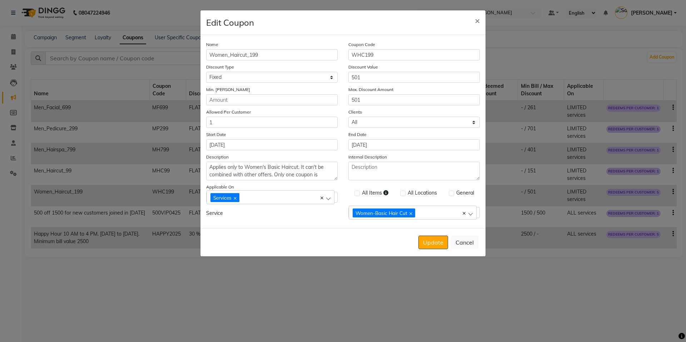
select select "9"
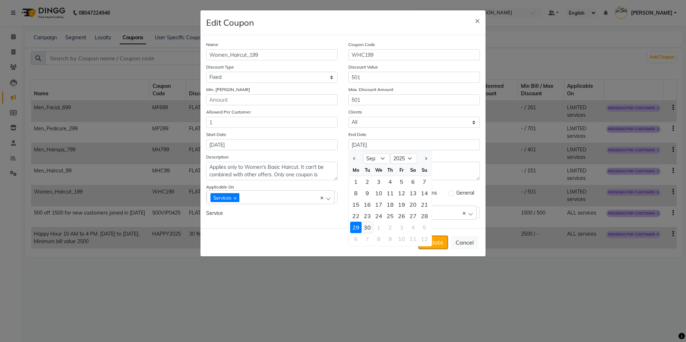
click at [369, 230] on div "30" at bounding box center [366, 227] width 11 height 11
type input "[DATE]"
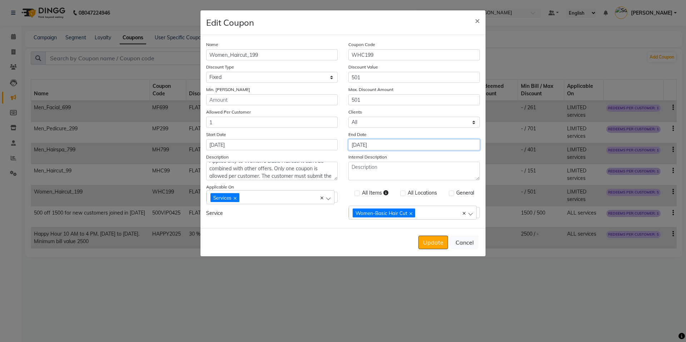
scroll to position [8, 0]
click at [259, 178] on textarea "Applies only to Women's Basic Haircut. It can't be combined with other offers. …" at bounding box center [271, 171] width 131 height 19
click at [265, 176] on textarea "Applies only to Women's Basic Haircut. It can't be combined with other offers. …" at bounding box center [271, 171] width 131 height 19
click at [260, 175] on textarea "Applies only to Women's Basic Haircut. It can't be combined with other offers. …" at bounding box center [271, 171] width 131 height 19
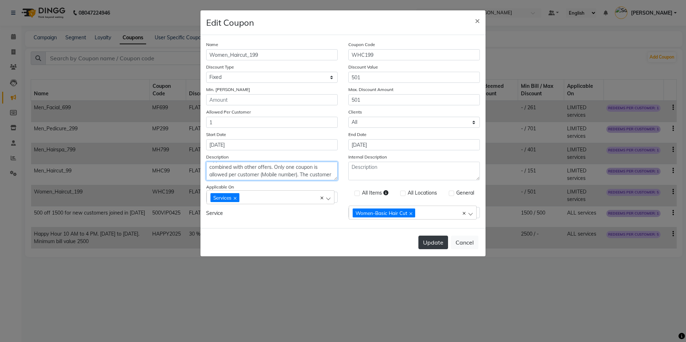
type textarea "Applies only to Women's Basic Haircut. It can't be combined with other offers. …"
click at [436, 247] on button "Update" at bounding box center [433, 243] width 30 height 14
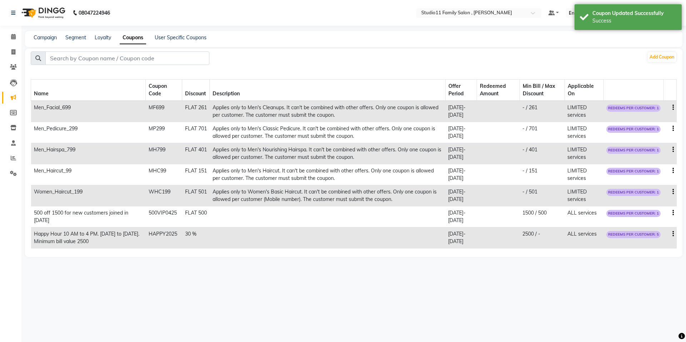
click at [672, 171] on icon "button" at bounding box center [672, 171] width 1 height 0
click at [653, 164] on div "Edit" at bounding box center [655, 166] width 17 height 9
select select "FLAT"
select select "ALL"
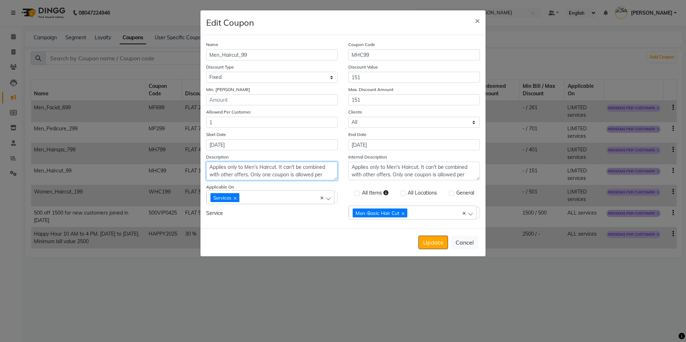
click at [247, 178] on textarea "Applies only to Men's Haircut. It can't be combined with other offers. Only one…" at bounding box center [271, 171] width 131 height 19
paste textarea "(Mobile number)"
click at [231, 175] on textarea "Applies only to Men's Haircut. It can't be combined with other offers. Only one…" at bounding box center [271, 171] width 131 height 19
paste textarea "(Mobile number)"
type textarea "Applies only to Men's Haircut. It can't be combined with other offers. Only one…"
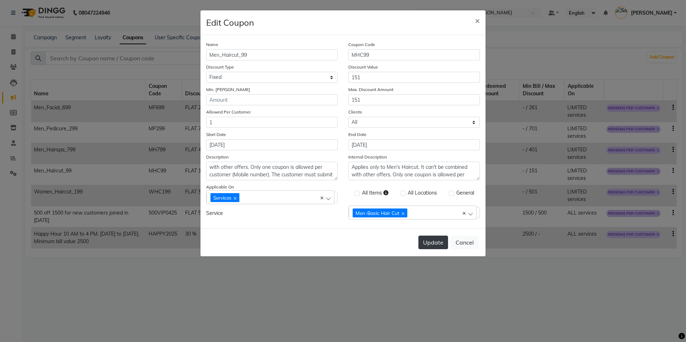
click at [425, 242] on button "Update" at bounding box center [433, 243] width 30 height 14
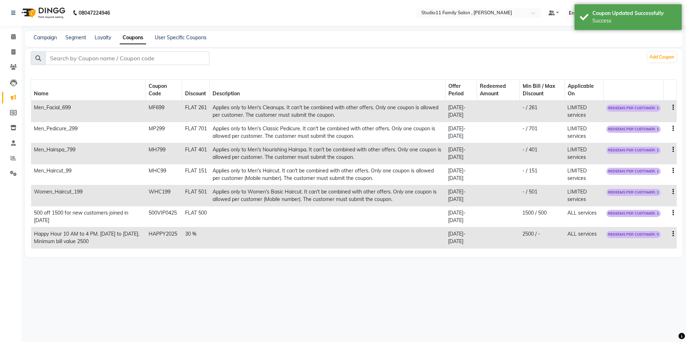
click at [673, 150] on icon "button" at bounding box center [672, 150] width 1 height 0
click at [654, 143] on div "Edit" at bounding box center [655, 145] width 17 height 9
select select "FLAT"
select select "ALL"
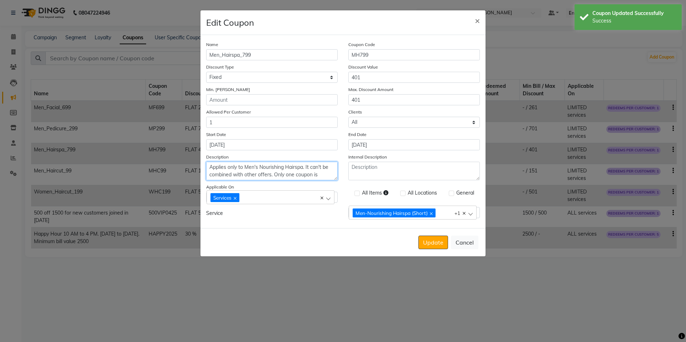
click at [278, 176] on textarea "Applies only to Men's Nourishing Hairspa. It can't be combined with other offer…" at bounding box center [271, 171] width 131 height 19
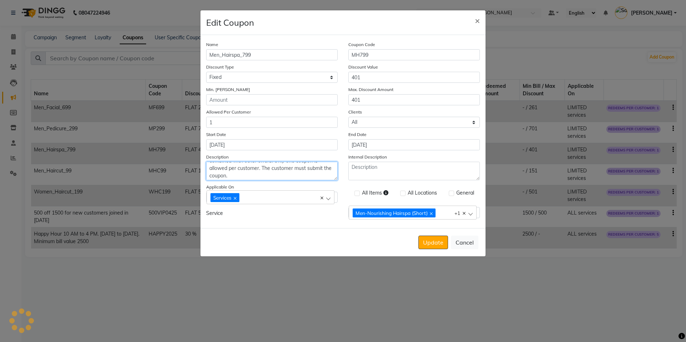
scroll to position [15, 0]
click at [259, 169] on textarea "Applies only to Men's Nourishing Hairspa. It can't be combined with other offer…" at bounding box center [271, 171] width 131 height 19
paste textarea "(Mobile number)"
type textarea "Applies only to Men's Nourishing Hairspa. It can't be combined with other offer…"
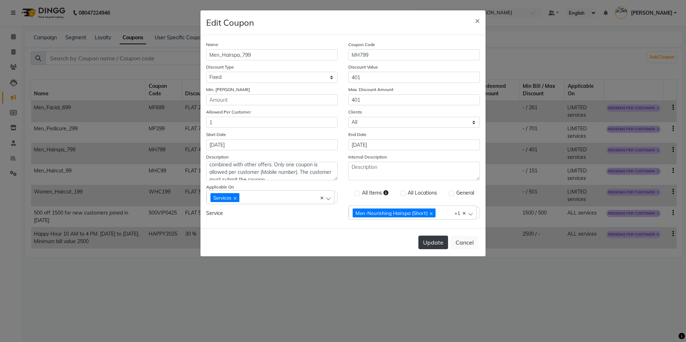
click at [432, 239] on button "Update" at bounding box center [433, 243] width 30 height 14
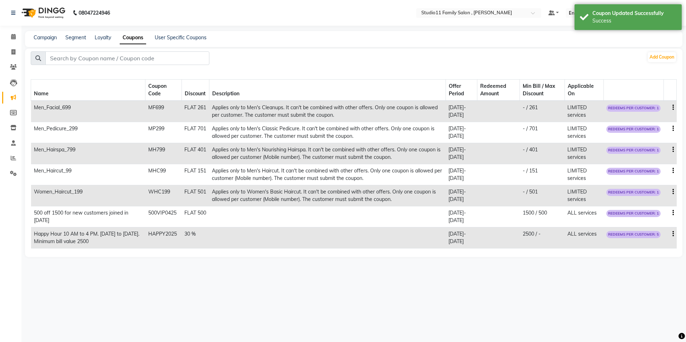
click at [672, 129] on icon "button" at bounding box center [672, 129] width 1 height 0
click at [656, 121] on div "Edit" at bounding box center [655, 124] width 17 height 9
select select "FLAT"
select select "ALL"
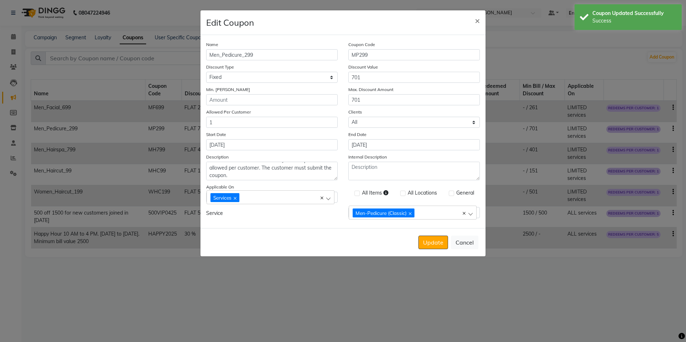
scroll to position [15, 0]
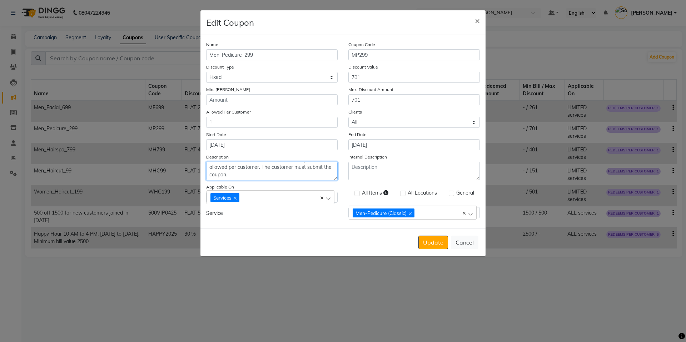
click at [259, 169] on textarea "Applies only to Men's Classic Pedicure. It can't be combined with other offers.…" at bounding box center [271, 171] width 131 height 19
paste textarea "(Mobile number)"
type textarea "Applies only to Men's Classic Pedicure. It can't be combined with other offers.…"
click at [435, 241] on button "Update" at bounding box center [433, 243] width 30 height 14
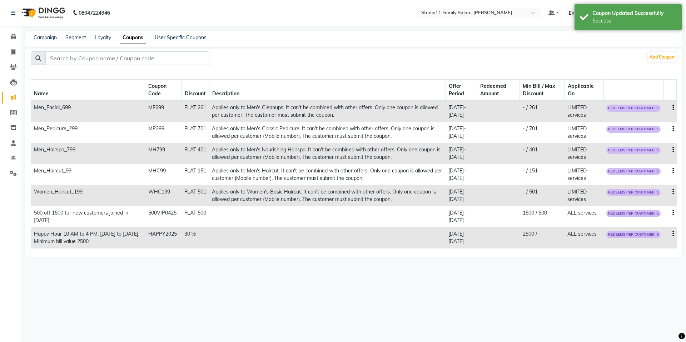
click at [672, 108] on icon "button" at bounding box center [672, 108] width 1 height 0
click at [659, 105] on div "Edit" at bounding box center [655, 103] width 17 height 9
select select "FLAT"
select select "ALL"
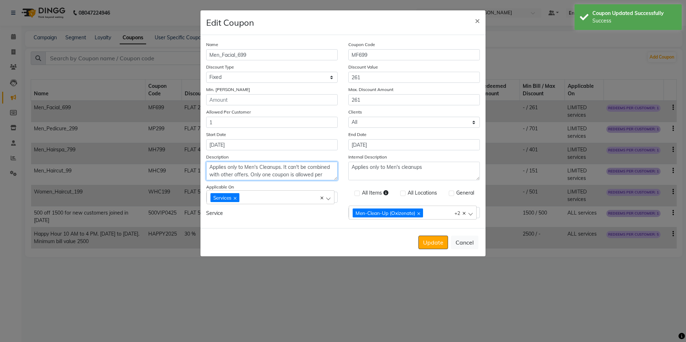
click at [271, 177] on textarea "Applies only to Men's Cleanups. It can't be combined with other offers. Only on…" at bounding box center [271, 171] width 131 height 19
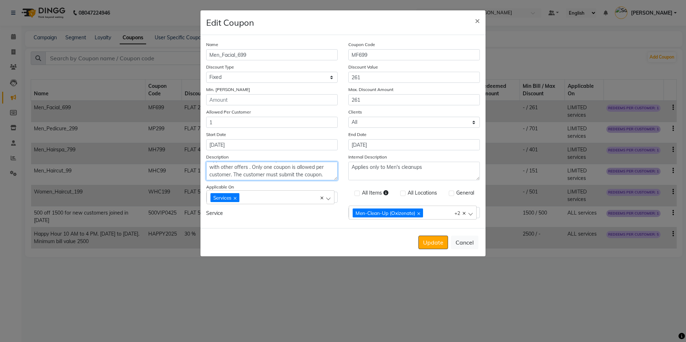
click at [258, 173] on textarea "Applies only to Men's Cleanups. It can't be combined with other offers . Only o…" at bounding box center [271, 171] width 131 height 19
paste textarea "(Mobile number)"
type textarea "Applies only to Men's Cleanups. It can't be combined with other offers. Only on…"
click at [428, 243] on button "Update" at bounding box center [433, 243] width 30 height 14
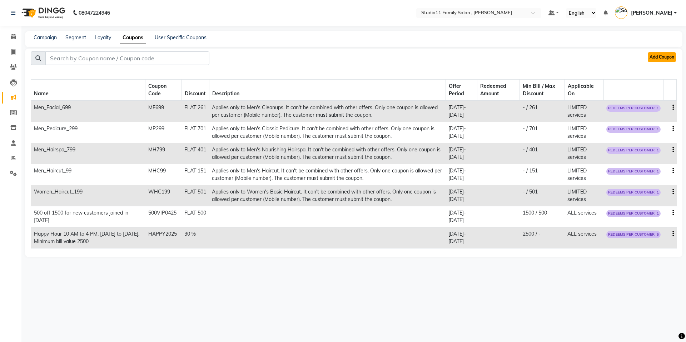
click at [658, 56] on button "Add Coupon" at bounding box center [662, 57] width 28 height 10
select select "ALL"
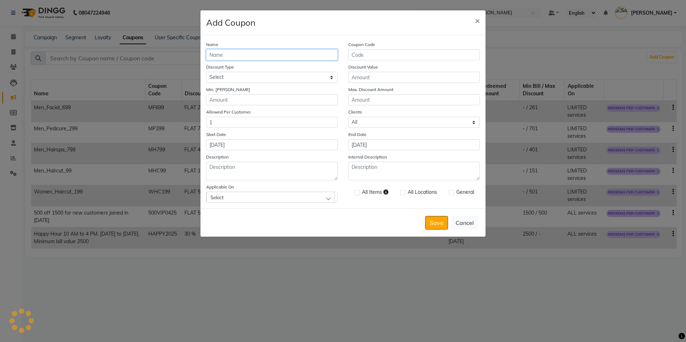
click at [260, 59] on input "Name" at bounding box center [271, 54] width 131 height 11
type input "Women_Hairspa_799"
click at [374, 56] on input "Coupon Code" at bounding box center [413, 54] width 131 height 11
type input "WH799"
click at [380, 79] on input "Discount Value" at bounding box center [413, 77] width 131 height 11
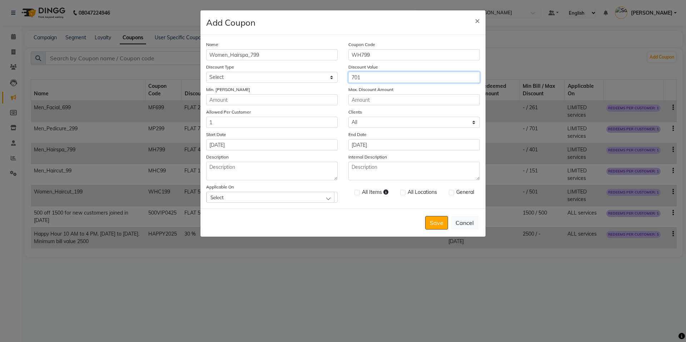
type input "701"
click at [376, 100] on input "Max. Discount Amount" at bounding box center [413, 99] width 131 height 11
type input "701"
click at [375, 143] on input "[DATE]" at bounding box center [413, 144] width 131 height 11
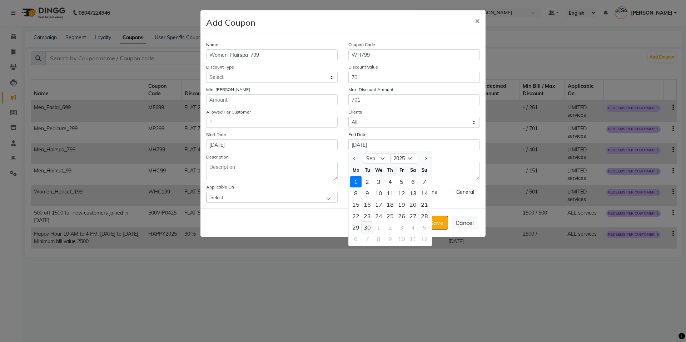
click at [368, 226] on div "30" at bounding box center [366, 227] width 11 height 11
type input "[DATE]"
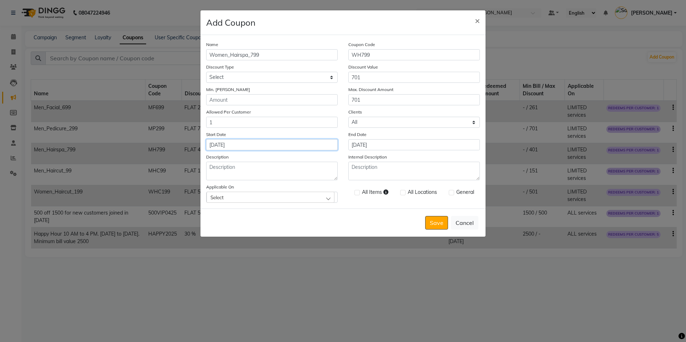
click at [266, 144] on input "[DATE]" at bounding box center [271, 144] width 131 height 11
select select "9"
select select "2025"
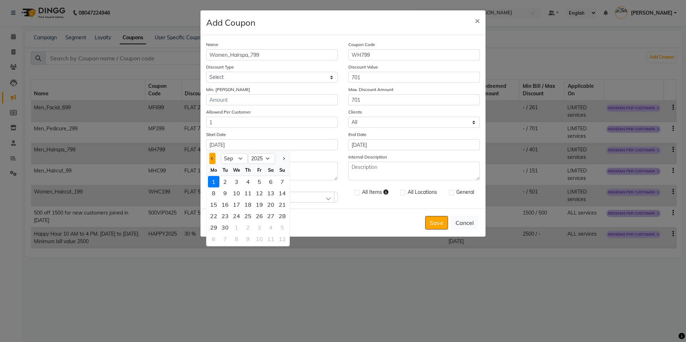
click at [213, 158] on span "Previous month" at bounding box center [212, 158] width 3 height 3
select select "8"
click at [271, 228] on div "30" at bounding box center [270, 227] width 11 height 11
type input "[DATE]"
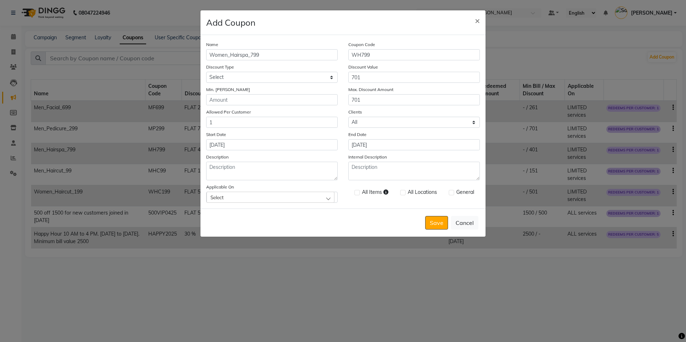
click at [311, 200] on div "Select" at bounding box center [270, 197] width 128 height 11
click at [278, 105] on li "Services" at bounding box center [271, 101] width 131 height 15
checkbox input "true"
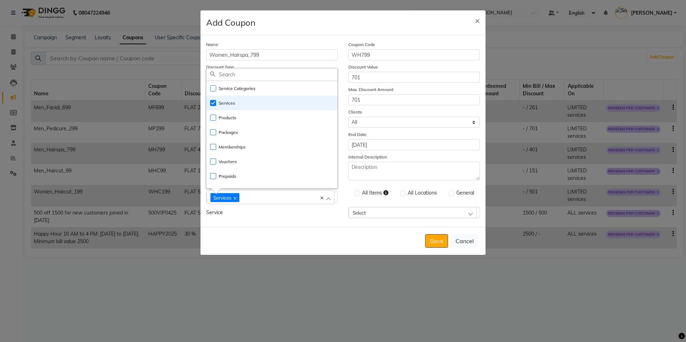
click at [395, 214] on div "Select" at bounding box center [413, 212] width 128 height 11
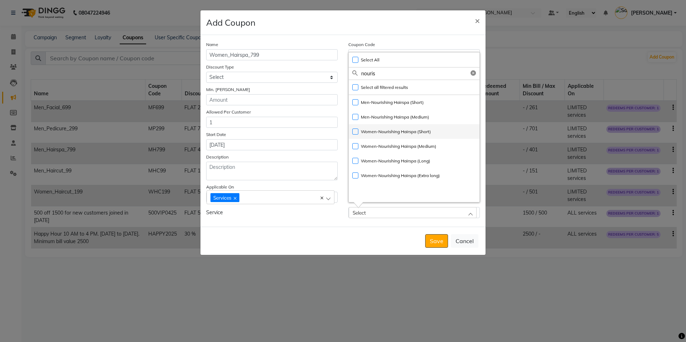
type input "nouris"
click at [355, 132] on label "Women-Nourishing Hairspa (Short)" at bounding box center [391, 132] width 79 height 6
checkbox input "true"
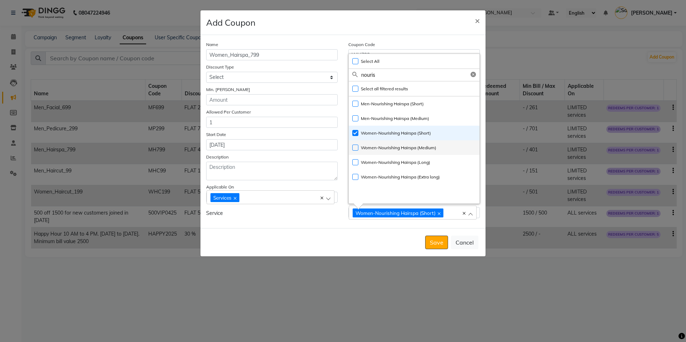
click at [355, 145] on label "Women-Nourishing Hairspa (Medium)" at bounding box center [394, 148] width 84 height 6
checkbox input "true"
click at [354, 163] on label "Women-Nourishing Hairspa (Long)" at bounding box center [391, 162] width 78 height 6
checkbox input "true"
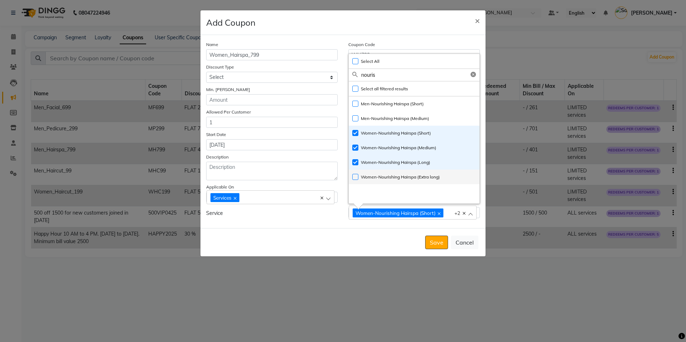
click at [354, 177] on label "Women-Nourishing Hairspa (Extra long)" at bounding box center [396, 177] width 88 height 6
checkbox input "true"
click at [367, 188] on div "Men-Nourishing Hairspa (Short) Men-Nourishing Hairspa (Medium) Women-Nourishing…" at bounding box center [414, 149] width 131 height 107
click at [332, 220] on div "Name Women_Hairspa_799 Coupon Code WH799 Discount Type Select Percentage Fixed …" at bounding box center [342, 131] width 285 height 193
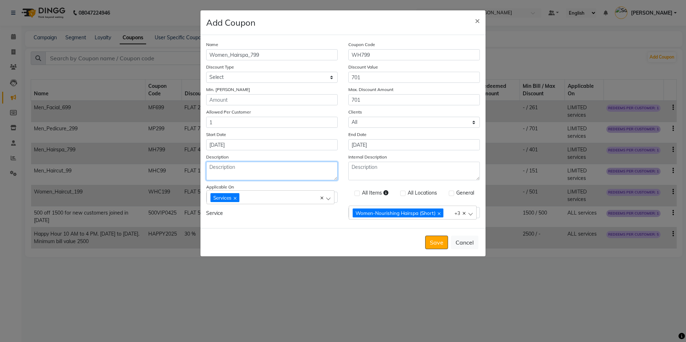
click at [296, 174] on textarea "Description" at bounding box center [271, 171] width 131 height 19
paste textarea "(Mobile number)"
type textarea "(Mobile number)"
click at [437, 246] on button "Save" at bounding box center [436, 243] width 23 height 14
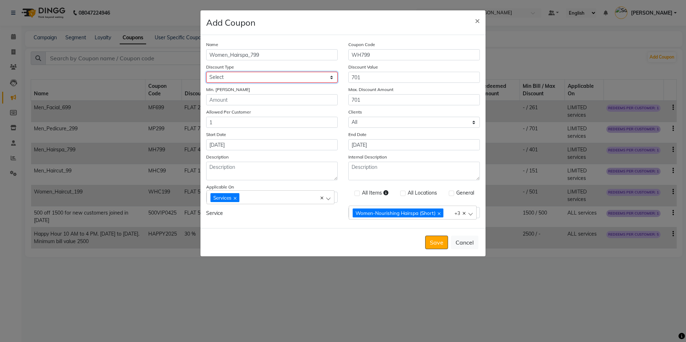
click at [271, 75] on select "Select Percentage Fixed" at bounding box center [271, 77] width 131 height 11
select select "FLAT"
click at [206, 72] on select "Select Percentage Fixed" at bounding box center [271, 77] width 131 height 11
click at [443, 244] on button "Save" at bounding box center [436, 243] width 23 height 14
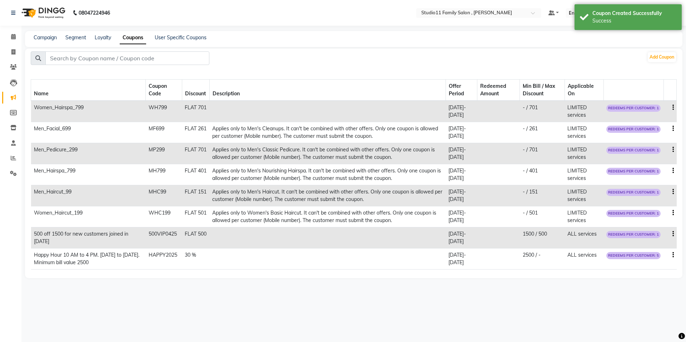
click at [387, 290] on div "08047224946 Select Location × Studio11 Family Salon , Aditya Nagar Default Pane…" at bounding box center [343, 171] width 686 height 342
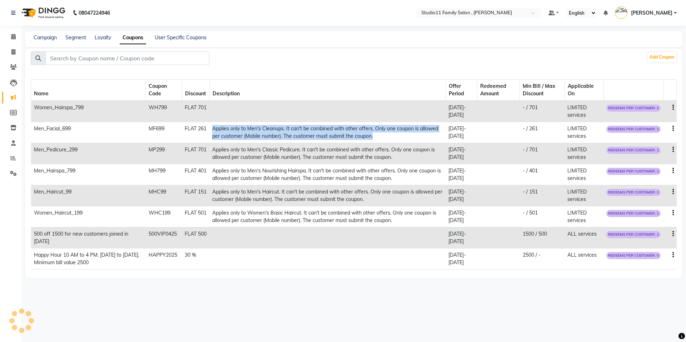
drag, startPoint x: 215, startPoint y: 128, endPoint x: 407, endPoint y: 139, distance: 192.9
click at [407, 139] on td "Applies only to Men's Cleanups. It can't be combined with other offers. Only on…" at bounding box center [327, 132] width 236 height 21
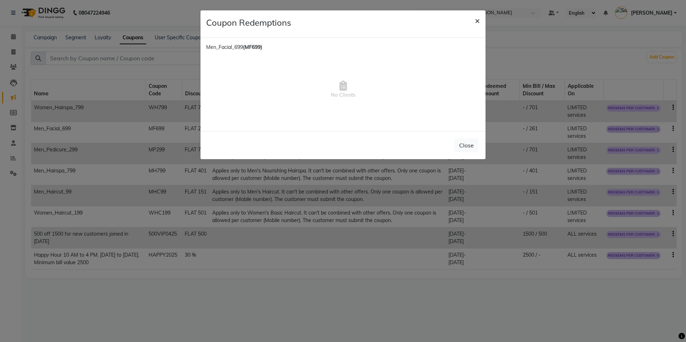
click at [478, 20] on span "×" at bounding box center [477, 20] width 5 height 11
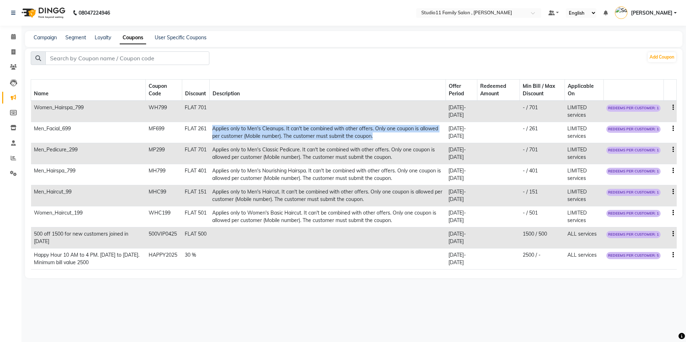
copy td "Applies only to Men's Cleanups. It can't be combined with other offers. Only on…"
click at [673, 108] on icon "button" at bounding box center [672, 108] width 1 height 0
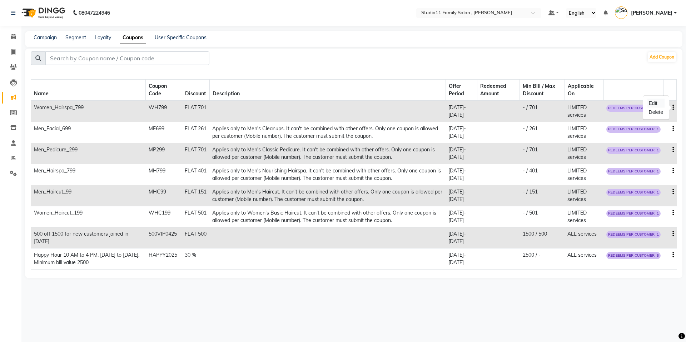
click at [655, 104] on div "Edit" at bounding box center [655, 103] width 17 height 9
select select "FLAT"
select select "ALL"
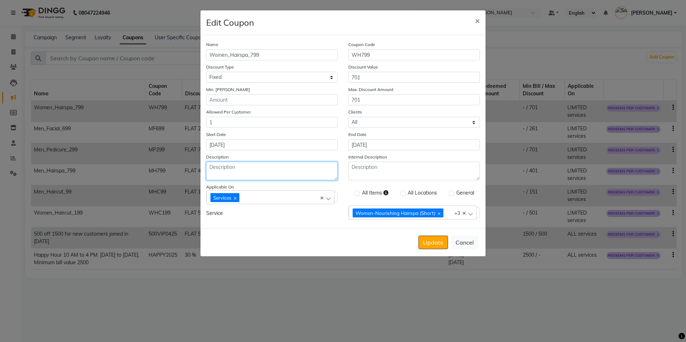
click at [241, 171] on textarea "Description" at bounding box center [271, 171] width 131 height 19
paste textarea "Applies only to Men's Cleanups. It can't be combined with other offers. Only on…"
click at [248, 168] on textarea "Applies only to Men's Cleanups. It can't be combined with other offers. Only on…" at bounding box center [271, 171] width 131 height 19
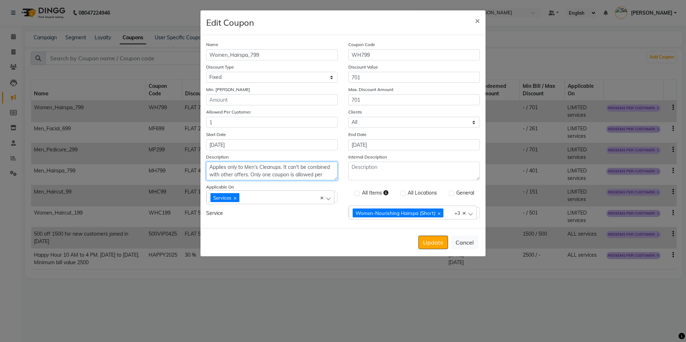
type textarea "Applies only to Men's Cleanups. It can't be combined with other offers. Only on…"
click at [485, 244] on div "Update Cancel" at bounding box center [342, 242] width 285 height 28
click at [472, 244] on button "Cancel" at bounding box center [465, 243] width 28 height 14
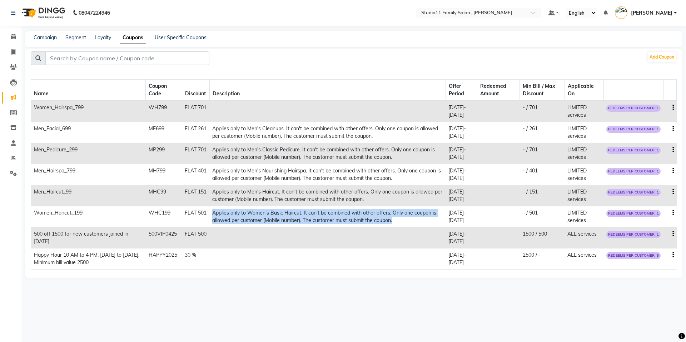
drag, startPoint x: 215, startPoint y: 213, endPoint x: 418, endPoint y: 220, distance: 203.7
click at [418, 220] on td "Applies only to Women's Basic Haircut. It can't be combined with other offers. …" at bounding box center [327, 216] width 236 height 21
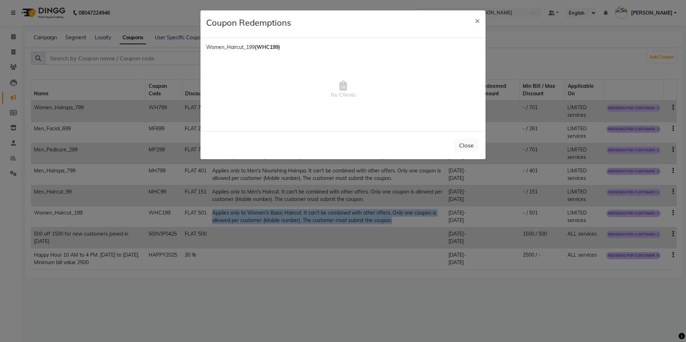
copy td "Applies only to Women's Basic Haircut. It can't be combined with other offers. …"
click at [478, 23] on span "×" at bounding box center [477, 20] width 5 height 11
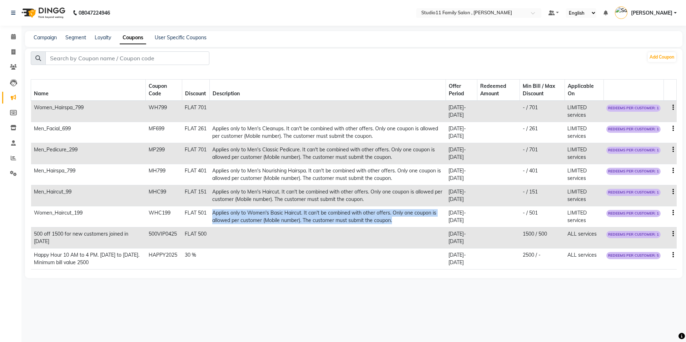
copy td "Applies only to Women's Basic Haircut. It can't be combined with other offers. …"
click at [673, 108] on icon "button" at bounding box center [672, 108] width 1 height 0
click at [658, 102] on div "Edit" at bounding box center [655, 103] width 17 height 9
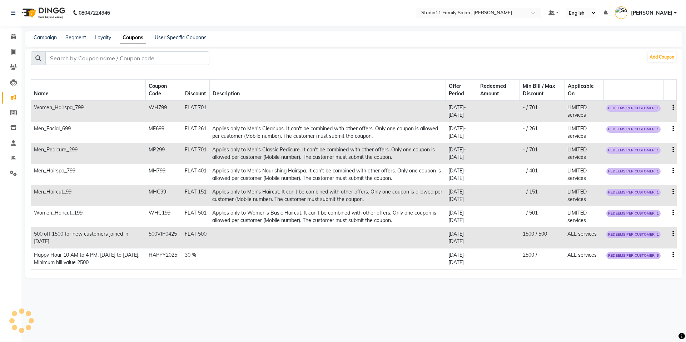
select select "FLAT"
select select "ALL"
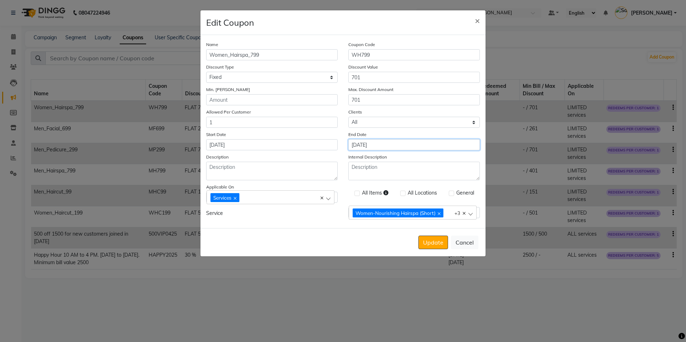
click at [373, 144] on input "29-09-2025" at bounding box center [413, 144] width 131 height 11
select select "9"
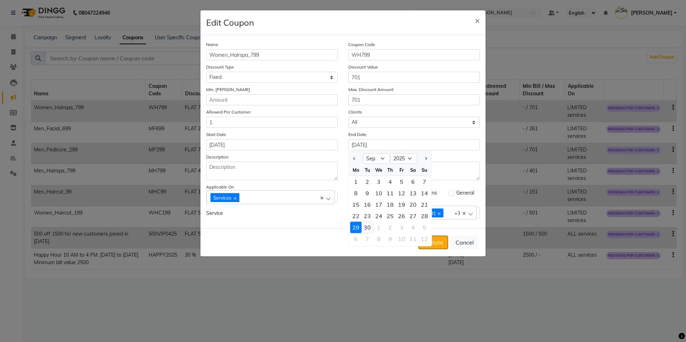
click at [366, 226] on div "30" at bounding box center [366, 227] width 11 height 11
type input "[DATE]"
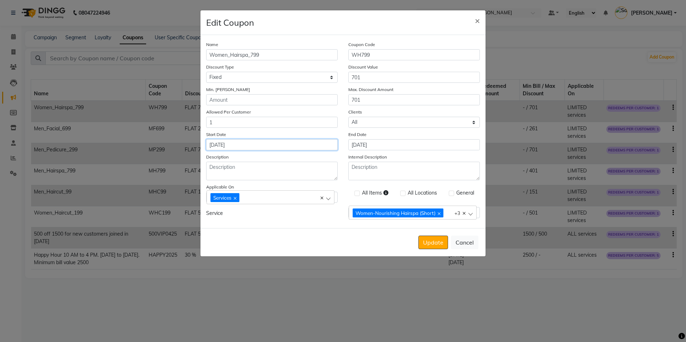
click at [237, 145] on input "29-08-2025" at bounding box center [271, 144] width 131 height 11
select select "8"
select select "2025"
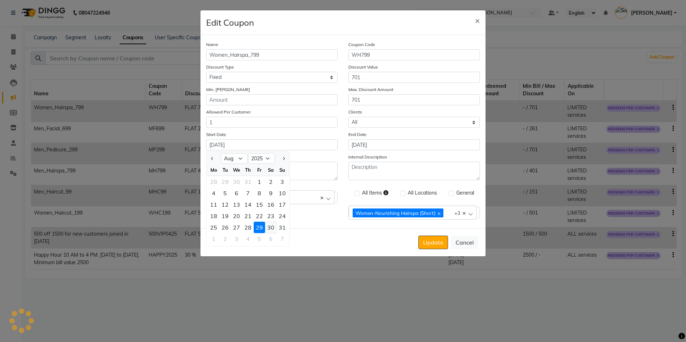
click at [270, 226] on div "30" at bounding box center [270, 227] width 11 height 11
type input "[DATE]"
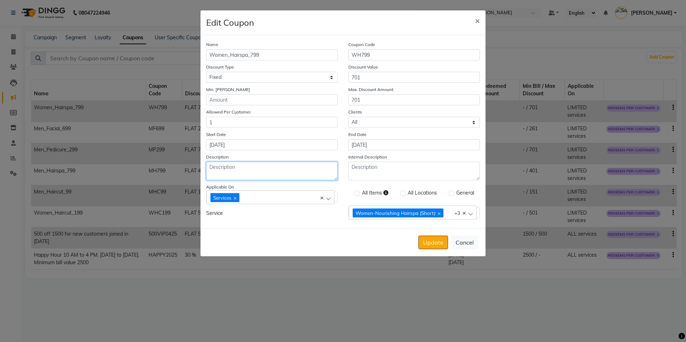
click at [251, 172] on textarea "Description" at bounding box center [271, 171] width 131 height 19
paste textarea "Applies only to Women's Basic Haircut. It can't be combined with other offers. …"
click at [270, 168] on textarea "Applies only to Women's Basic Haircut. It can't be combined with other offers. …" at bounding box center [271, 171] width 131 height 19
click at [297, 169] on textarea "Applies only to Women's Nourishing Haircut. It can't be combined with other off…" at bounding box center [271, 171] width 131 height 19
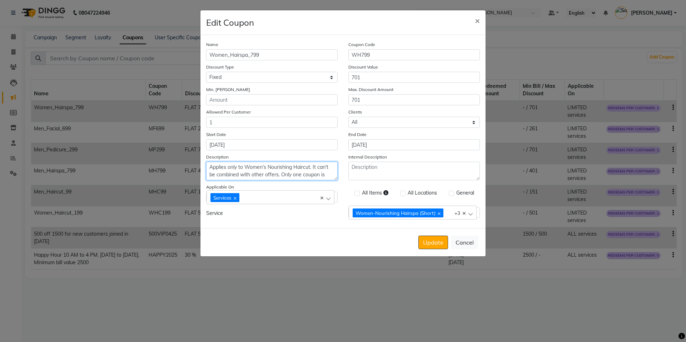
click at [297, 169] on textarea "Applies only to Women's Nourishing Haircut. It can't be combined with other off…" at bounding box center [271, 171] width 131 height 19
click at [303, 175] on textarea "Applies only to Women's Nourishing Hairspa. It can't be combined with other off…" at bounding box center [271, 171] width 131 height 19
type textarea "Applies only to Women's Nourishing Hairspa. It can't be combined with other off…"
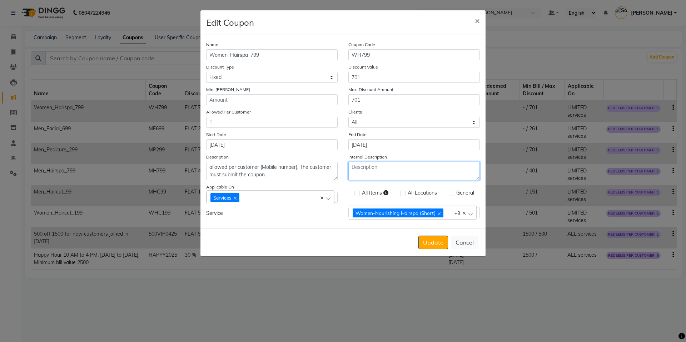
click at [367, 174] on textarea "Internal Description" at bounding box center [413, 171] width 131 height 19
paste textarea "Applies only to Women's Nourishing Hairspa. It can't be combined with other off…"
type textarea "Applies only to Women's Nourishing Hairspa. It can't be combined with other off…"
click at [423, 244] on button "Update" at bounding box center [433, 243] width 30 height 14
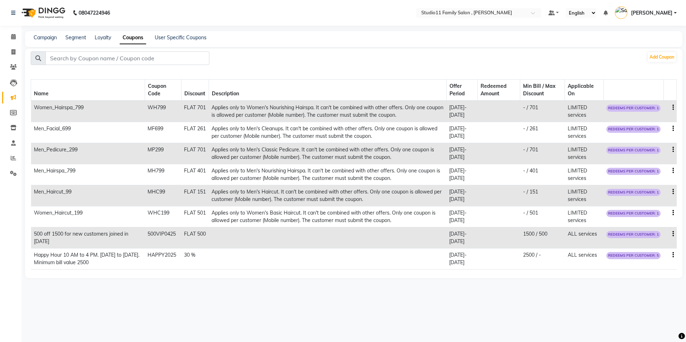
click at [672, 129] on icon "button" at bounding box center [672, 129] width 1 height 0
click at [652, 125] on div "Edit" at bounding box center [655, 124] width 17 height 9
select select "FLAT"
select select "ALL"
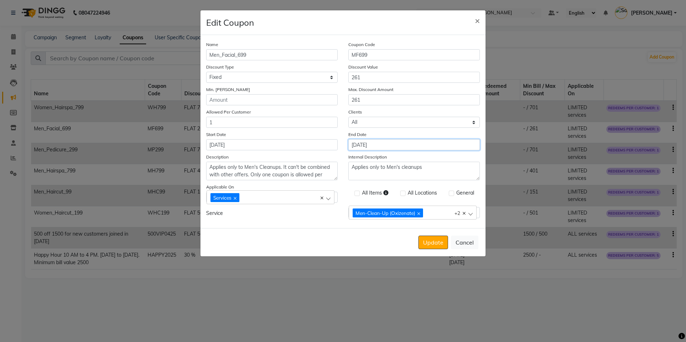
click at [385, 142] on input "25-09-2025" at bounding box center [413, 144] width 131 height 11
select select "9"
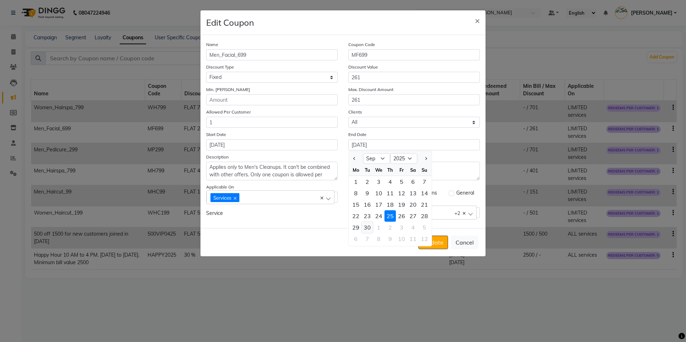
click at [369, 229] on div "30" at bounding box center [366, 227] width 11 height 11
type input "[DATE]"
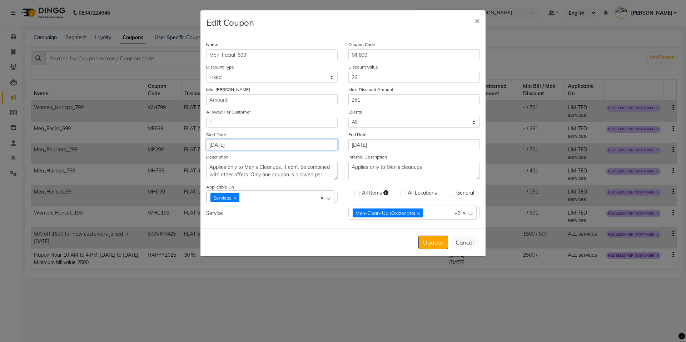
click at [276, 147] on input "27-08-2025" at bounding box center [271, 144] width 131 height 11
select select "8"
select select "2025"
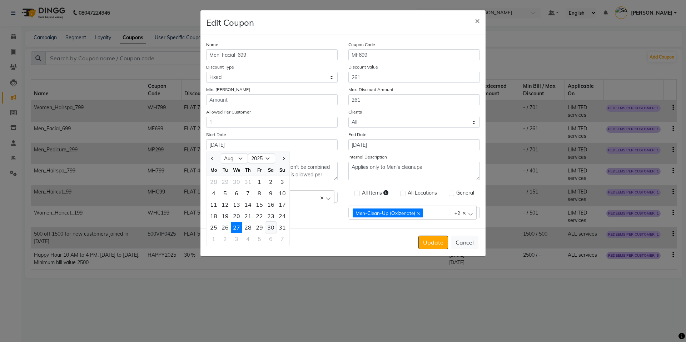
click at [271, 228] on div "30" at bounding box center [270, 227] width 11 height 11
type input "[DATE]"
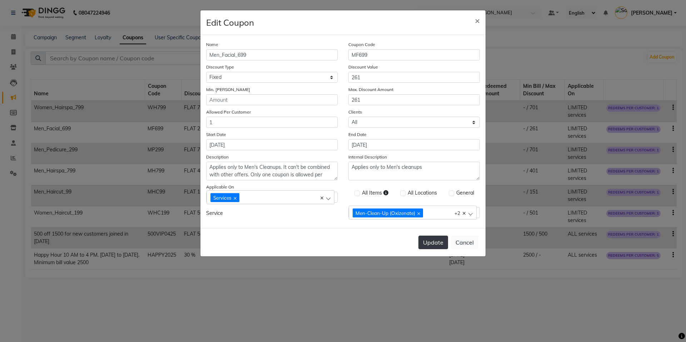
click at [434, 241] on button "Update" at bounding box center [433, 243] width 30 height 14
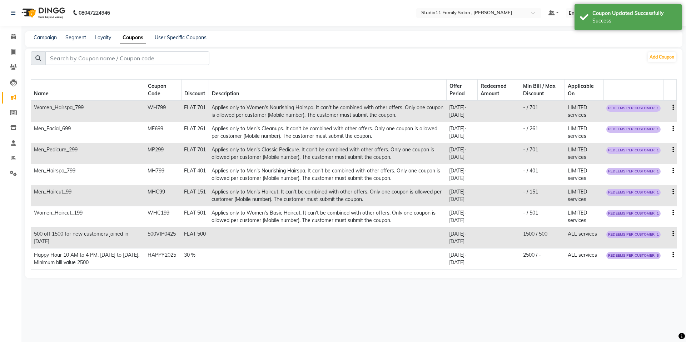
click at [673, 150] on icon "button" at bounding box center [672, 150] width 1 height 0
click at [658, 147] on div "Edit" at bounding box center [655, 145] width 17 height 9
select select "FLAT"
select select "ALL"
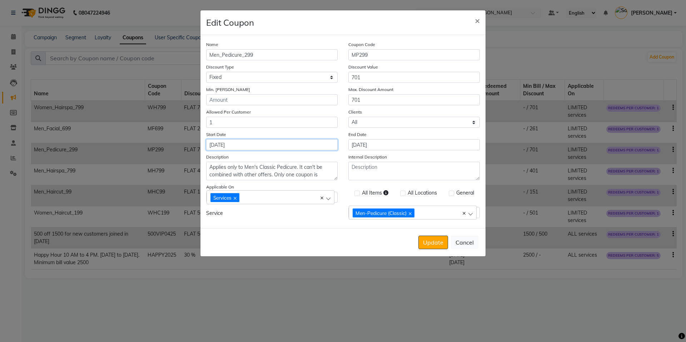
click at [287, 146] on input "27-08-2025" at bounding box center [271, 144] width 131 height 11
select select "8"
select select "2025"
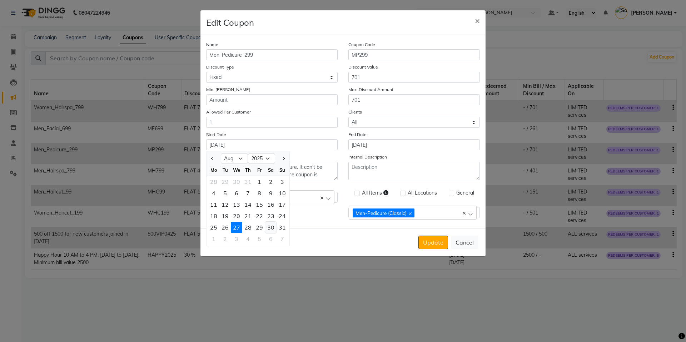
click at [271, 228] on div "30" at bounding box center [270, 227] width 11 height 11
type input "[DATE]"
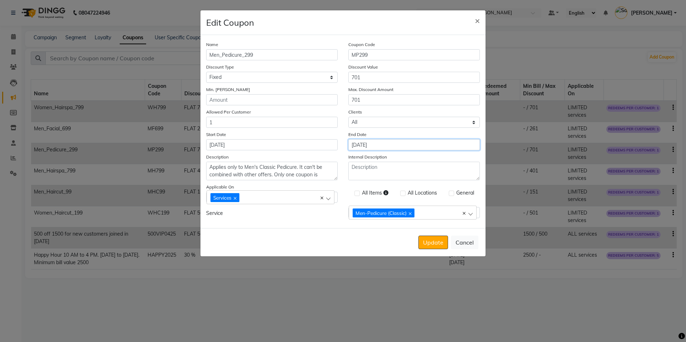
click at [378, 143] on input "27-09-2025" at bounding box center [413, 144] width 131 height 11
select select "9"
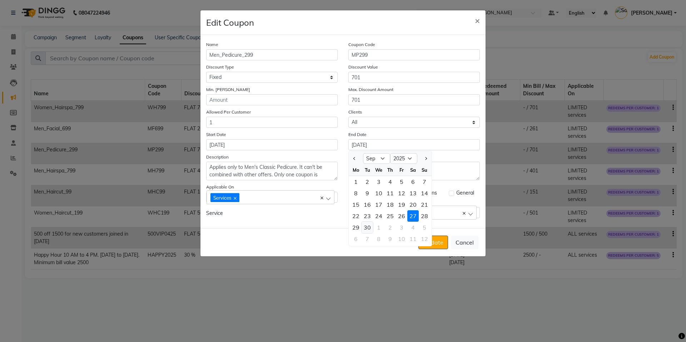
click at [369, 230] on div "30" at bounding box center [366, 227] width 11 height 11
type input "[DATE]"
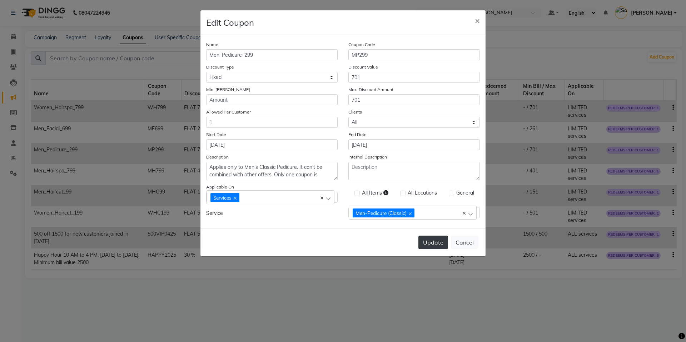
click at [426, 240] on button "Update" at bounding box center [433, 243] width 30 height 14
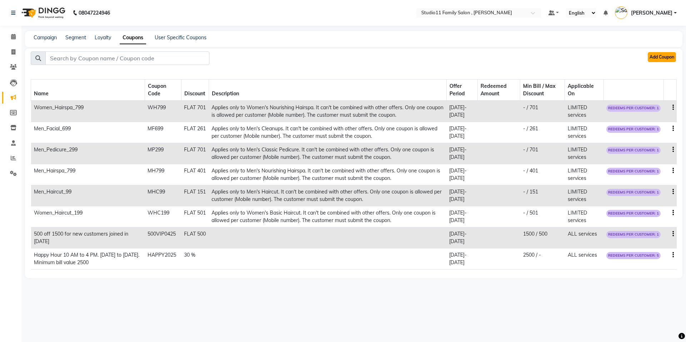
click at [667, 56] on button "Add Coupon" at bounding box center [662, 57] width 28 height 10
select select "ALL"
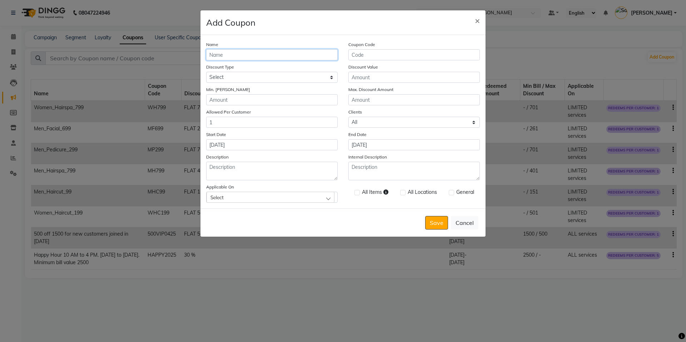
click at [291, 59] on input "Name" at bounding box center [271, 54] width 131 height 11
type input "Women_Pedicure_299"
click at [392, 78] on input "Discount Value" at bounding box center [413, 77] width 131 height 11
type input "701"
click at [385, 98] on input "Max. Discount Amount" at bounding box center [413, 99] width 131 height 11
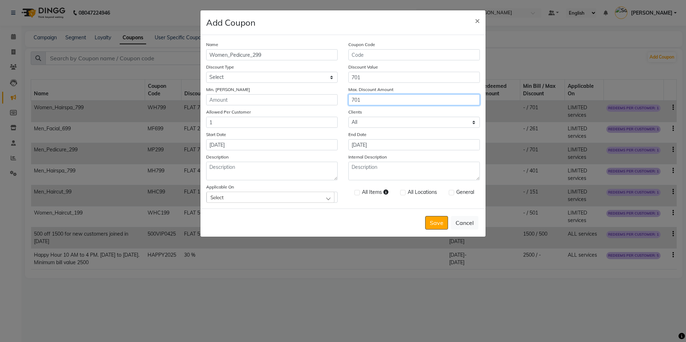
type input "701"
click at [304, 146] on input "[DATE]" at bounding box center [271, 144] width 131 height 11
select select "9"
select select "2025"
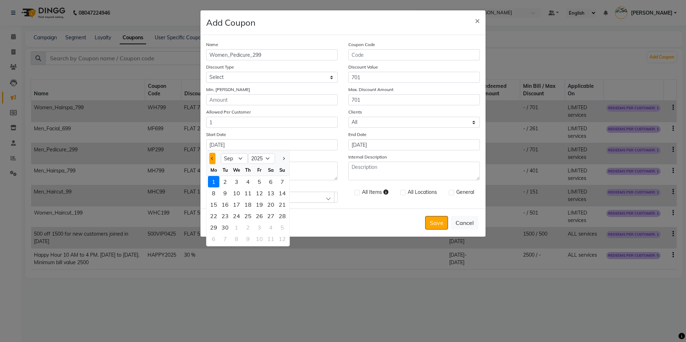
click at [213, 158] on button "Previous month" at bounding box center [212, 158] width 6 height 11
select select "8"
click at [269, 228] on div "30" at bounding box center [270, 227] width 11 height 11
type input "[DATE]"
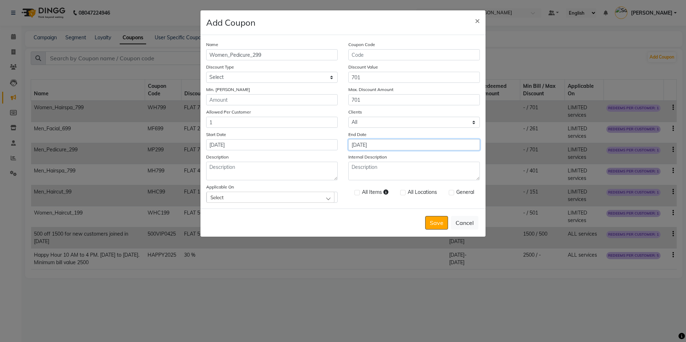
click at [404, 146] on input "[DATE]" at bounding box center [413, 144] width 131 height 11
select select "9"
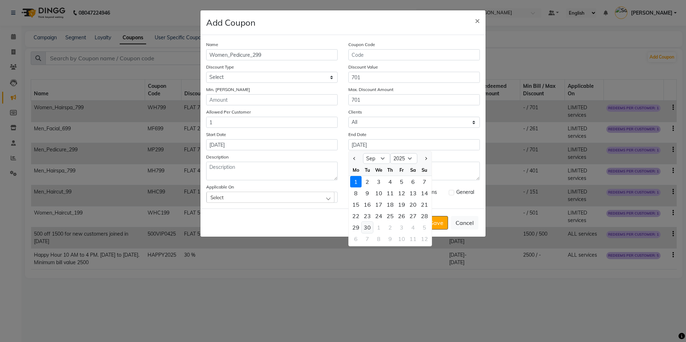
click at [368, 227] on div "30" at bounding box center [366, 227] width 11 height 11
type input "[DATE]"
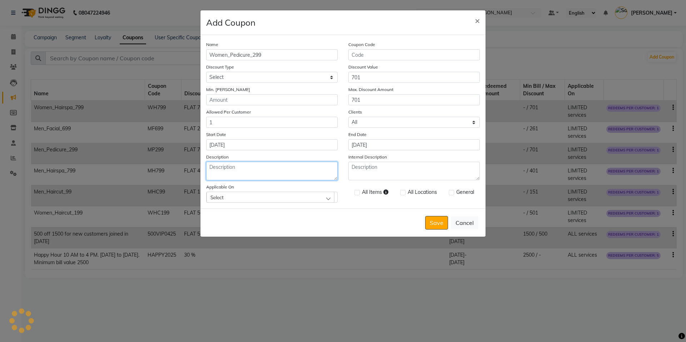
click at [303, 168] on textarea "Description" at bounding box center [271, 171] width 131 height 19
paste textarea "Applies only to Women's Nourishing Hairspa. It can't be combined with other off…"
type textarea "Applies only to Women's Nourishing Hairspa. It can't be combined with other off…"
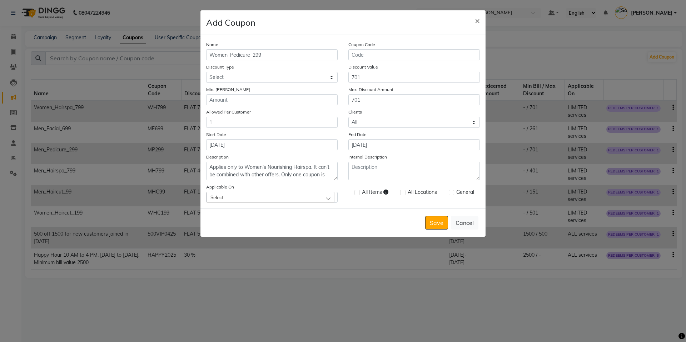
click at [303, 195] on div "Select" at bounding box center [270, 197] width 128 height 11
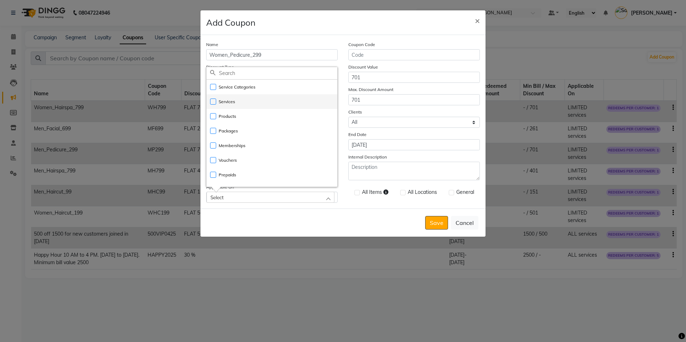
click at [259, 106] on li "Services" at bounding box center [271, 101] width 131 height 15
checkbox input "true"
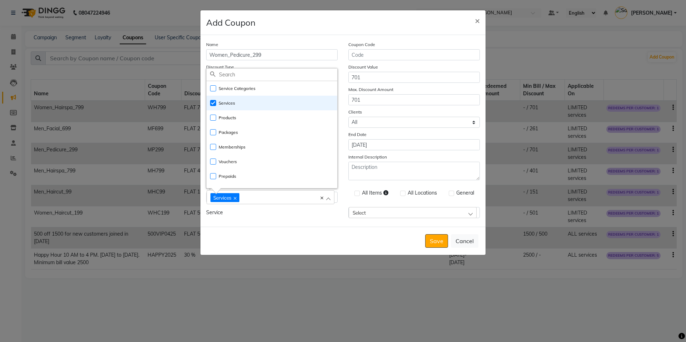
click at [394, 213] on div "Select" at bounding box center [413, 212] width 128 height 11
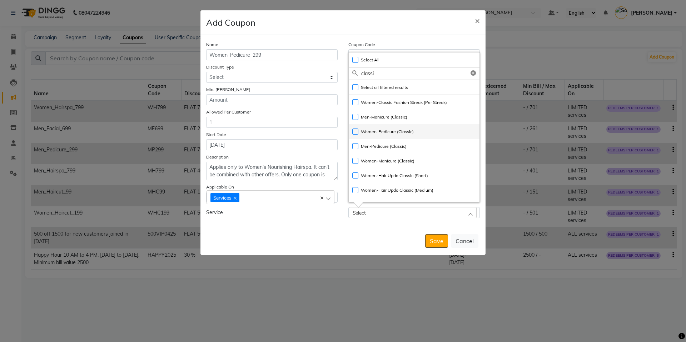
type input "classi"
click at [354, 132] on label "Women-Pedicure (Classic)" at bounding box center [382, 132] width 61 height 6
checkbox input "true"
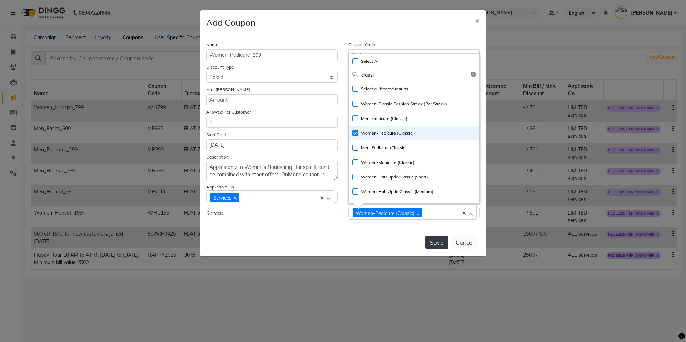
click at [434, 244] on button "Save" at bounding box center [436, 243] width 23 height 14
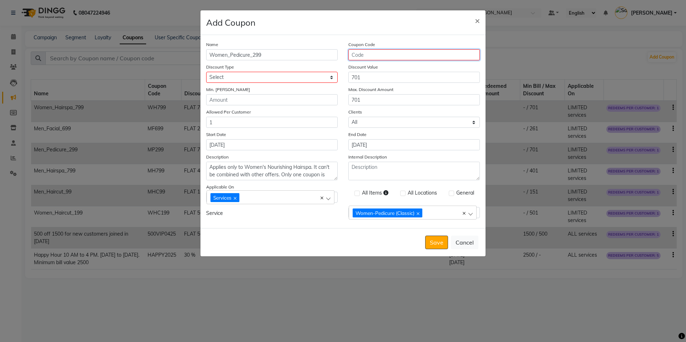
click at [364, 54] on input "Coupon Code" at bounding box center [413, 54] width 131 height 11
type input "WP299"
click at [298, 75] on select "Select Percentage Fixed" at bounding box center [271, 77] width 131 height 11
select select "FLAT"
click at [206, 72] on select "Select Percentage Fixed" at bounding box center [271, 77] width 131 height 11
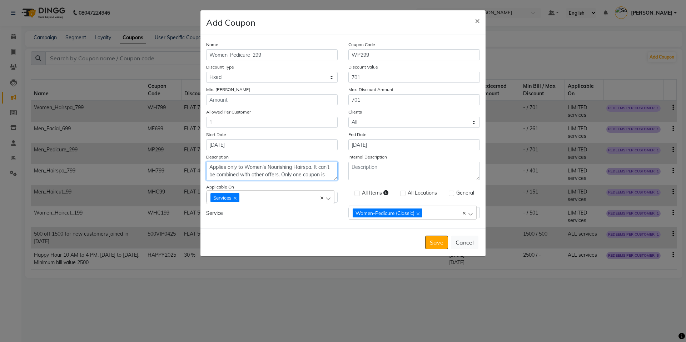
click at [284, 169] on textarea "Applies only to Women's Nourishing Hairspa. It can't be combined with other off…" at bounding box center [271, 171] width 131 height 19
click at [293, 168] on textarea "Applies only to Women's Classic Hairspa. It can't be combined with other offers…" at bounding box center [271, 171] width 131 height 19
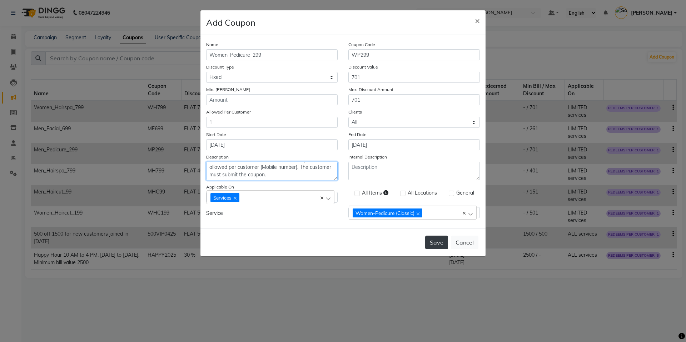
type textarea "Applies only to Women's Classic Pedicure. It can't be combined with other offer…"
click at [435, 244] on button "Save" at bounding box center [436, 243] width 23 height 14
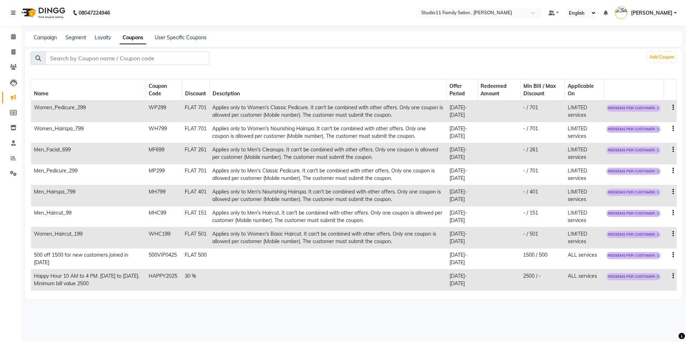
click at [673, 192] on icon "button" at bounding box center [672, 192] width 1 height 0
click at [657, 188] on div "Edit" at bounding box center [655, 187] width 17 height 9
select select "FLAT"
select select "ALL"
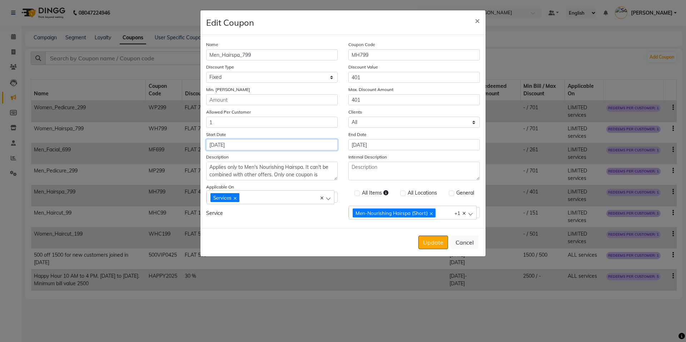
click at [281, 147] on input "28-08-2025" at bounding box center [271, 144] width 131 height 11
select select "8"
select select "2025"
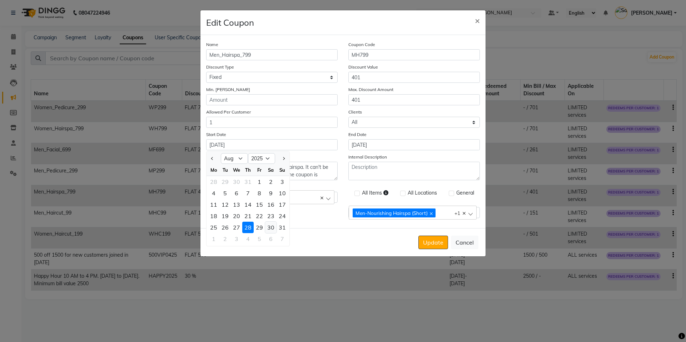
click at [270, 229] on div "30" at bounding box center [270, 227] width 11 height 11
type input "[DATE]"
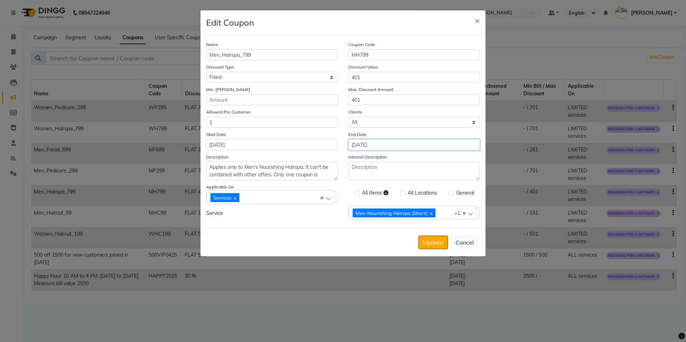
click at [407, 145] on input "28-09-2025" at bounding box center [413, 144] width 131 height 11
select select "9"
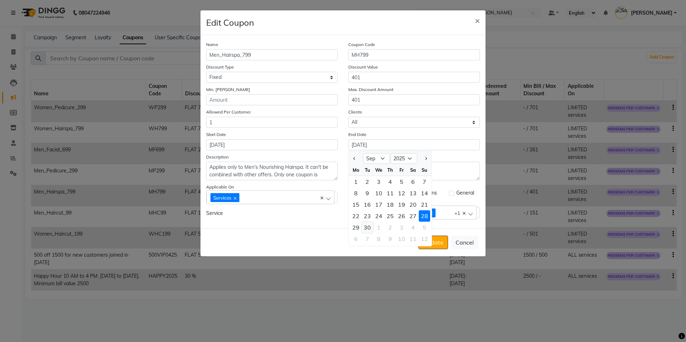
click at [369, 231] on div "30" at bounding box center [366, 227] width 11 height 11
type input "[DATE]"
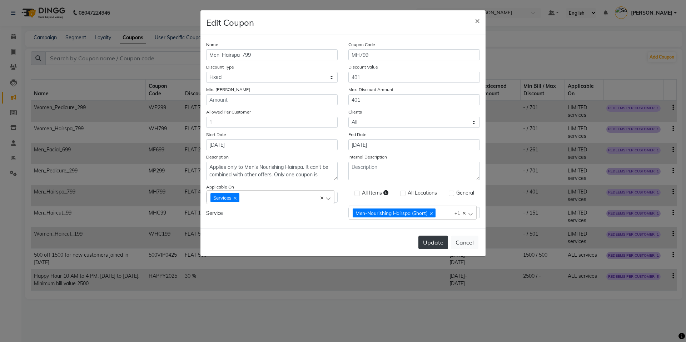
click at [423, 243] on button "Update" at bounding box center [433, 243] width 30 height 14
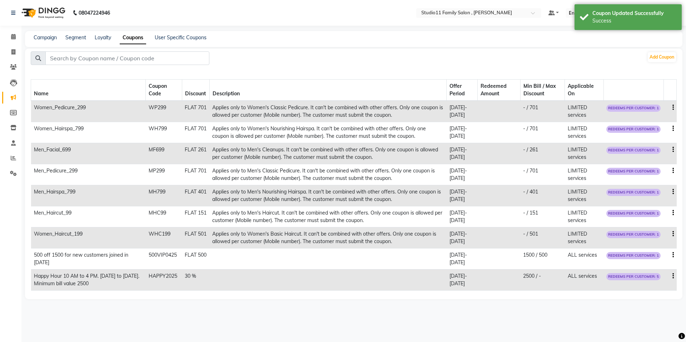
click at [673, 214] on td at bounding box center [669, 216] width 13 height 21
click at [673, 213] on icon "button" at bounding box center [672, 213] width 1 height 0
click at [654, 212] on div "Edit" at bounding box center [655, 208] width 17 height 9
select select "FLAT"
select select "ALL"
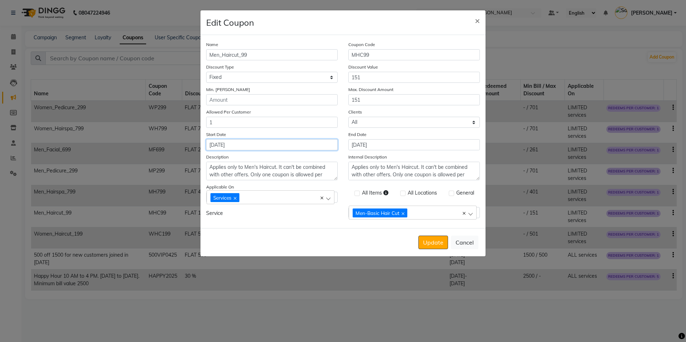
click at [305, 144] on input "26-08-2025" at bounding box center [271, 144] width 131 height 11
select select "8"
select select "2025"
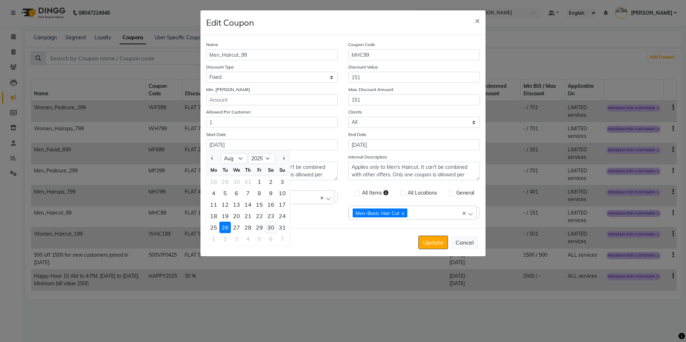
click at [271, 227] on div "30" at bounding box center [270, 227] width 11 height 11
type input "[DATE]"
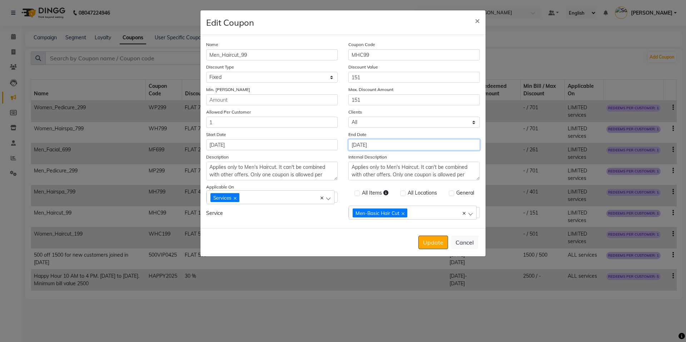
click at [401, 146] on input "27-09-2025" at bounding box center [413, 144] width 131 height 11
select select "9"
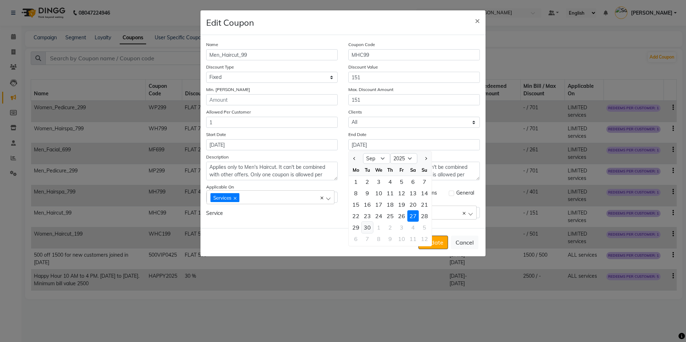
click at [368, 229] on div "30" at bounding box center [366, 227] width 11 height 11
type input "[DATE]"
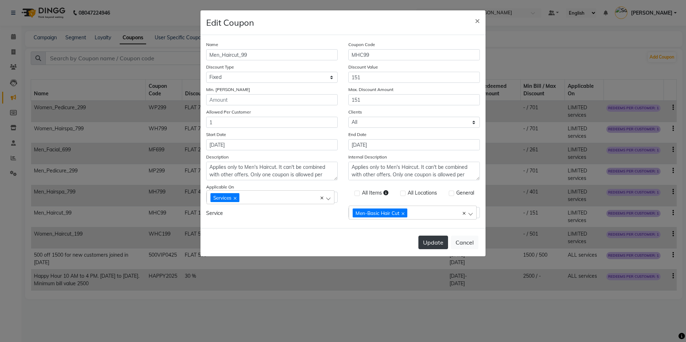
click at [435, 244] on button "Update" at bounding box center [433, 243] width 30 height 14
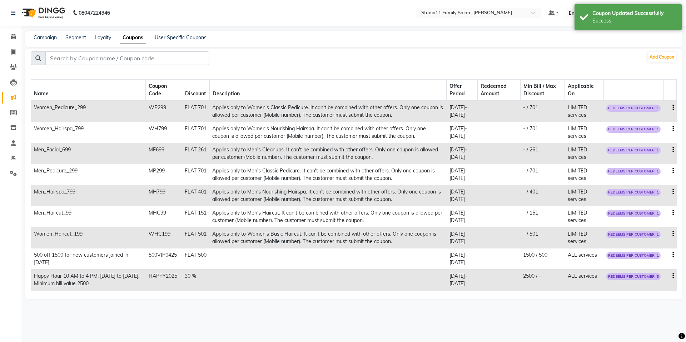
click at [672, 234] on icon "button" at bounding box center [672, 234] width 1 height 0
click at [655, 229] on div "Edit" at bounding box center [655, 229] width 17 height 9
select select "FLAT"
select select "ALL"
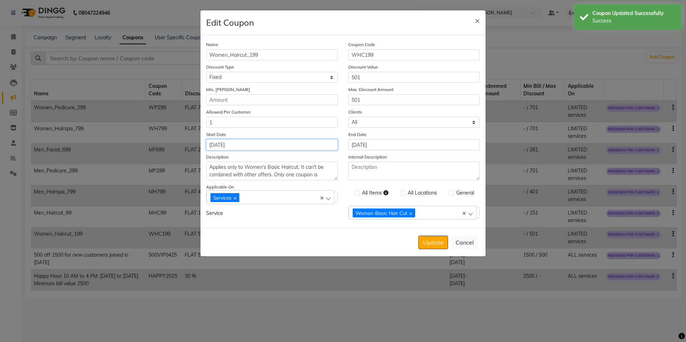
click at [275, 141] on input "28-08-2025" at bounding box center [271, 144] width 131 height 11
select select "8"
select select "2025"
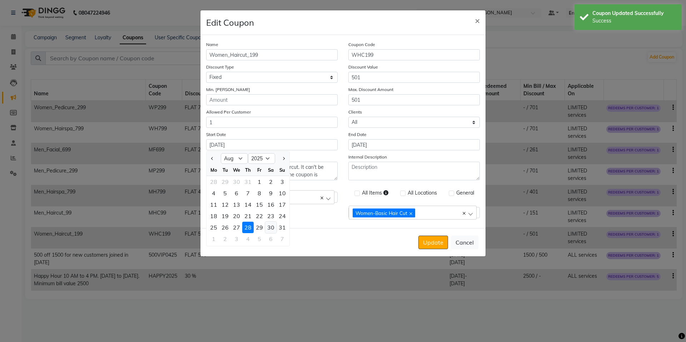
click at [273, 226] on div "30" at bounding box center [270, 227] width 11 height 11
type input "[DATE]"
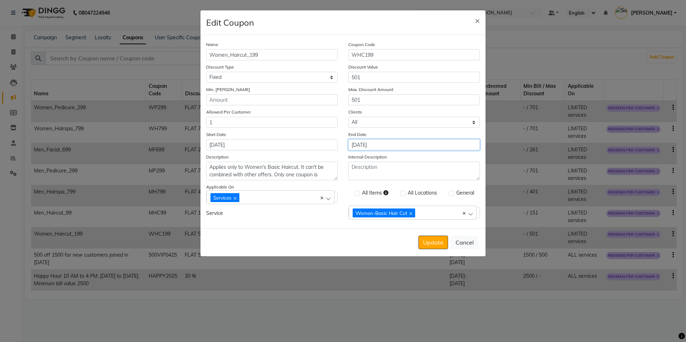
click at [402, 144] on input "29-09-2025" at bounding box center [413, 144] width 131 height 11
select select "9"
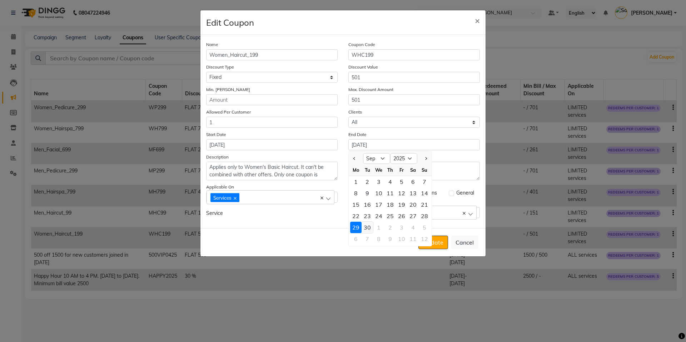
click at [368, 225] on div "30" at bounding box center [366, 227] width 11 height 11
type input "[DATE]"
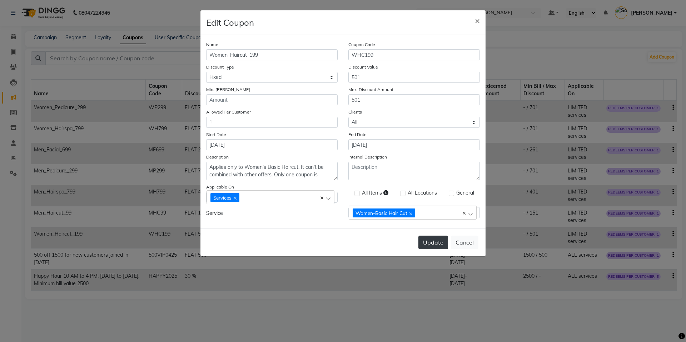
click at [430, 244] on button "Update" at bounding box center [433, 243] width 30 height 14
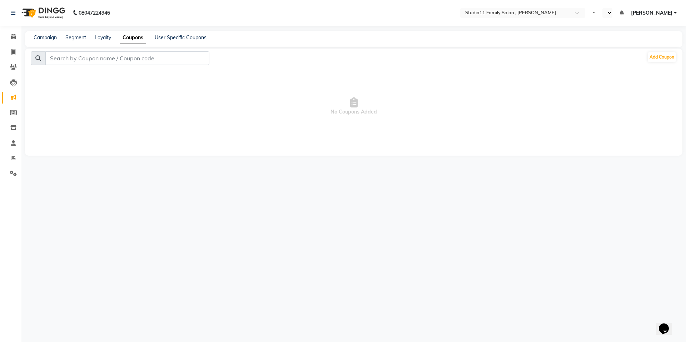
select select "en"
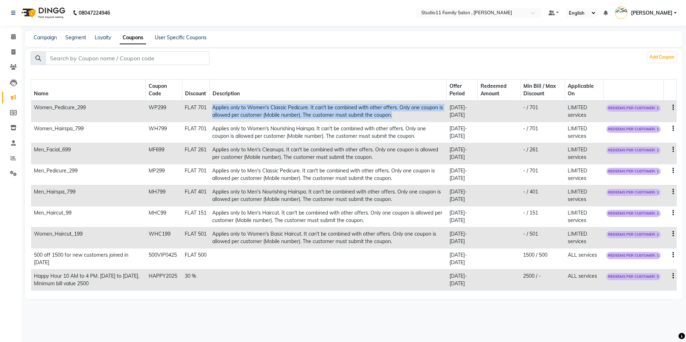
drag, startPoint x: 214, startPoint y: 108, endPoint x: 419, endPoint y: 117, distance: 205.2
click at [419, 117] on td "Applies only to Women's Classic Pedicure. It can't be combined with other offer…" at bounding box center [327, 111] width 237 height 21
copy td "Applies only to Women's Classic Pedicure. It can't be combined with other offer…"
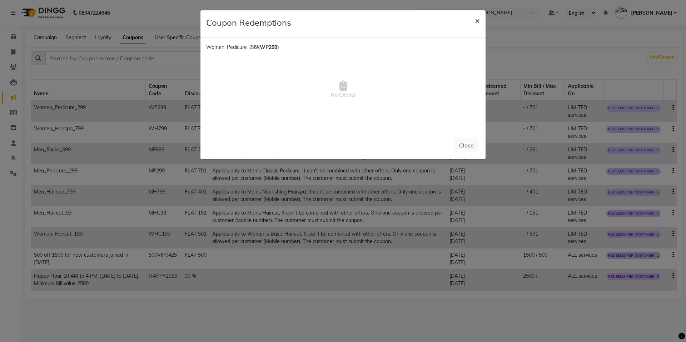
click at [477, 18] on span "×" at bounding box center [477, 20] width 5 height 11
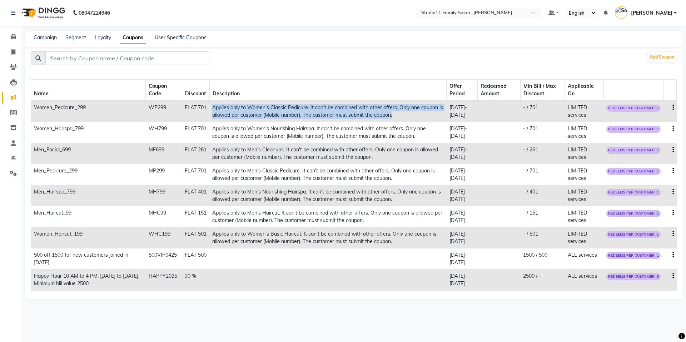
copy td "Applies only to Women's Classic Pedicure. It can't be combined with other offer…"
click at [663, 58] on button "Add Coupon" at bounding box center [662, 57] width 28 height 10
select select "ALL"
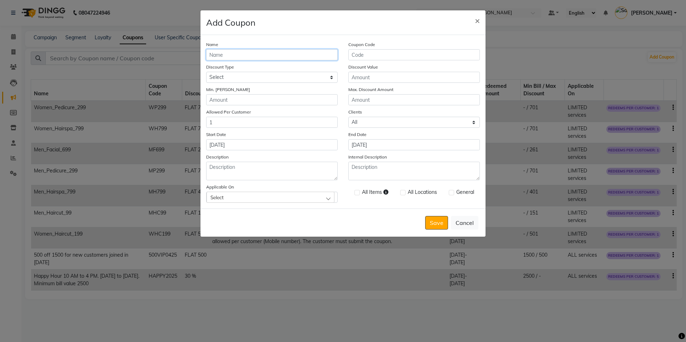
click at [252, 55] on input "Name" at bounding box center [271, 54] width 131 height 11
click at [261, 57] on input "Women_Facial" at bounding box center [271, 54] width 131 height 11
type input "Women_Facial_699"
click at [359, 55] on input "Coupon Code" at bounding box center [413, 54] width 131 height 11
type input "WF699"
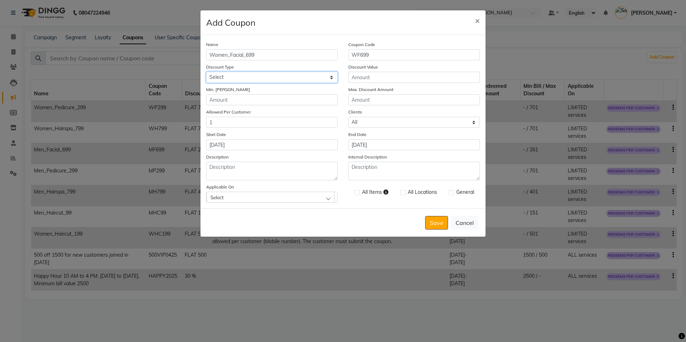
click at [295, 78] on select "Select Percentage Fixed" at bounding box center [271, 77] width 131 height 11
select select "FLAT"
click at [206, 72] on select "Select Percentage Fixed" at bounding box center [271, 77] width 131 height 11
click at [368, 80] on input "Discount Value" at bounding box center [413, 77] width 131 height 11
type input "601"
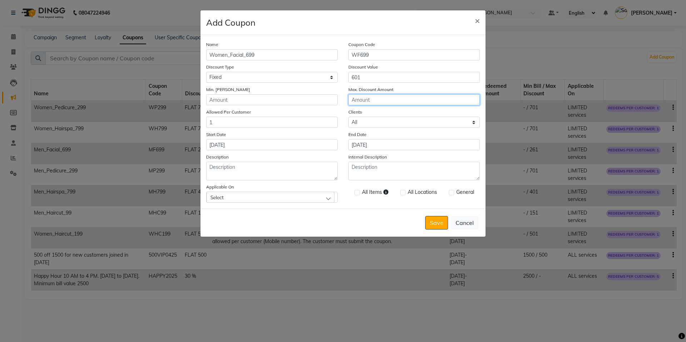
click at [368, 102] on input "Max. Discount Amount" at bounding box center [413, 99] width 131 height 11
type input "601"
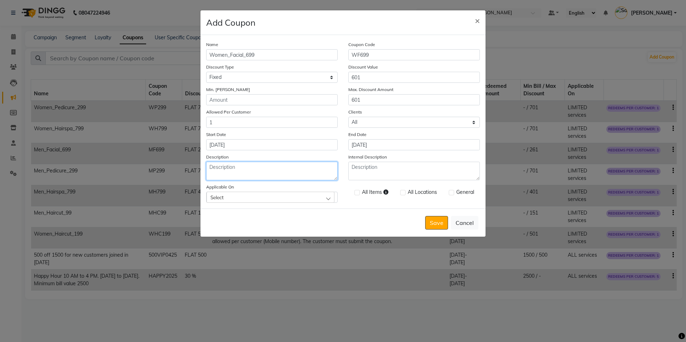
click at [261, 171] on textarea "Description" at bounding box center [271, 171] width 131 height 19
paste textarea "Applies only to Women's Classic Pedicure. It can't be combined with other offer…"
click at [274, 167] on textarea "Applies only to Women's Classic Pedicure. It can't be combined with other offer…" at bounding box center [271, 171] width 131 height 19
click at [304, 169] on textarea "Applies only to Women's Fruit Facials Pedicure. It can't be combined with other…" at bounding box center [271, 171] width 131 height 19
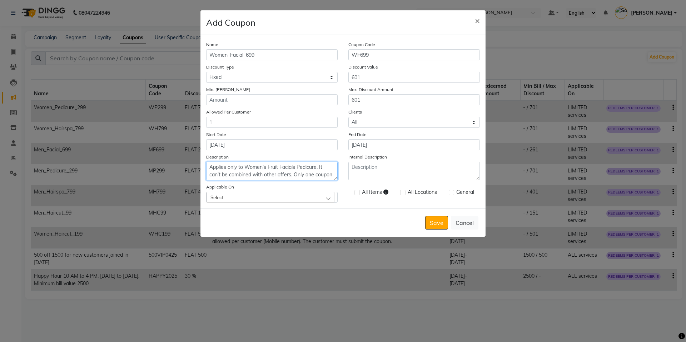
click at [304, 169] on textarea "Applies only to Women's Fruit Facials Pedicure. It can't be combined with other…" at bounding box center [271, 171] width 131 height 19
type textarea "Applies only to Women's Fruit Facials. It can't be combined with other offers. …"
click at [284, 144] on input "[DATE]" at bounding box center [271, 144] width 131 height 11
select select "9"
select select "2025"
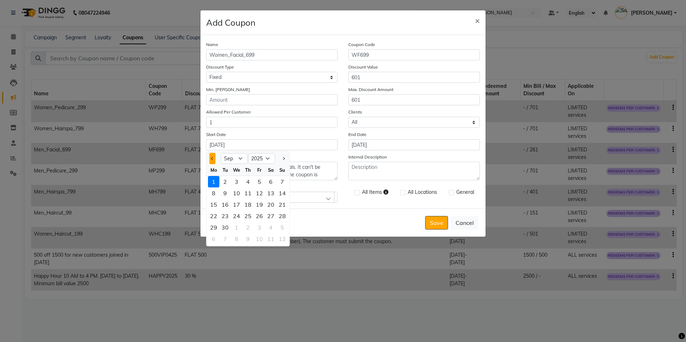
click at [212, 159] on span "Previous month" at bounding box center [212, 158] width 3 height 3
select select "8"
click at [274, 227] on div "30" at bounding box center [270, 227] width 11 height 11
type input "[DATE]"
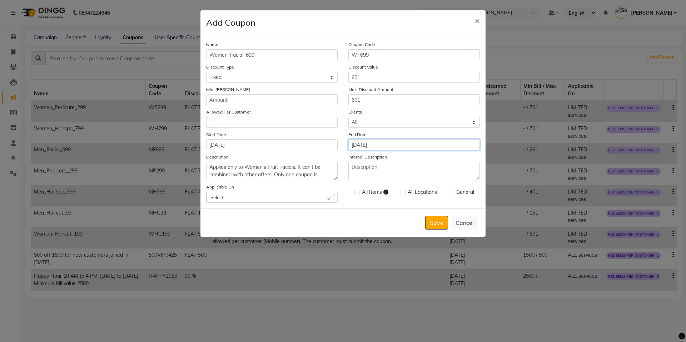
click at [400, 143] on input "[DATE]" at bounding box center [413, 144] width 131 height 11
select select "9"
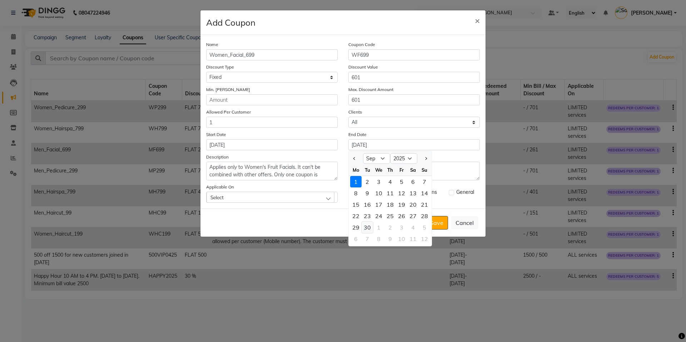
click at [369, 226] on div "30" at bounding box center [366, 227] width 11 height 11
type input "[DATE]"
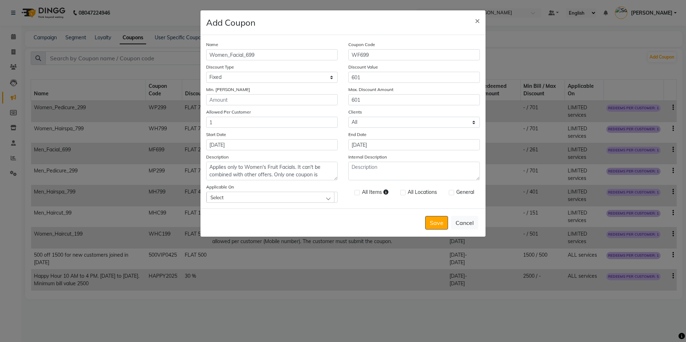
click at [274, 194] on div "Select" at bounding box center [270, 197] width 128 height 11
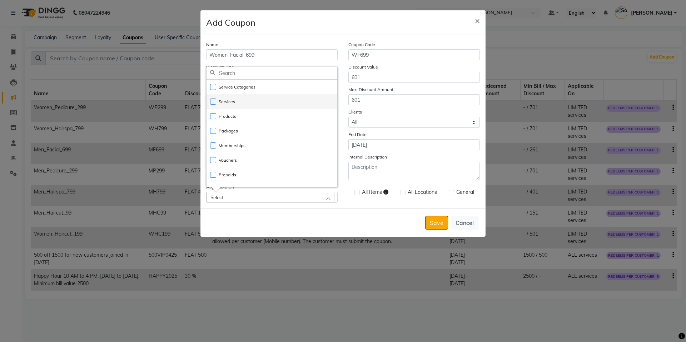
click at [259, 102] on li "Services" at bounding box center [271, 101] width 131 height 15
checkbox input "true"
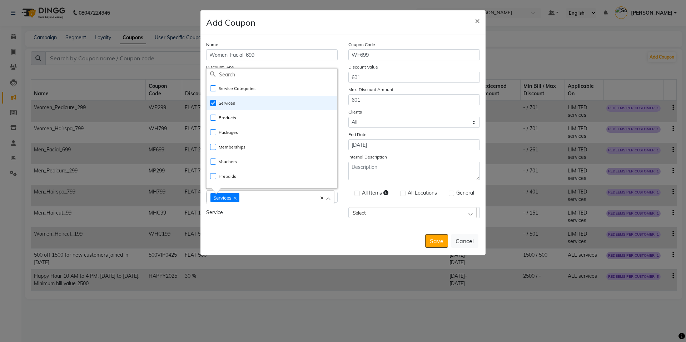
click at [448, 213] on div "Select" at bounding box center [413, 212] width 128 height 11
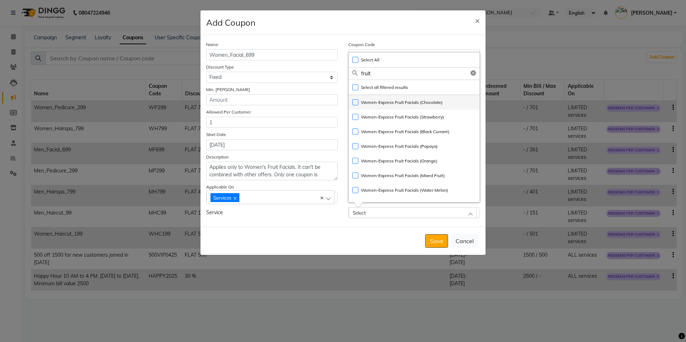
type input "fruit"
click at [354, 103] on label "Women-Express Fruit Facials (Chocolate)" at bounding box center [397, 102] width 90 height 6
checkbox input "true"
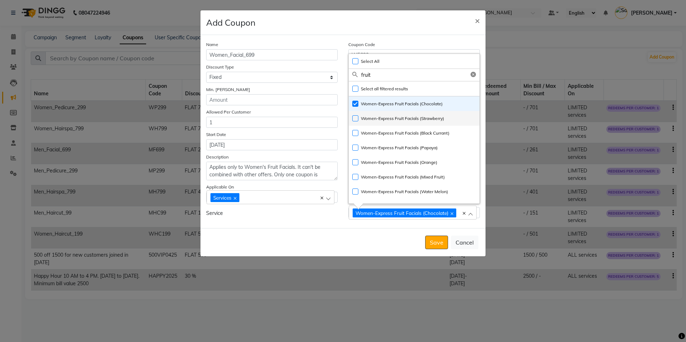
click at [353, 118] on label "Women-Express Fruit Facials (Strawberry)" at bounding box center [398, 118] width 92 height 6
checkbox input "true"
click at [353, 133] on label "Women-Express Fruit Facials (Black Currant)" at bounding box center [400, 133] width 97 height 6
checkbox input "true"
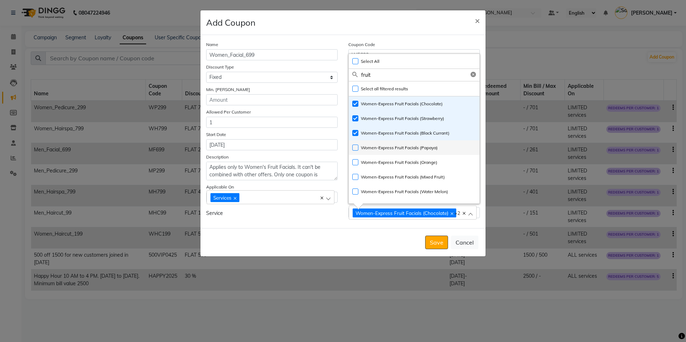
click at [356, 149] on label "Women-Express Fruit Facials (Papaya)" at bounding box center [394, 148] width 85 height 6
checkbox input "true"
click at [355, 162] on label "Women-Express Fruit Facials (Orange)" at bounding box center [394, 162] width 85 height 6
checkbox input "true"
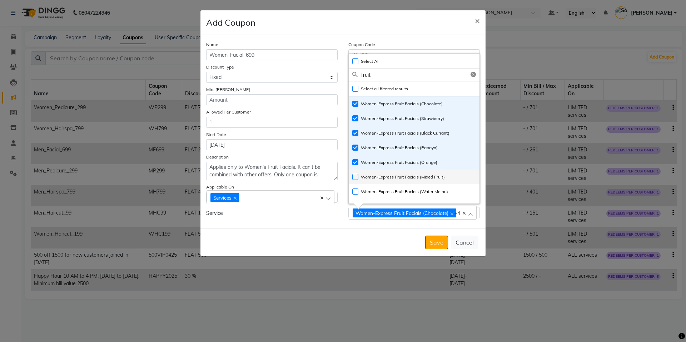
click at [355, 175] on label "Women-Express Fruit Facials (Mixed Fruit)" at bounding box center [398, 177] width 93 height 6
checkbox input "true"
click at [356, 193] on label "Women-Express Fruit Facials (Water Melon)" at bounding box center [400, 192] width 96 height 6
checkbox input "true"
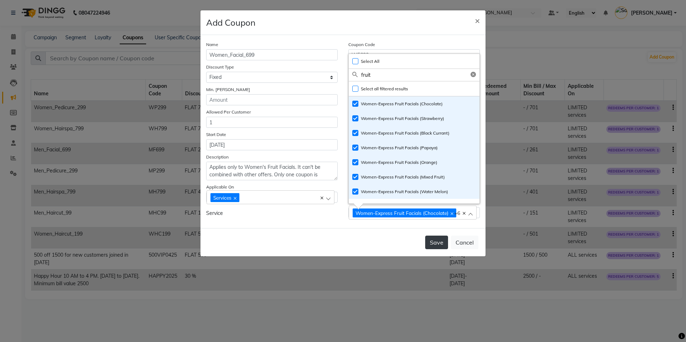
click at [433, 244] on button "Save" at bounding box center [436, 243] width 23 height 14
